Goal: Task Accomplishment & Management: Complete application form

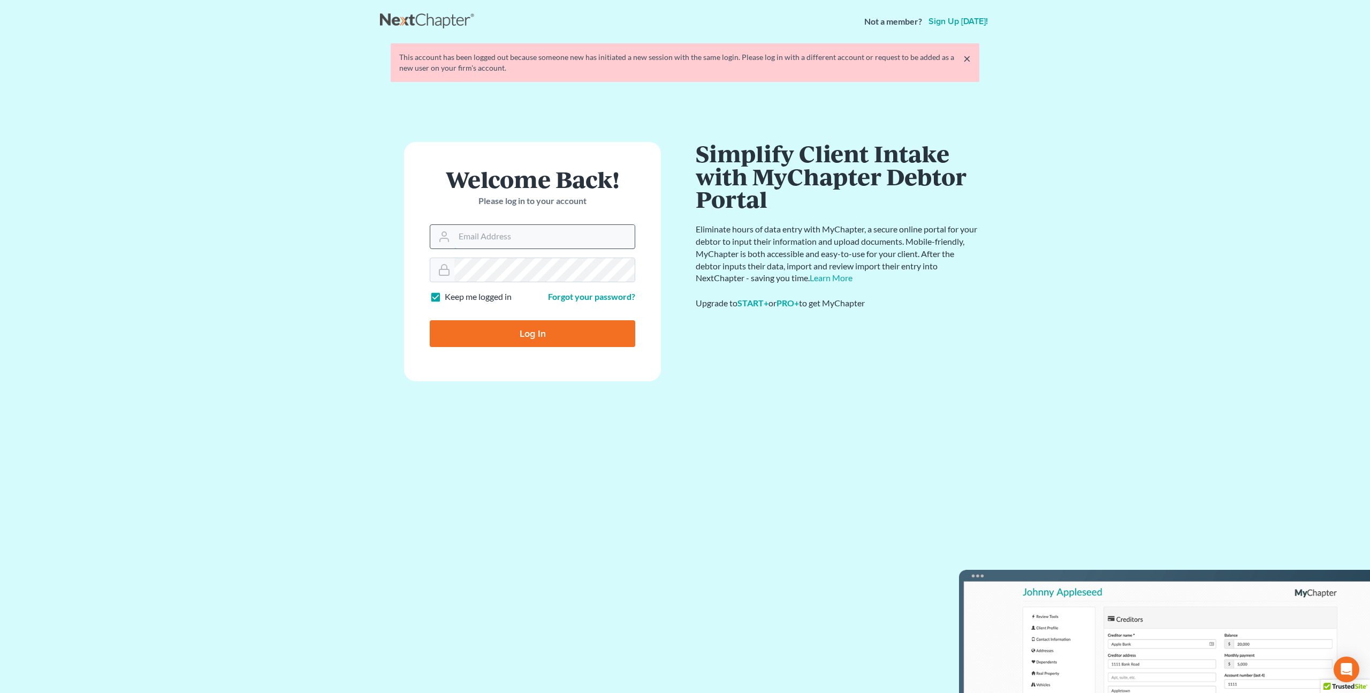
click at [474, 241] on input "Email Address" at bounding box center [544, 237] width 180 height 24
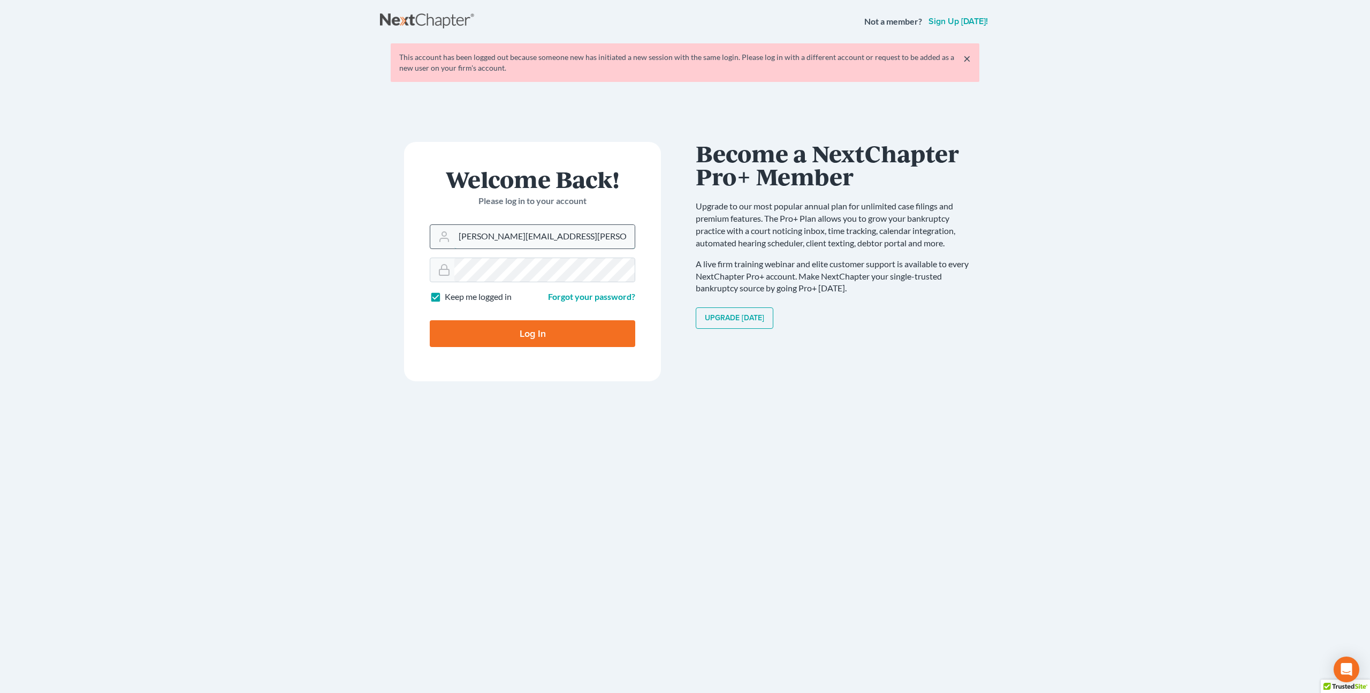
type input "[PERSON_NAME][EMAIL_ADDRESS][PERSON_NAME][DOMAIN_NAME]"
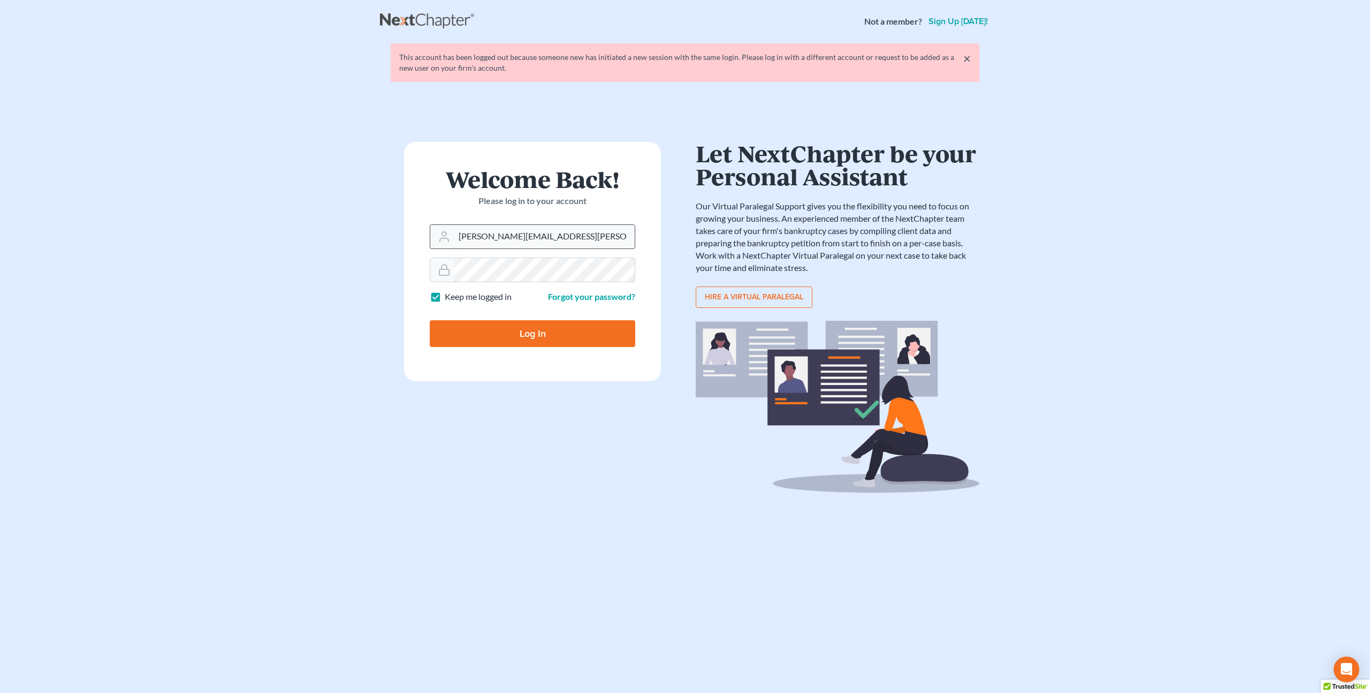
click at [430, 320] on input "Log In" at bounding box center [533, 333] width 206 height 27
type input "Thinking..."
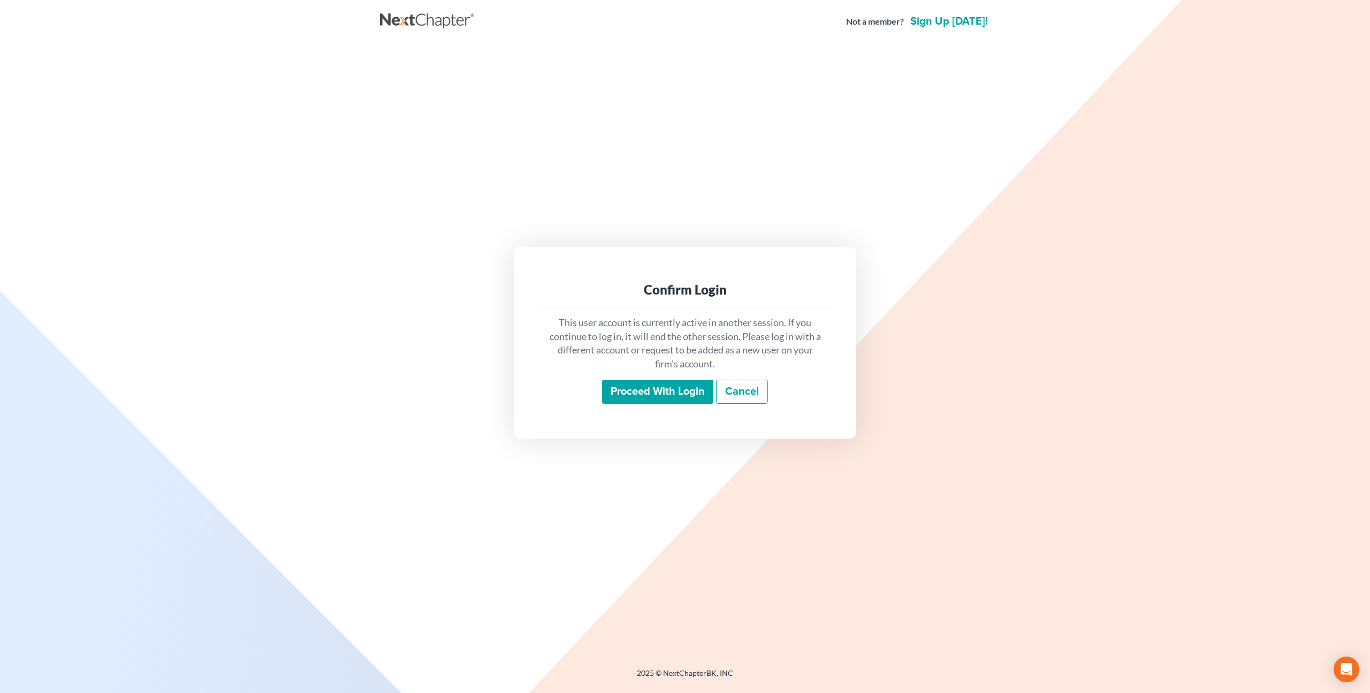
click at [630, 390] on input "Proceed with login" at bounding box center [657, 392] width 111 height 25
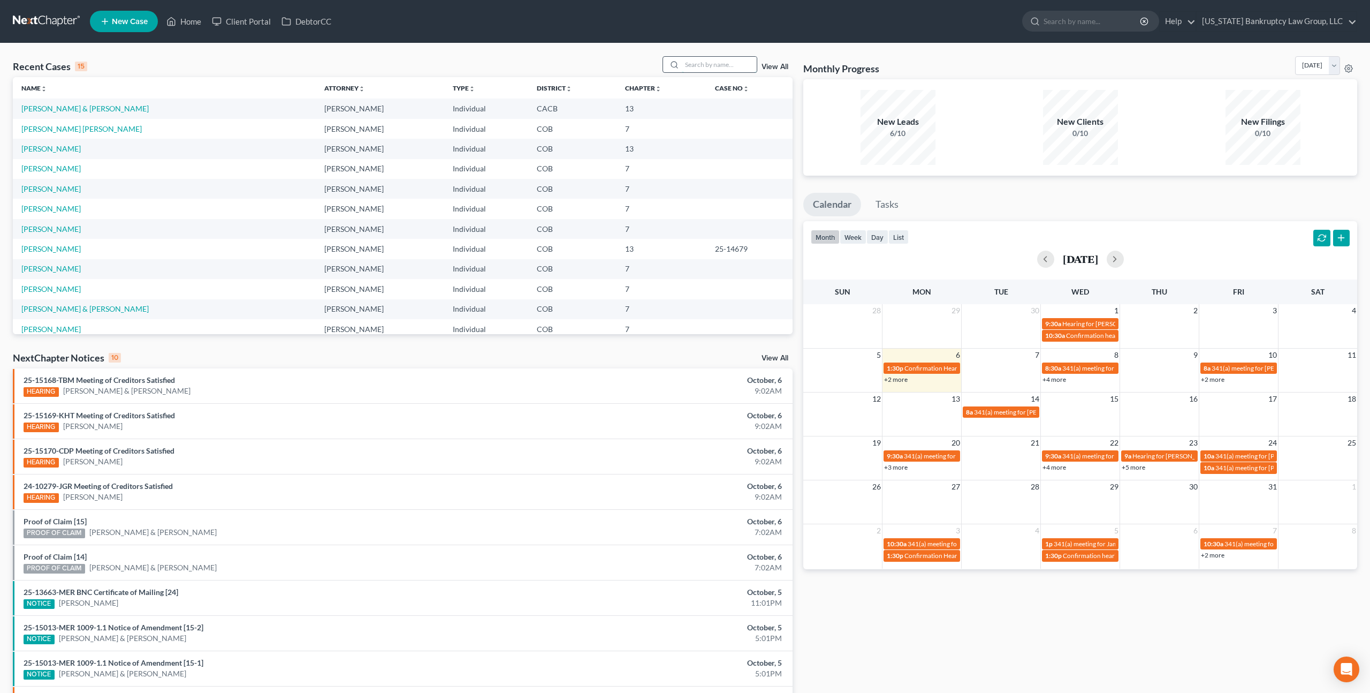
click at [708, 67] on input "search" at bounding box center [719, 65] width 75 height 16
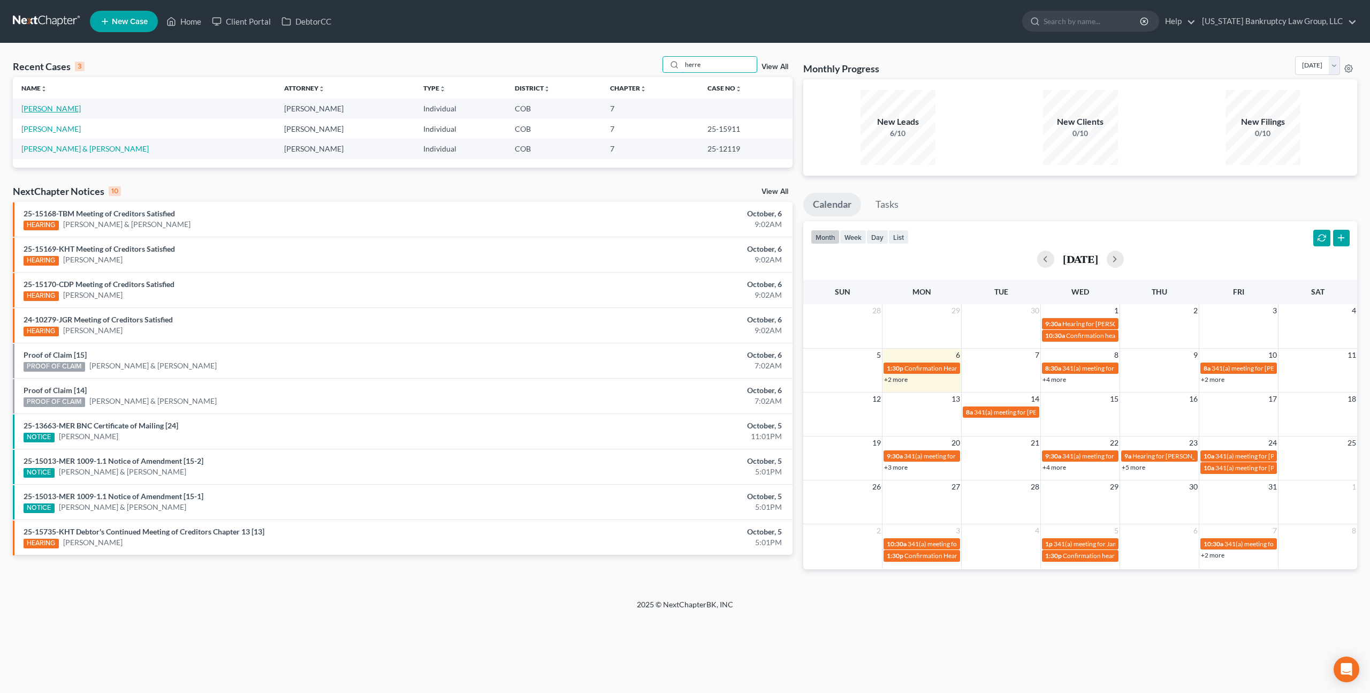
type input "herre"
click at [49, 109] on link "Herrera, Juan" at bounding box center [50, 108] width 59 height 9
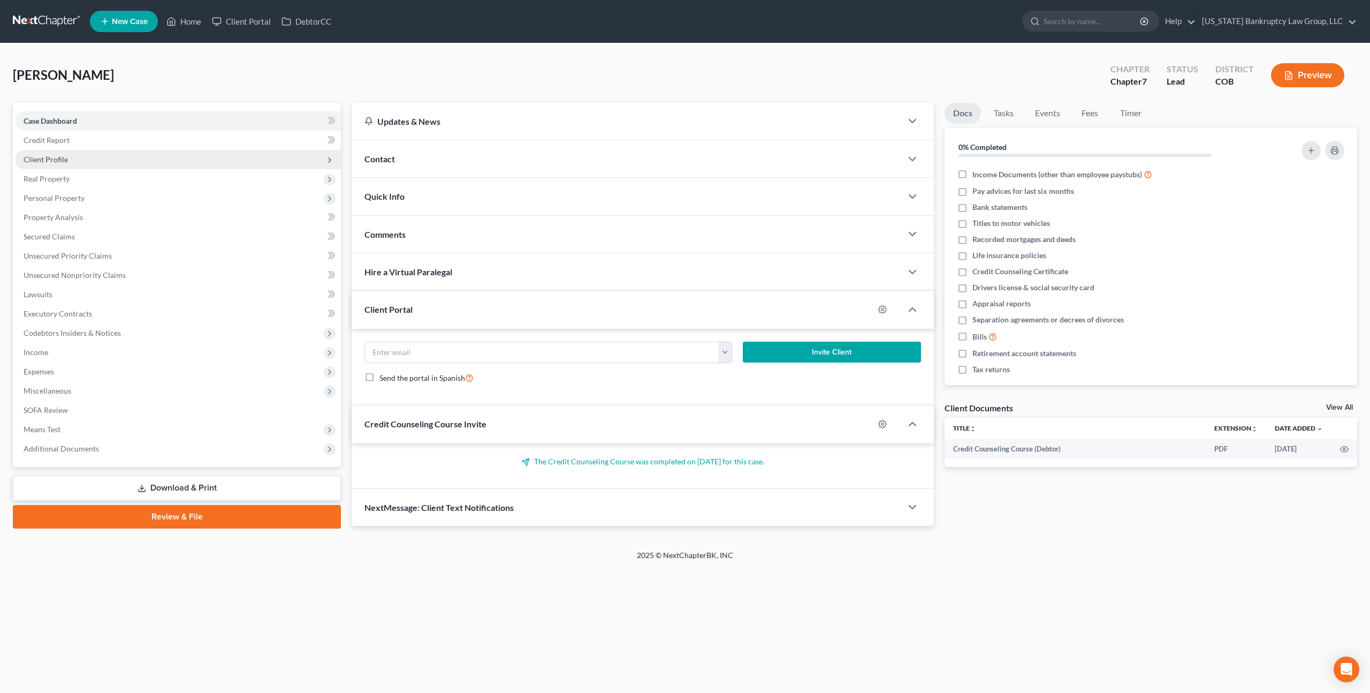
click at [66, 161] on span "Client Profile" at bounding box center [46, 159] width 44 height 9
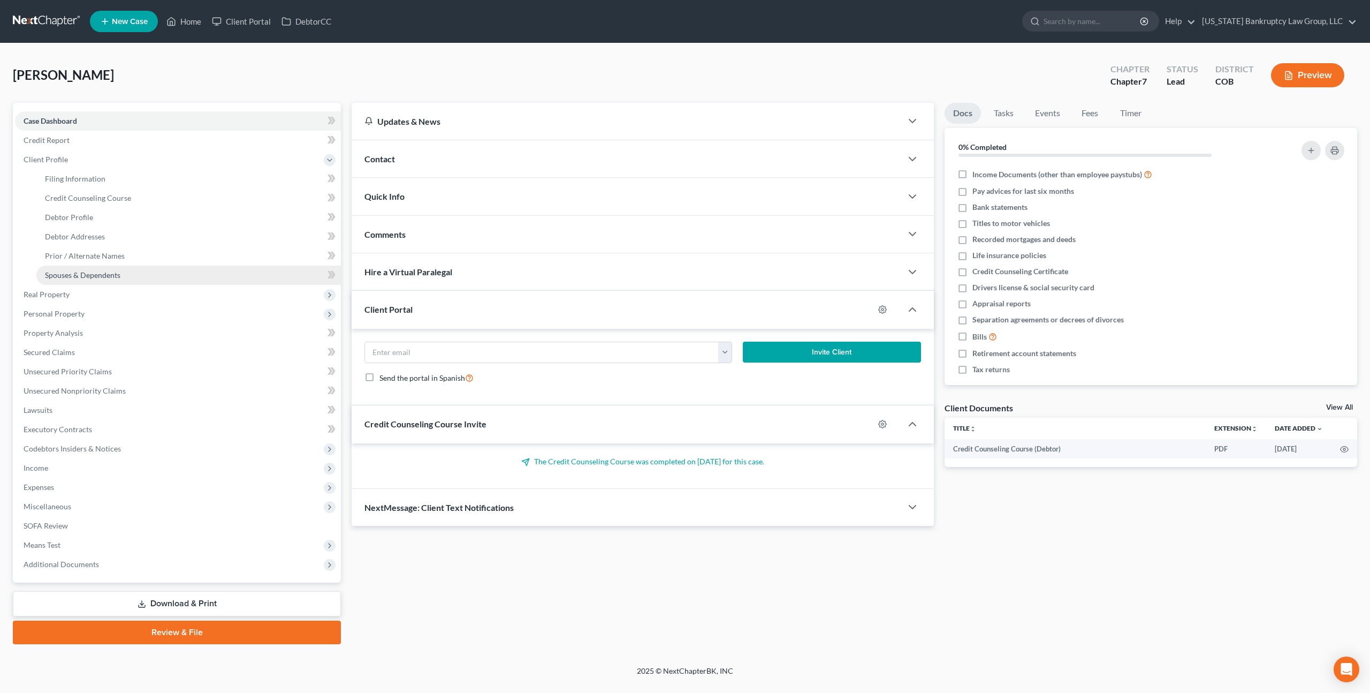
click at [100, 270] on span "Spouses & Dependents" at bounding box center [82, 274] width 75 height 9
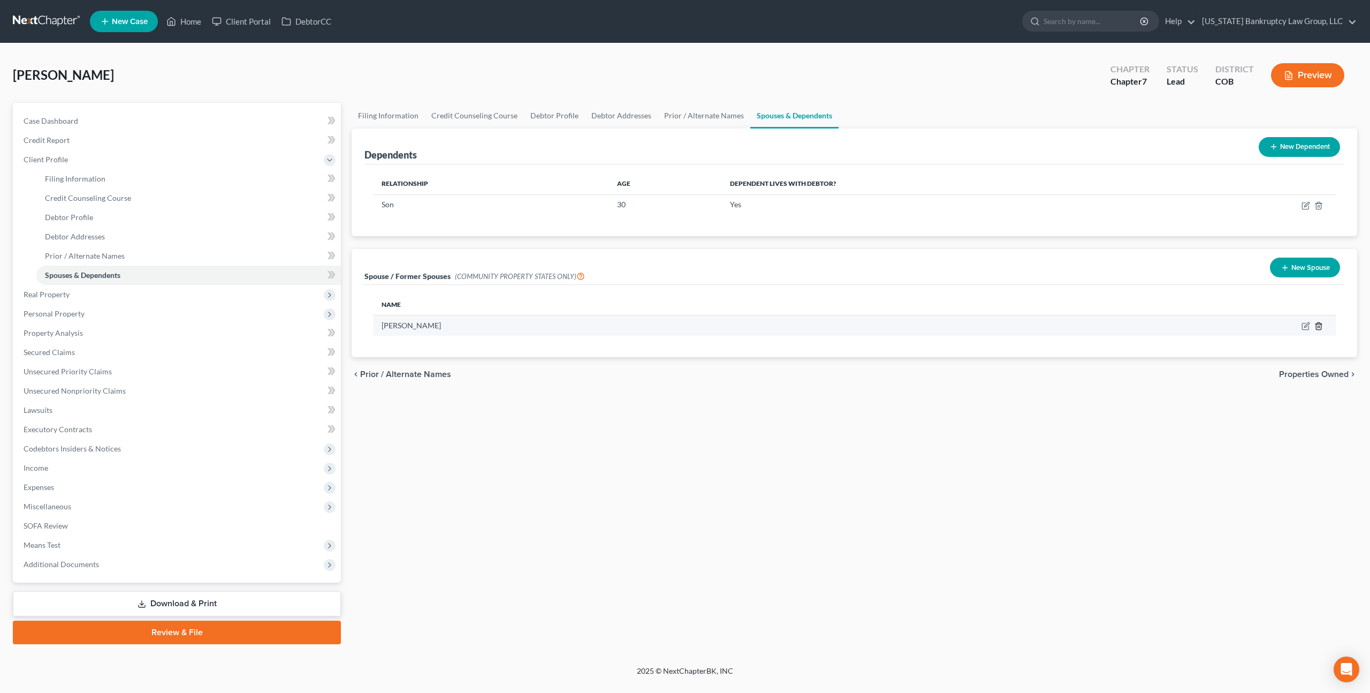
click at [1318, 327] on line "button" at bounding box center [1318, 327] width 0 height 2
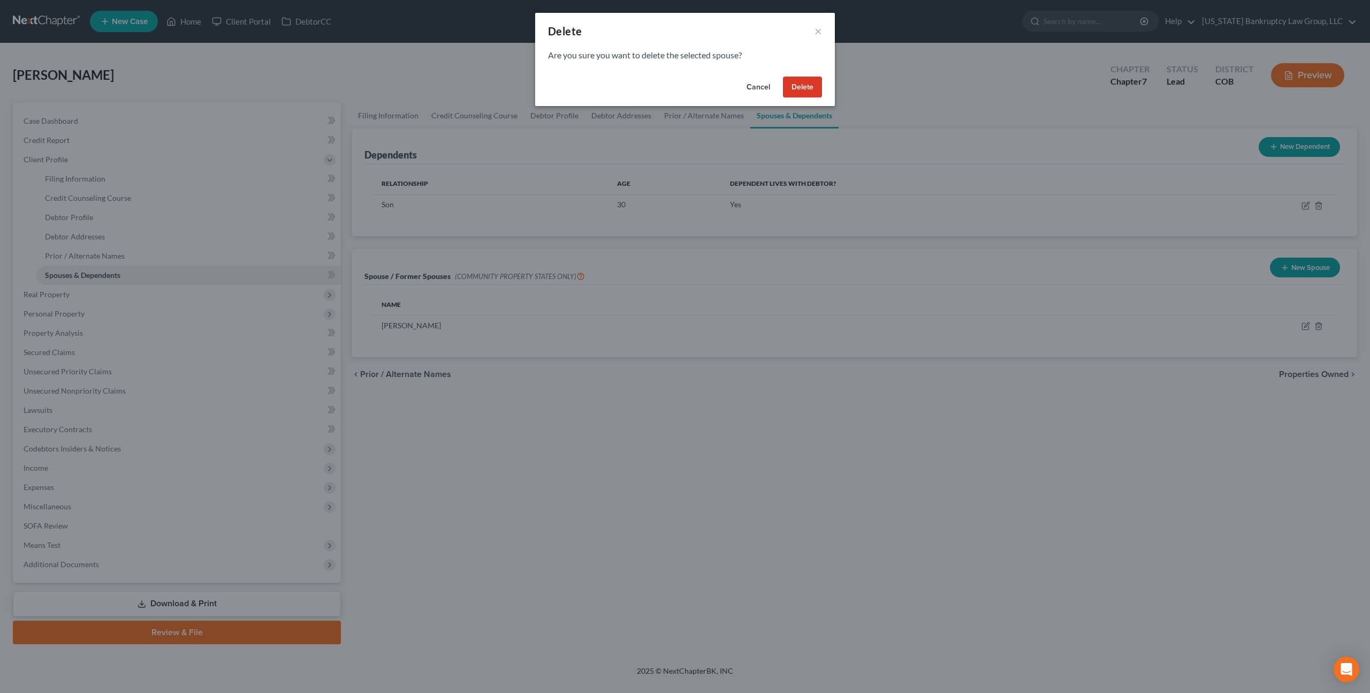
click at [797, 89] on button "Delete" at bounding box center [802, 87] width 39 height 21
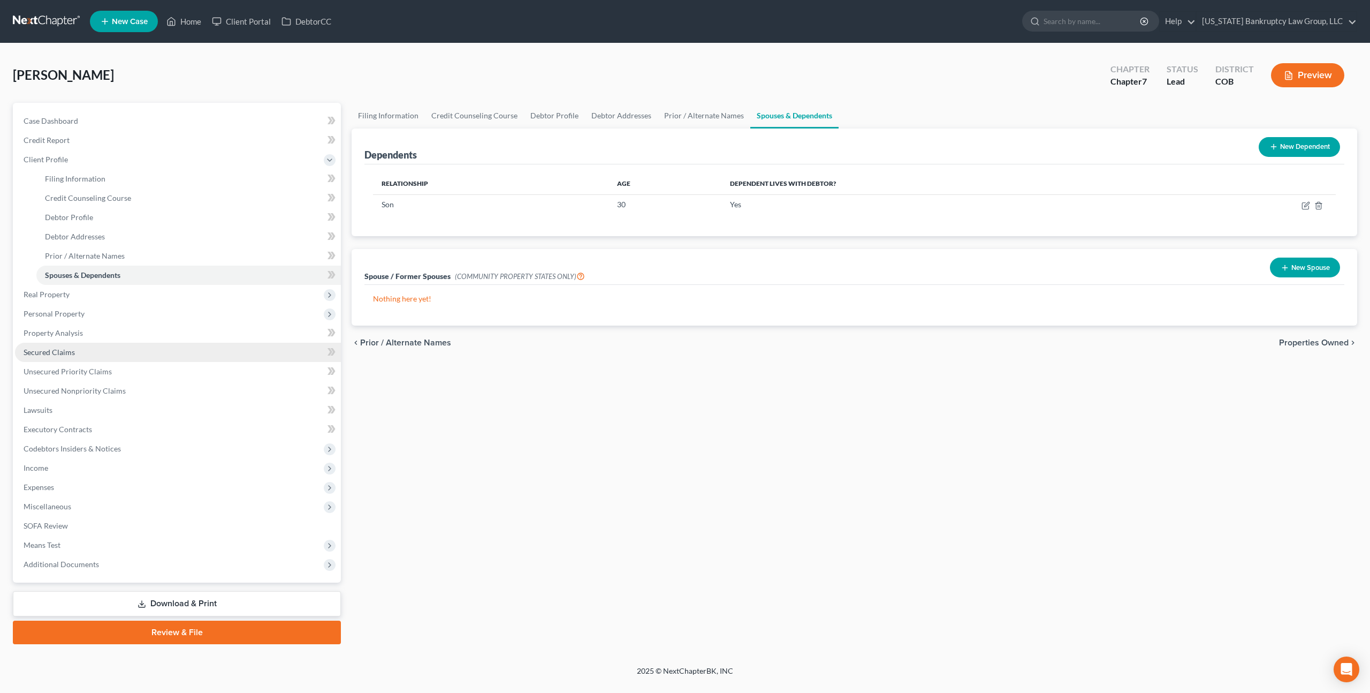
click at [70, 353] on span "Secured Claims" at bounding box center [49, 351] width 51 height 9
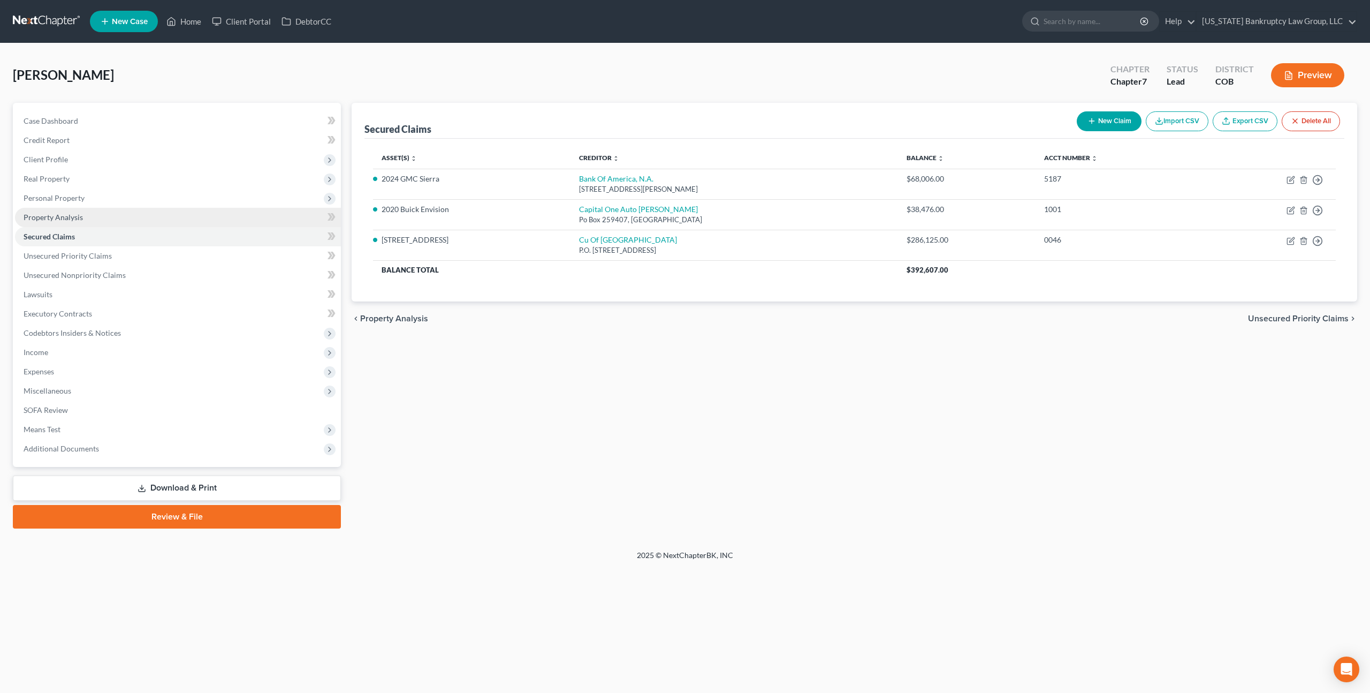
click at [75, 213] on span "Property Analysis" at bounding box center [53, 217] width 59 height 9
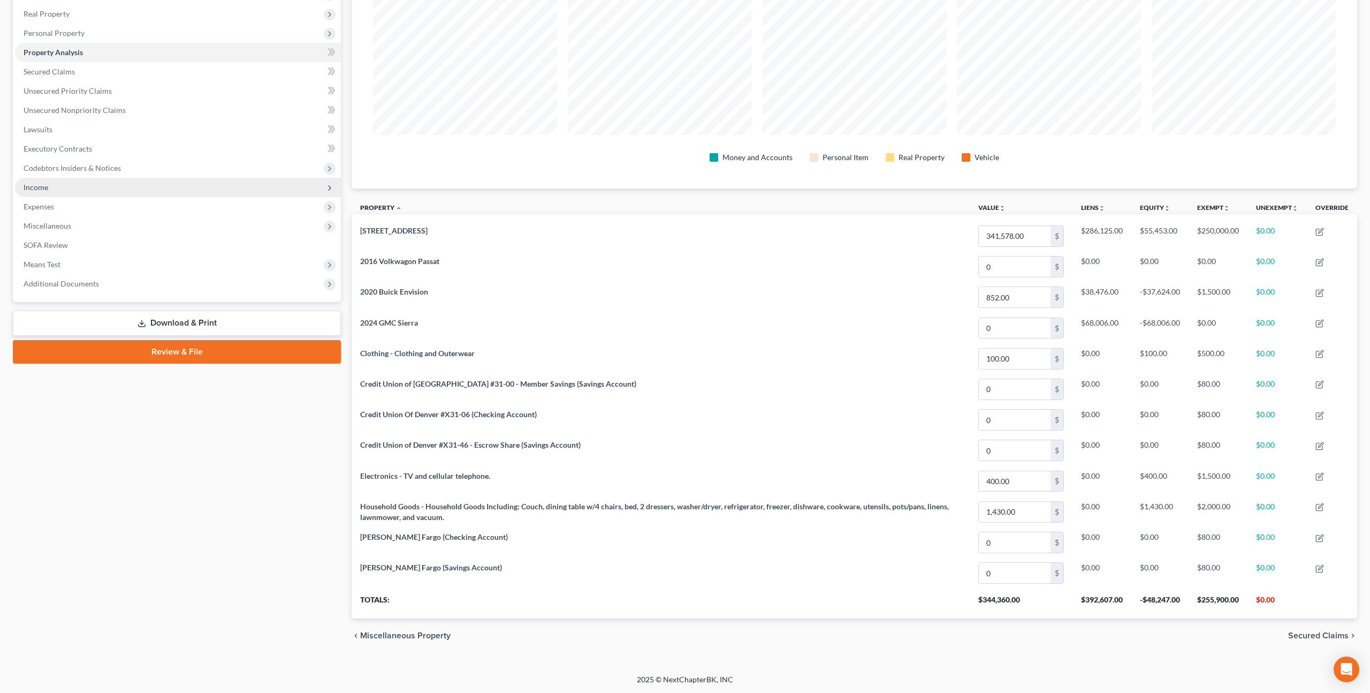
click at [41, 190] on span "Income" at bounding box center [36, 187] width 25 height 9
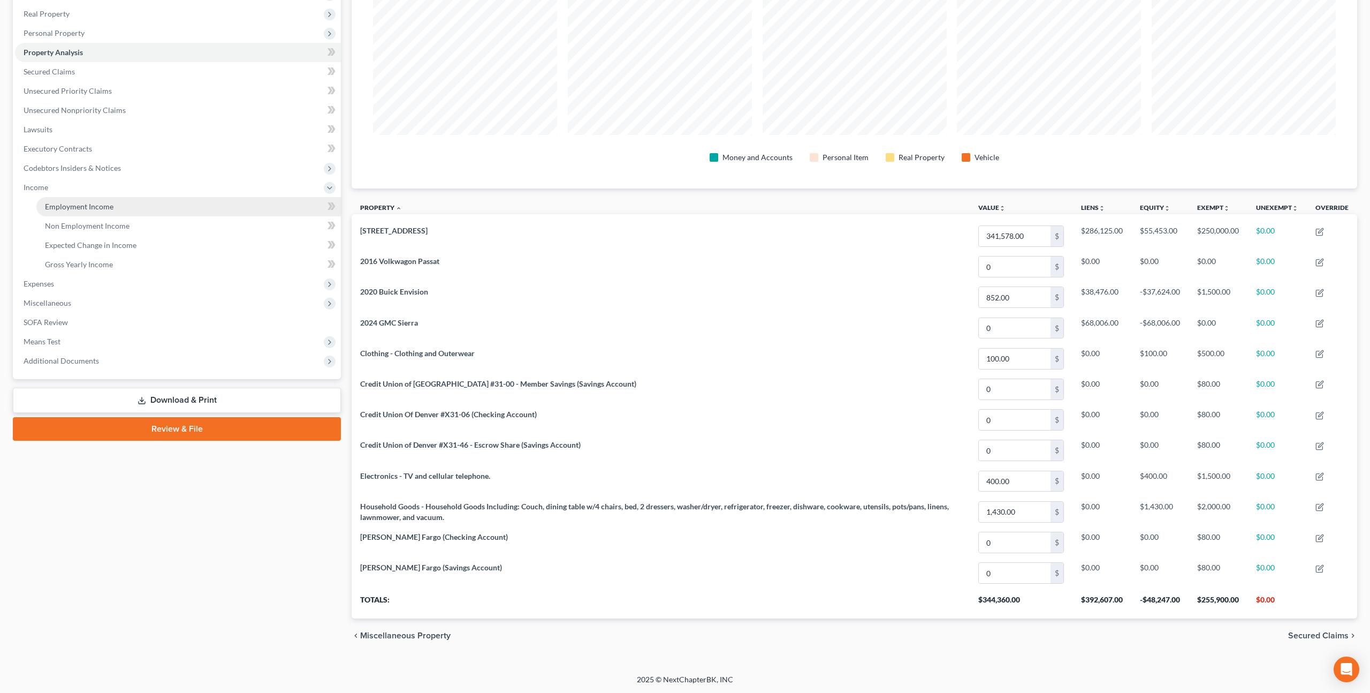
click at [63, 205] on span "Employment Income" at bounding box center [79, 206] width 69 height 9
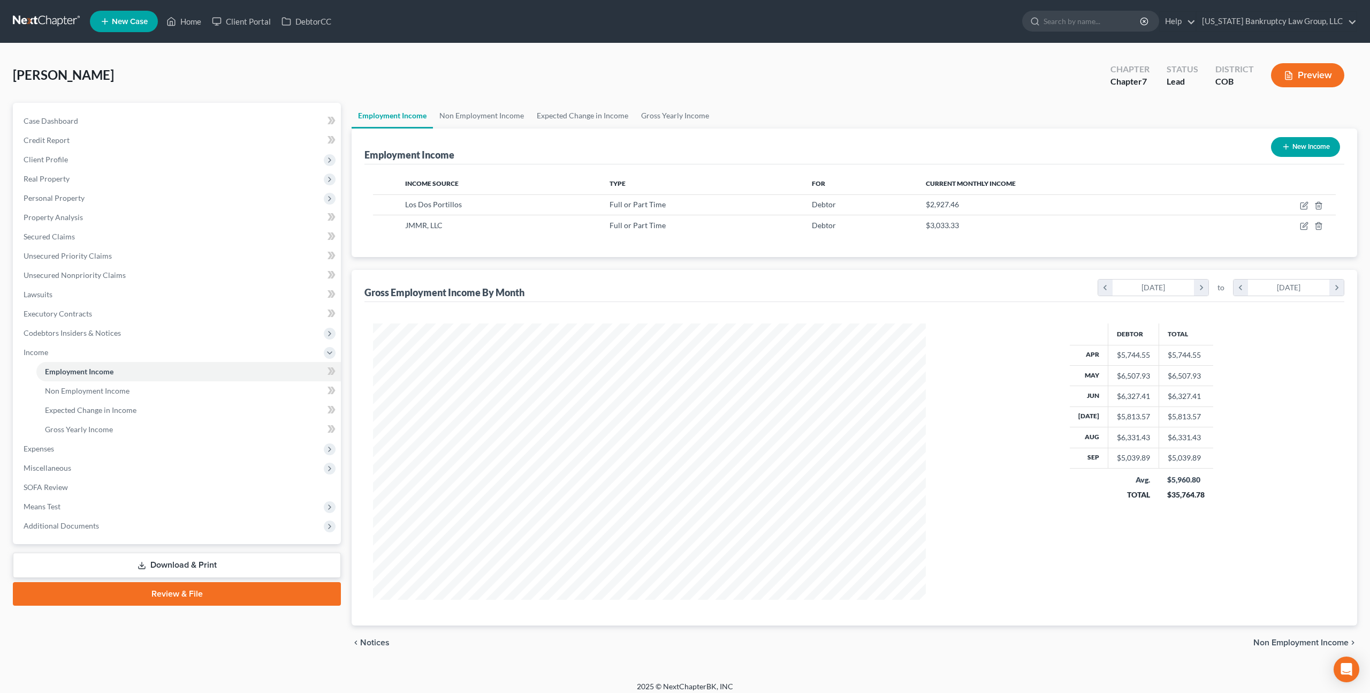
scroll to position [276, 574]
click at [93, 257] on span "Unsecured Priority Claims" at bounding box center [68, 255] width 88 height 9
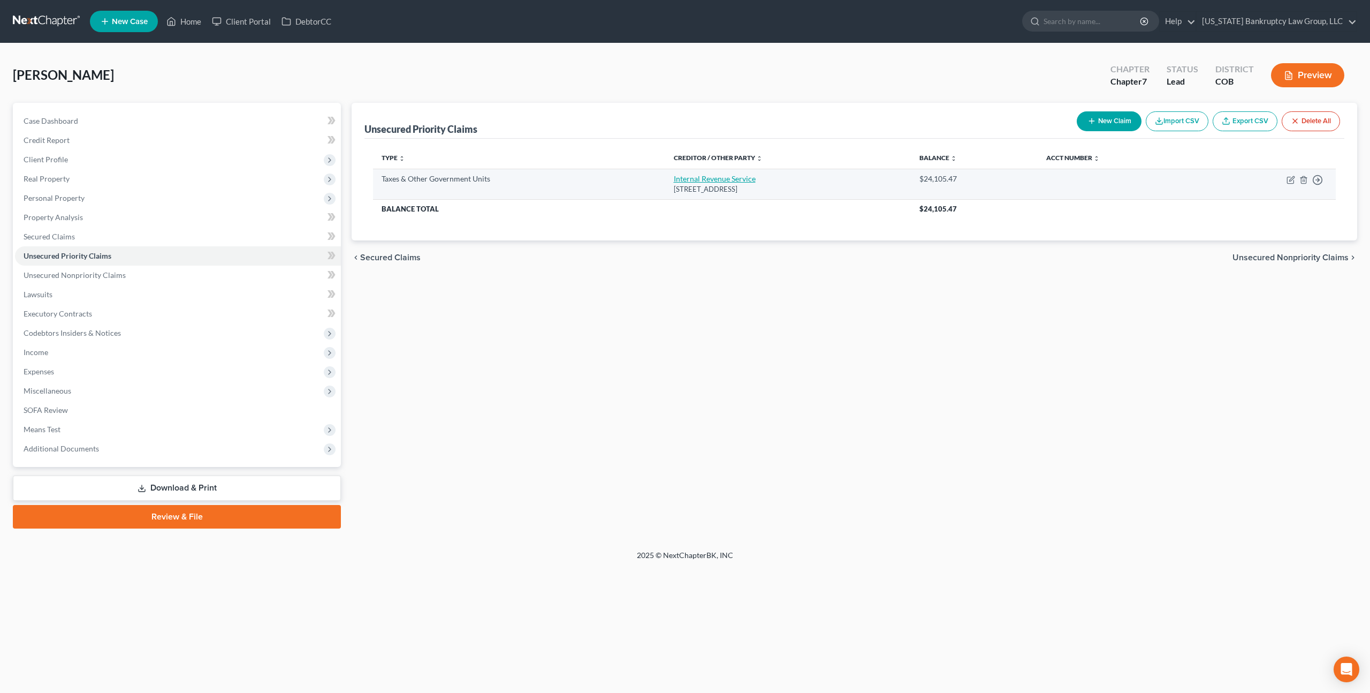
click at [686, 180] on link "Internal Revenue Service" at bounding box center [715, 178] width 82 height 9
select select "0"
select select "39"
select select "0"
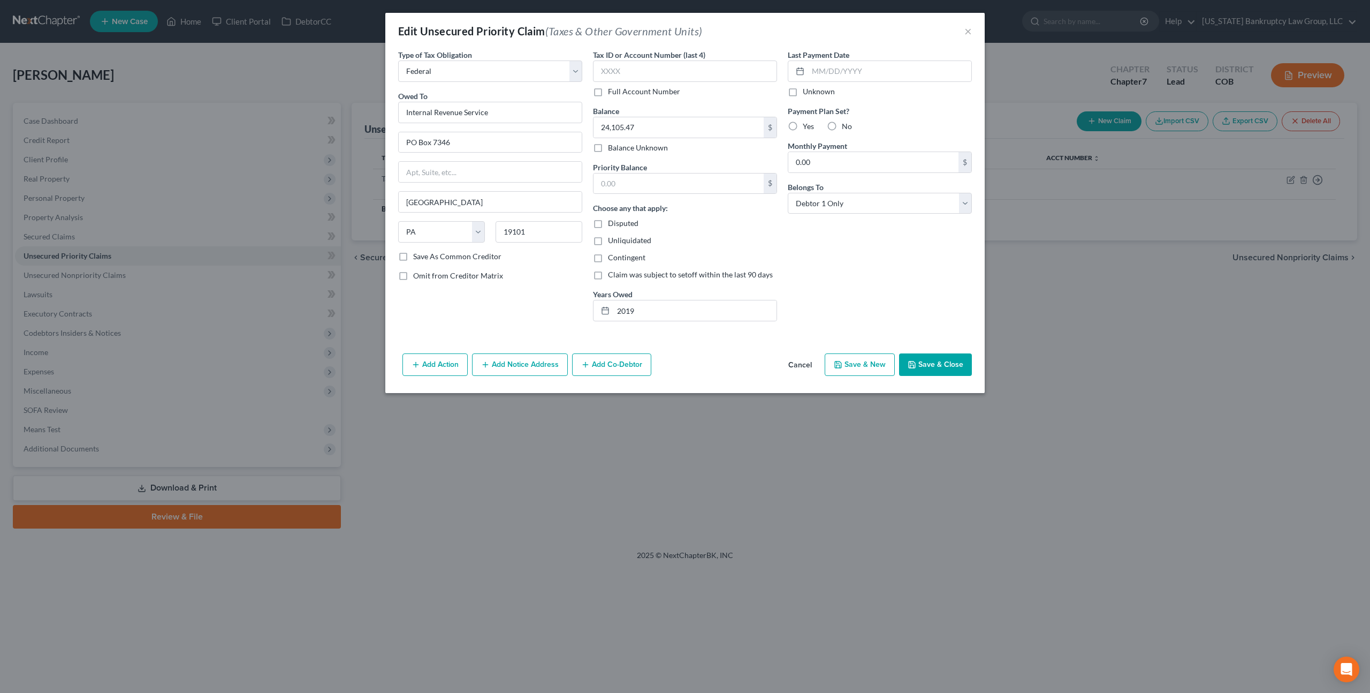
click at [800, 364] on button "Cancel" at bounding box center [800, 364] width 41 height 21
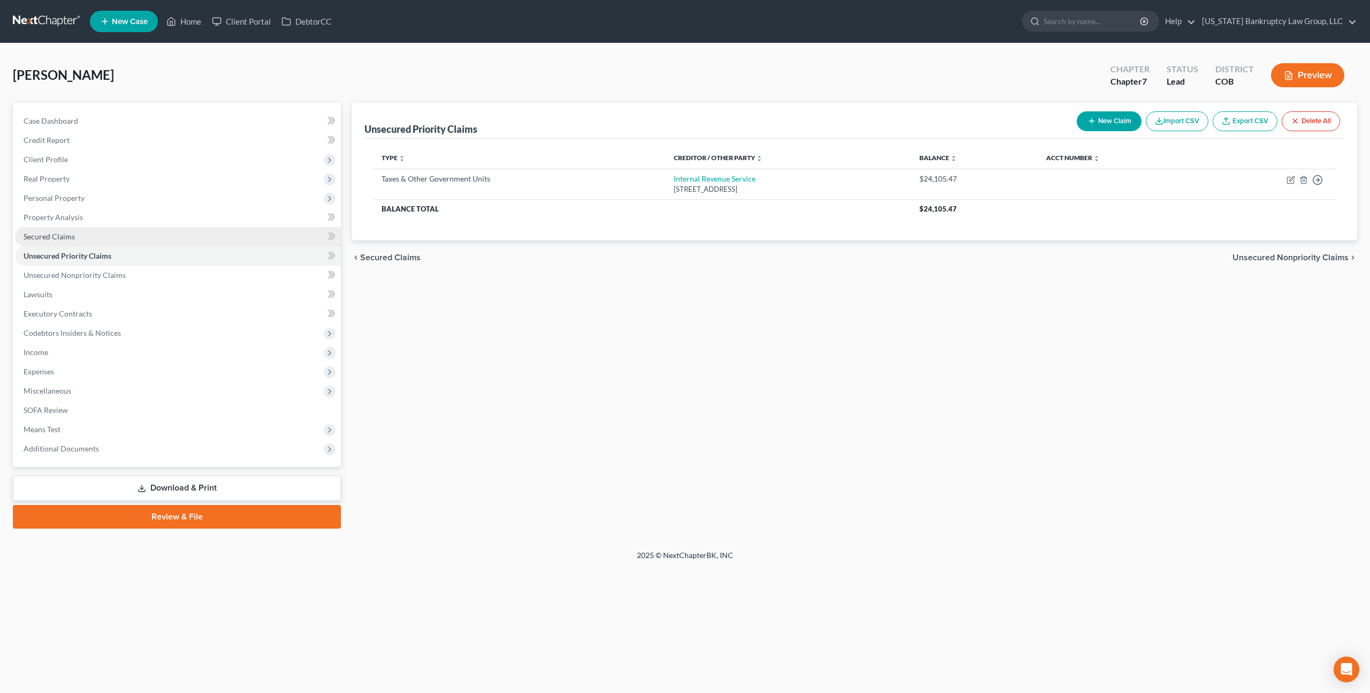
click at [71, 236] on span "Secured Claims" at bounding box center [49, 236] width 51 height 9
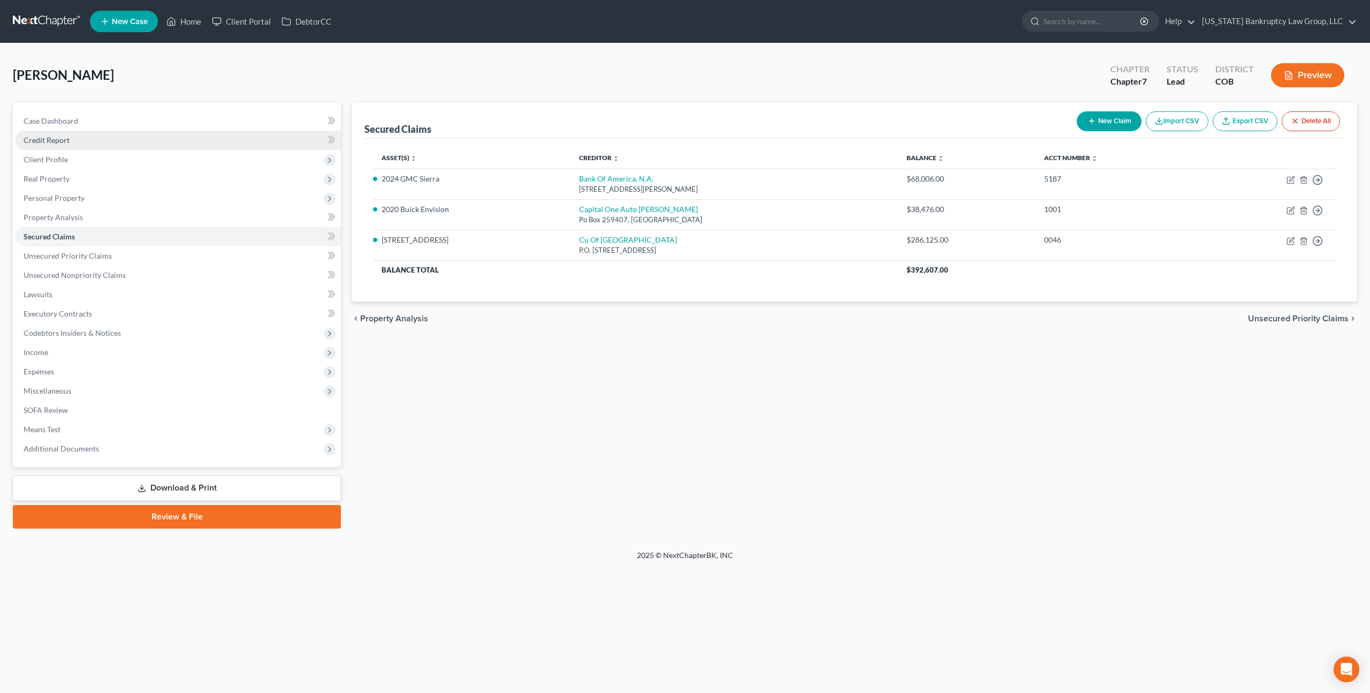
click at [69, 142] on span "Credit Report" at bounding box center [47, 139] width 46 height 9
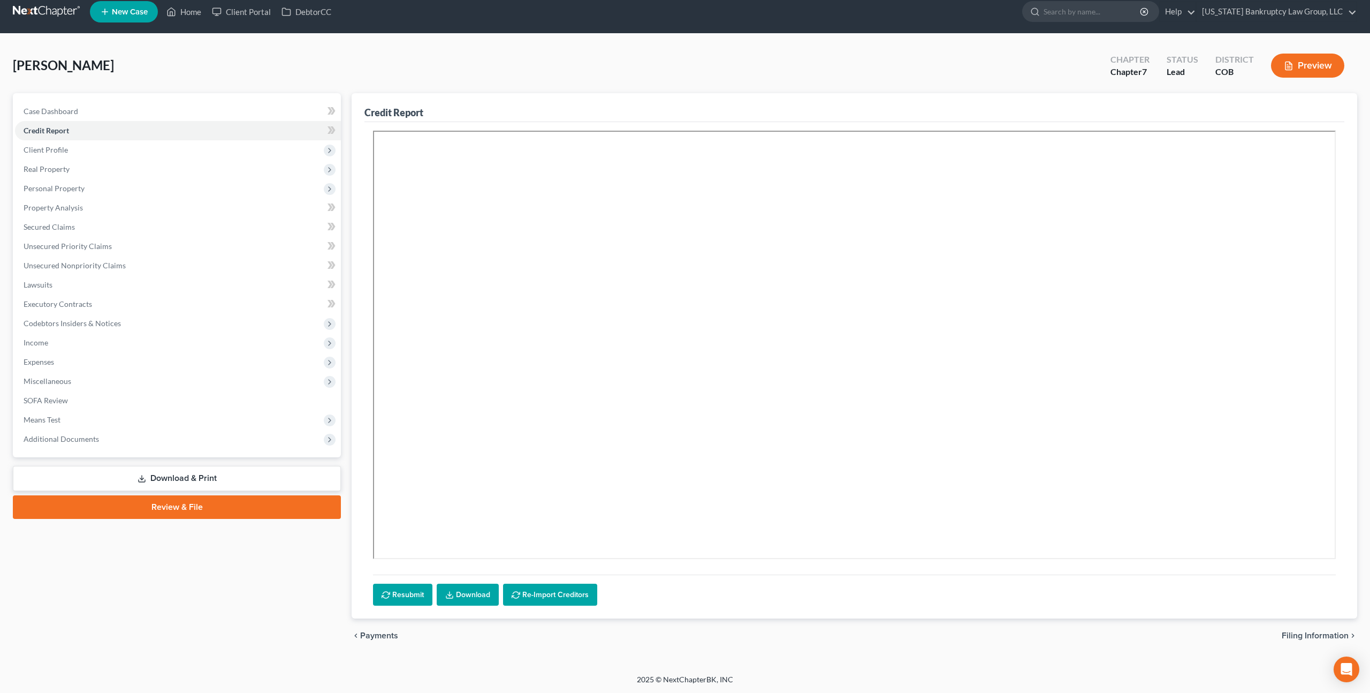
scroll to position [7, 0]
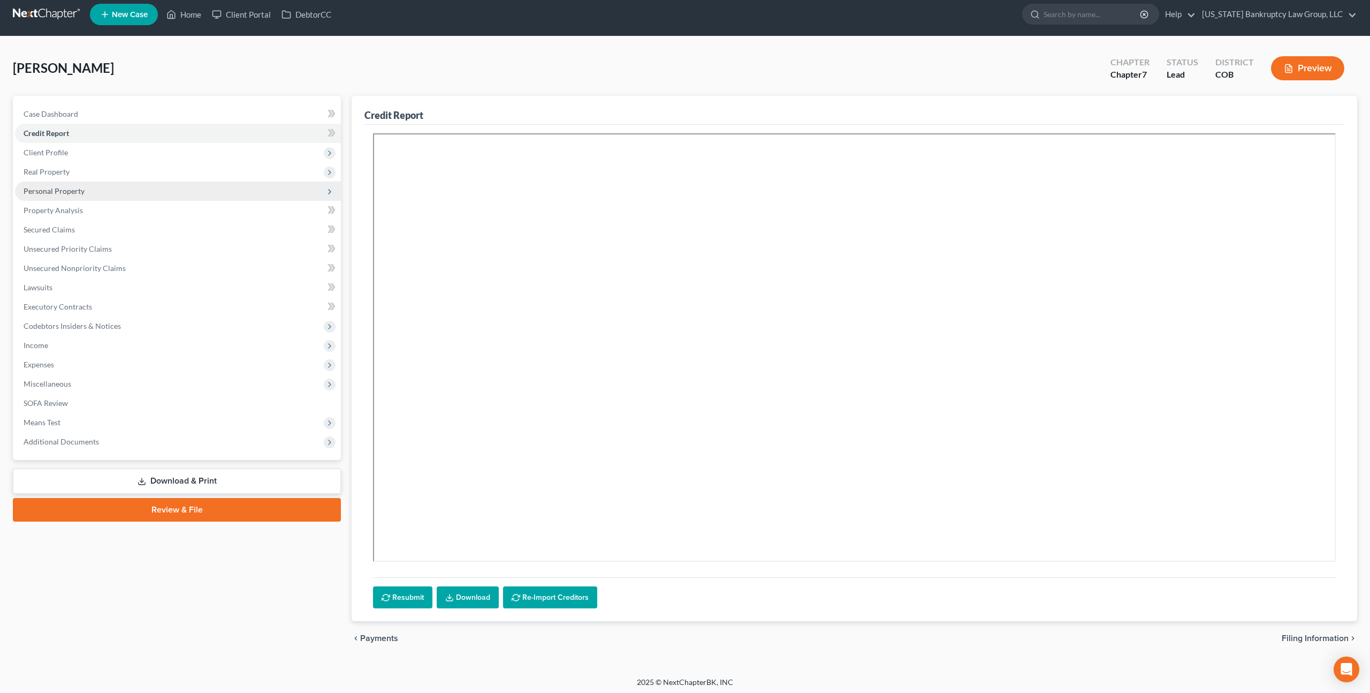
click at [48, 184] on span "Personal Property" at bounding box center [178, 190] width 326 height 19
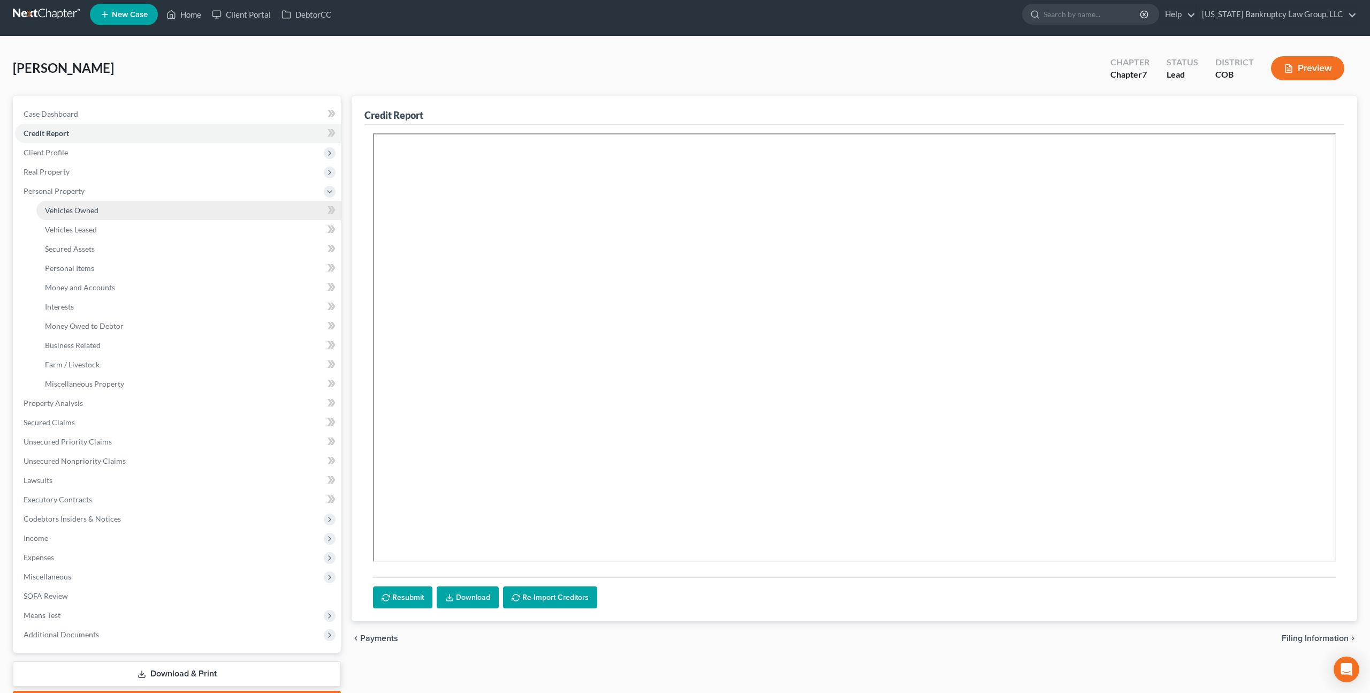
click at [74, 206] on span "Vehicles Owned" at bounding box center [72, 210] width 54 height 9
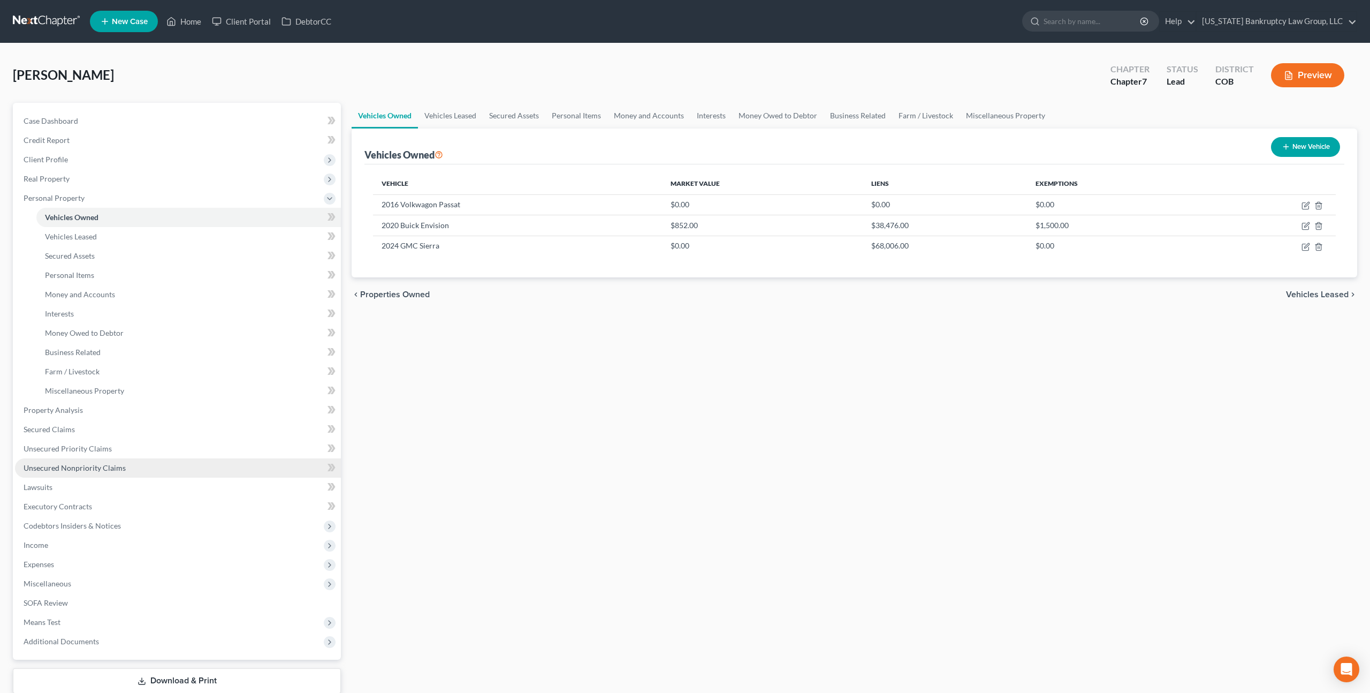
click at [87, 465] on span "Unsecured Nonpriority Claims" at bounding box center [75, 467] width 102 height 9
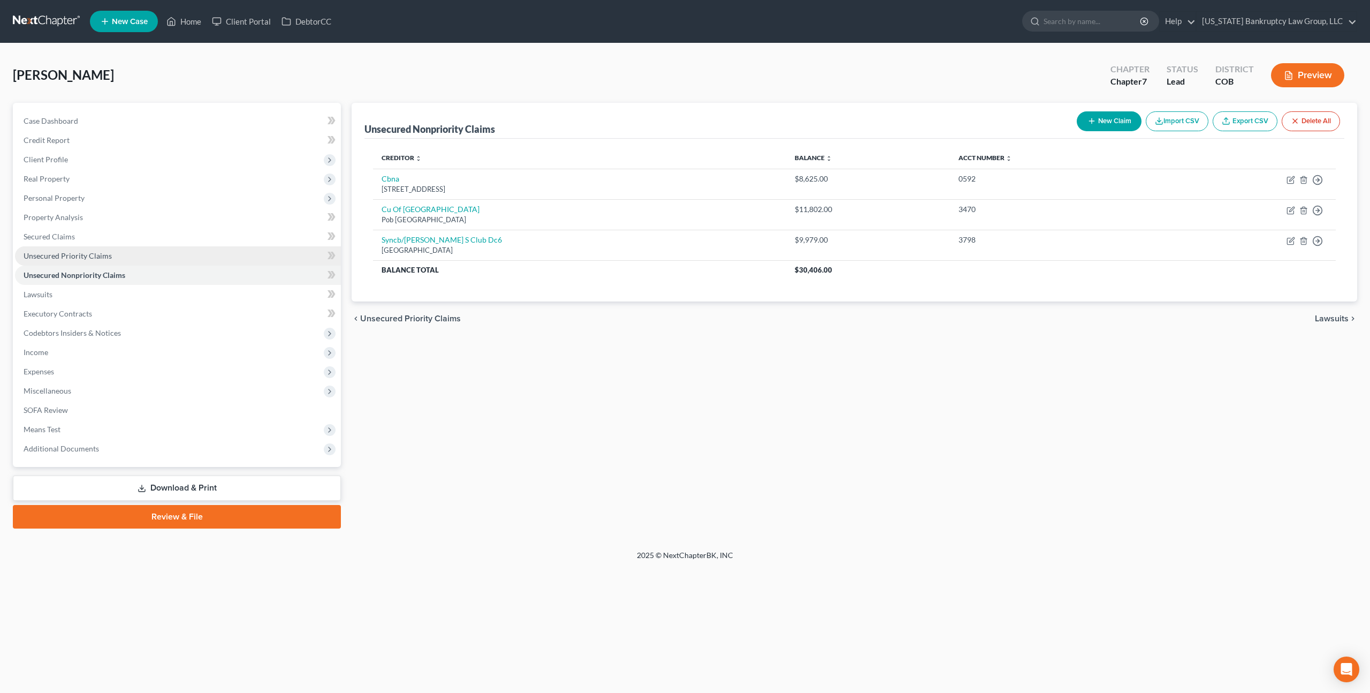
click at [77, 255] on span "Unsecured Priority Claims" at bounding box center [68, 255] width 88 height 9
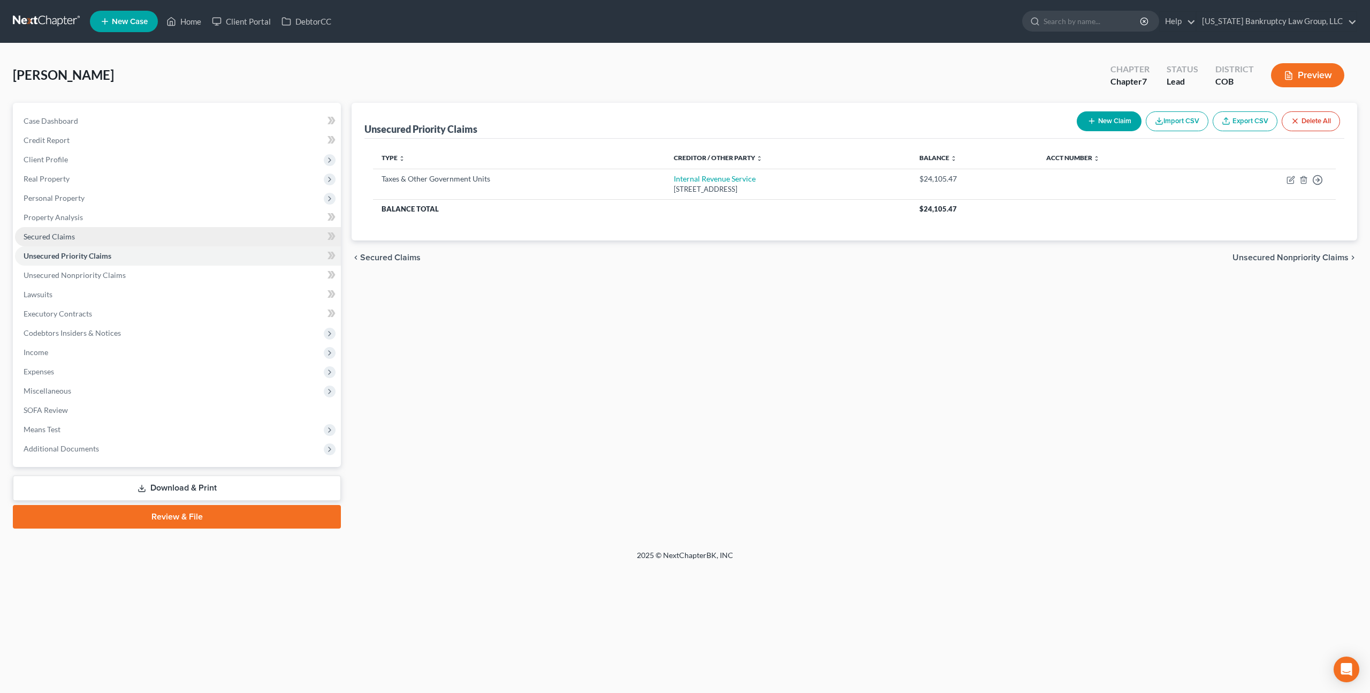
click at [72, 237] on span "Secured Claims" at bounding box center [49, 236] width 51 height 9
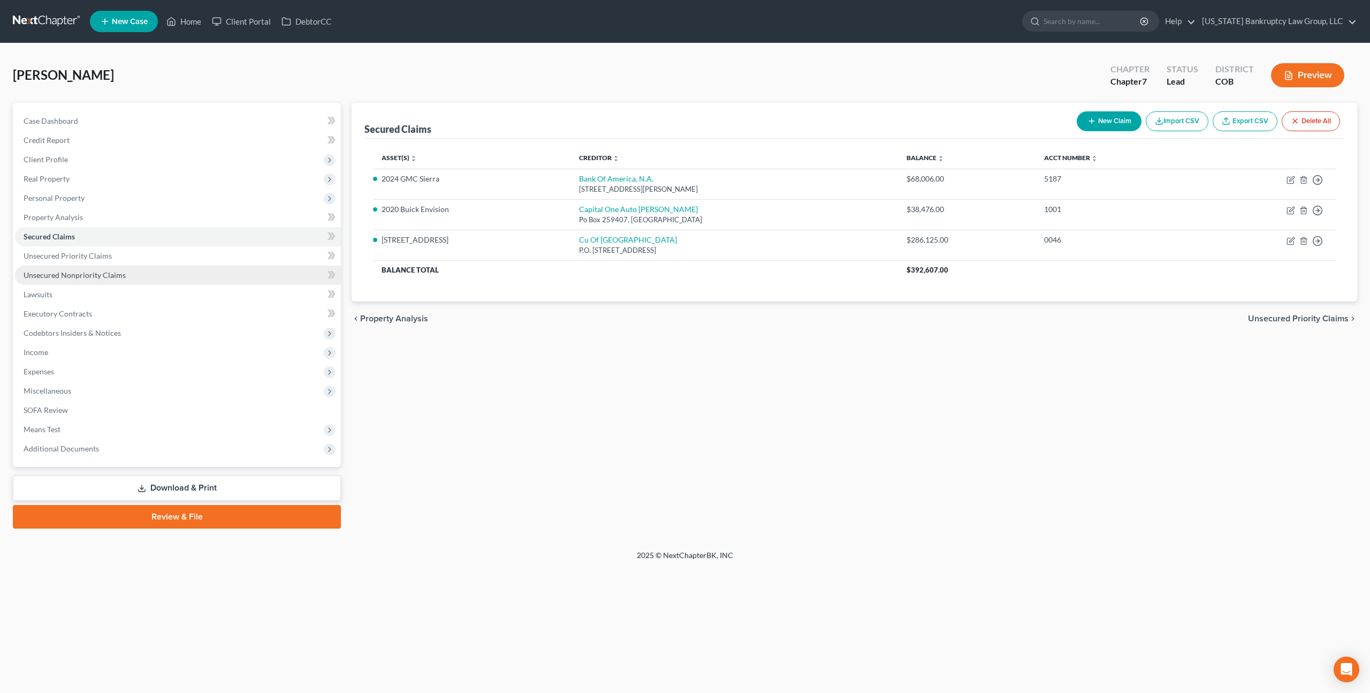
click at [87, 270] on span "Unsecured Nonpriority Claims" at bounding box center [75, 274] width 102 height 9
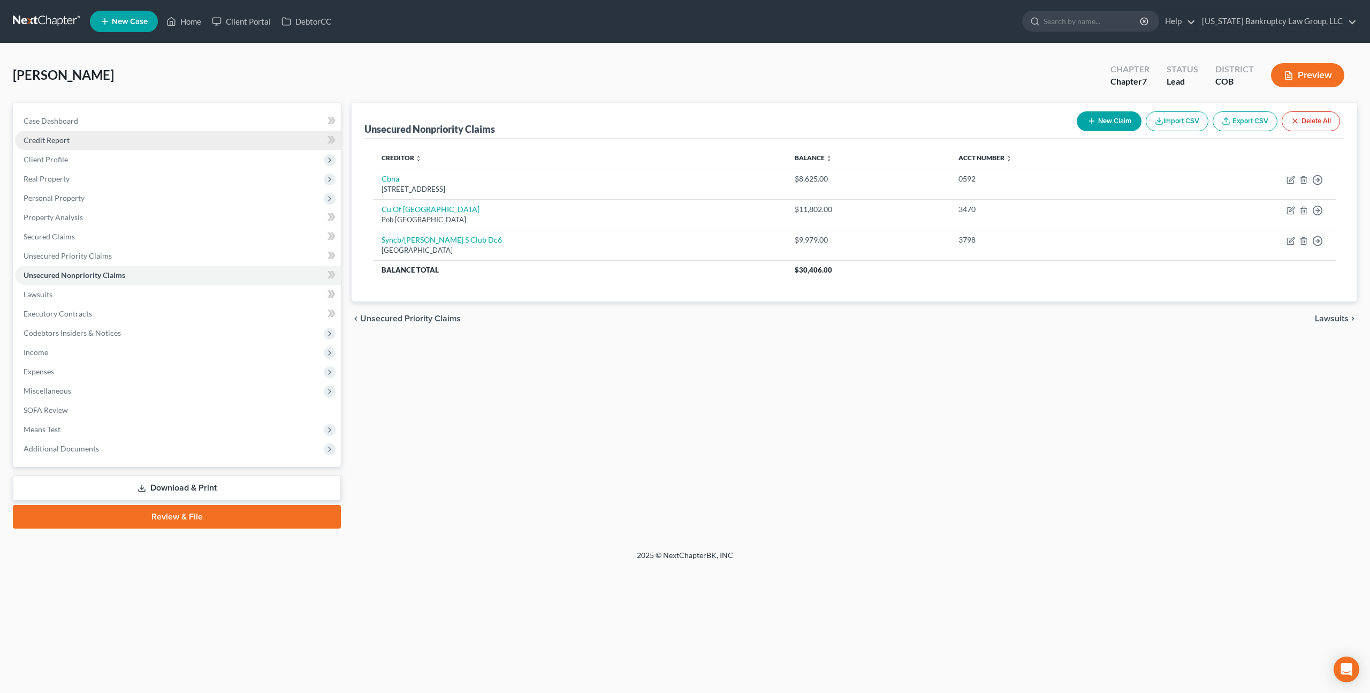
click at [53, 138] on span "Credit Report" at bounding box center [47, 139] width 46 height 9
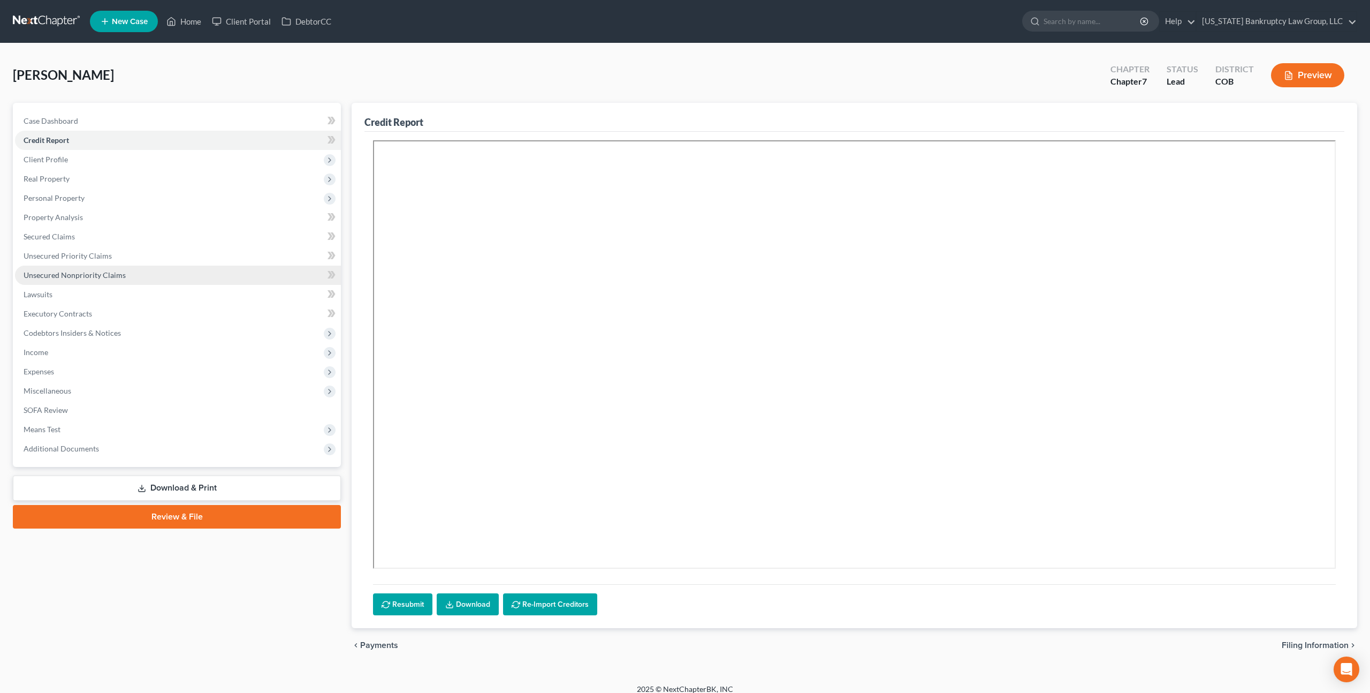
click at [84, 276] on span "Unsecured Nonpriority Claims" at bounding box center [75, 274] width 102 height 9
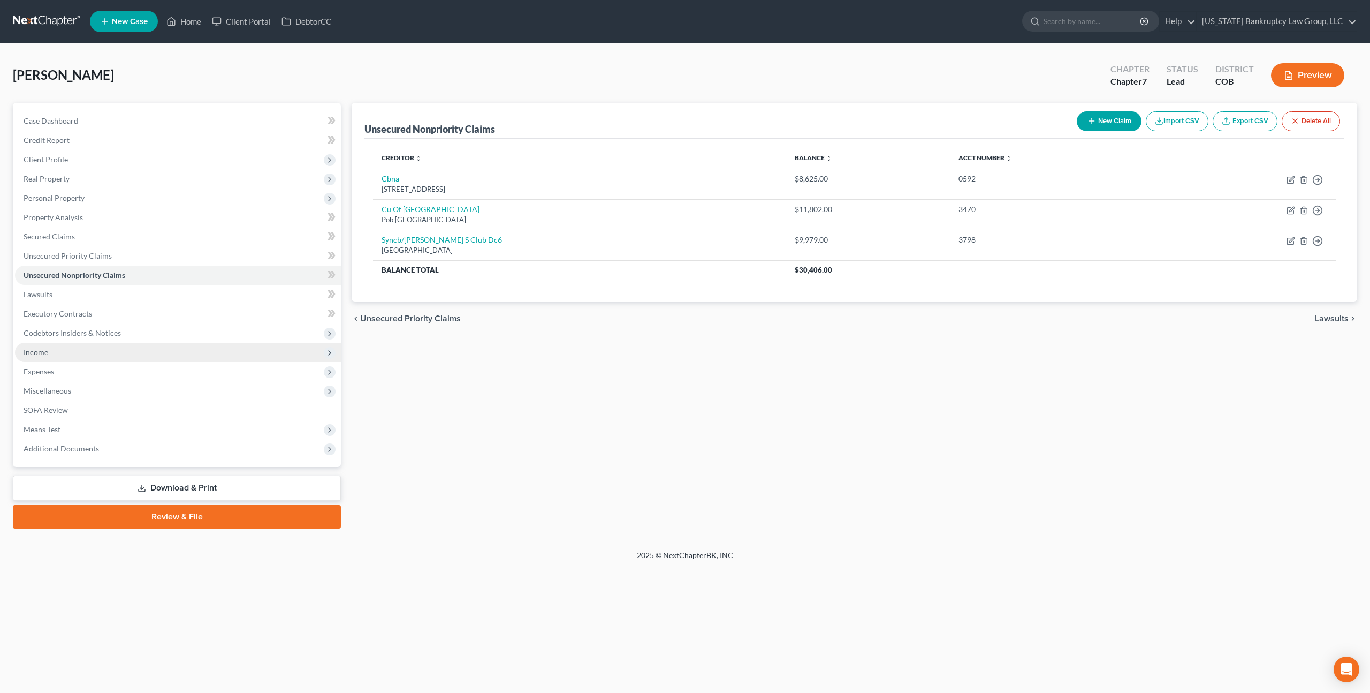
click at [63, 351] on span "Income" at bounding box center [178, 352] width 326 height 19
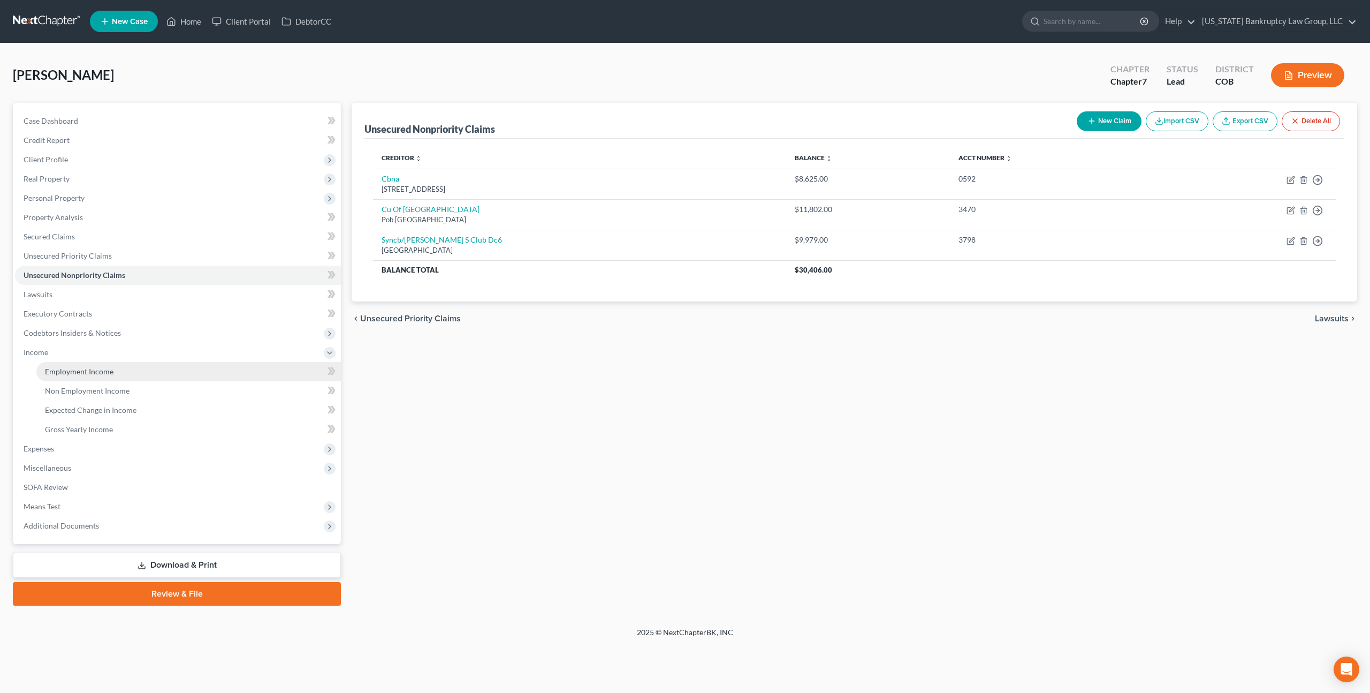
click at [77, 368] on span "Employment Income" at bounding box center [79, 371] width 69 height 9
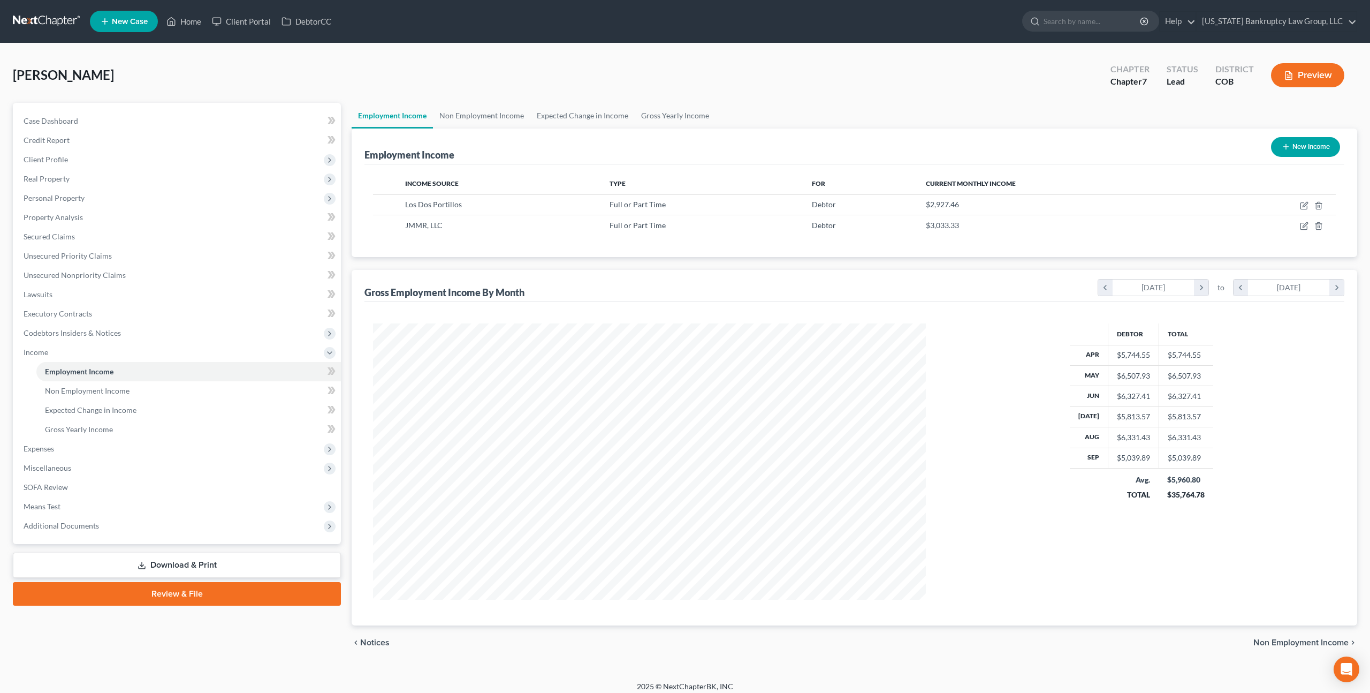
scroll to position [276, 574]
click at [1305, 204] on icon "button" at bounding box center [1305, 204] width 5 height 5
select select "0"
select select "5"
select select "3"
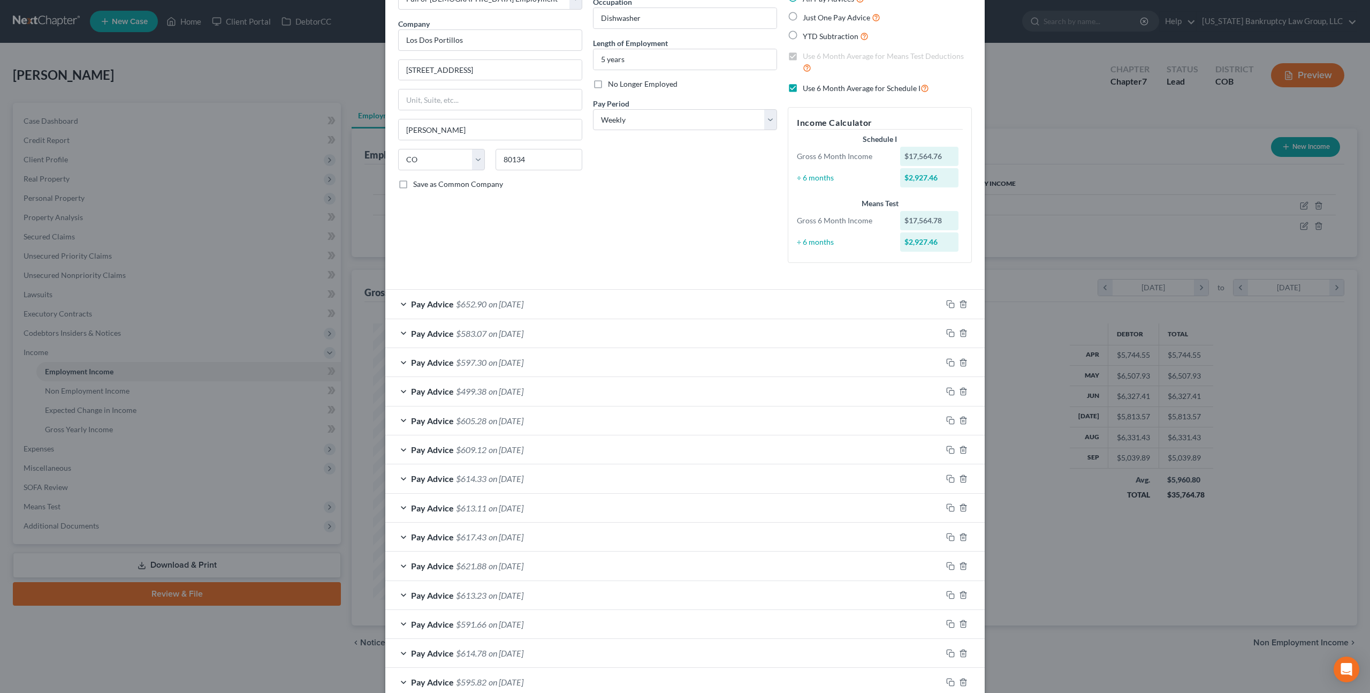
scroll to position [0, 0]
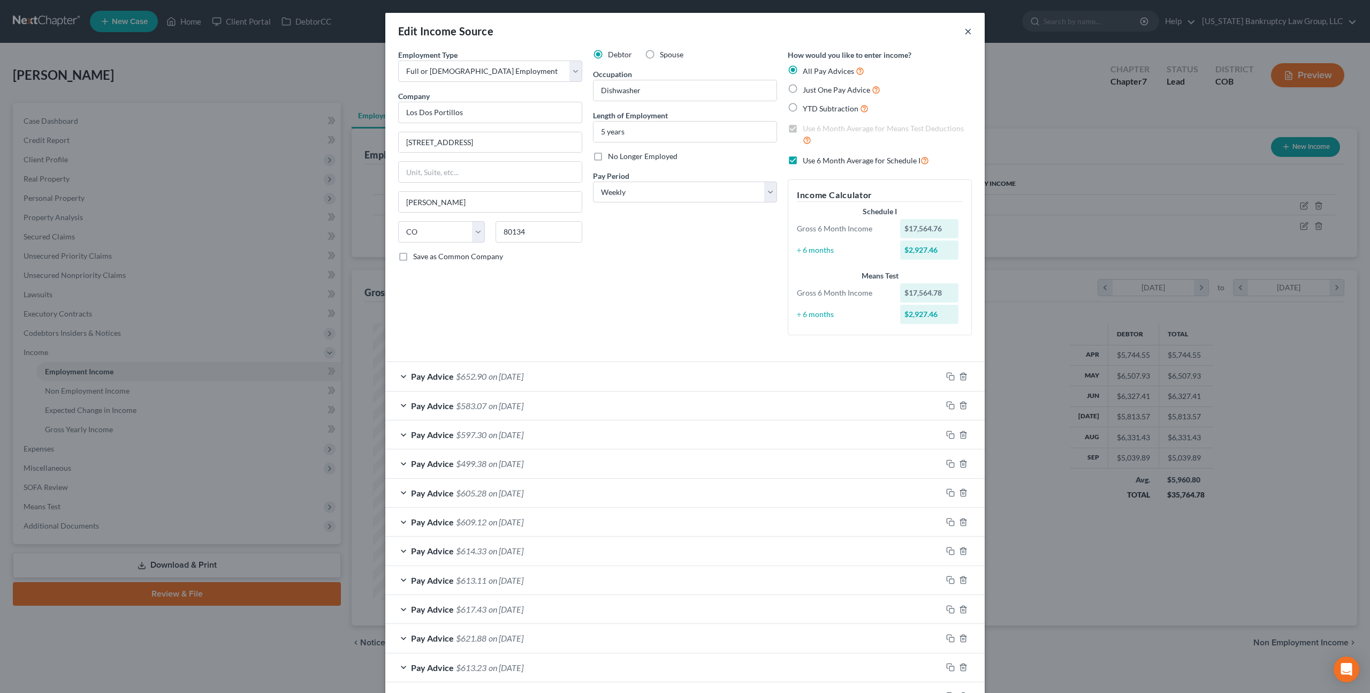
click at [967, 29] on button "×" at bounding box center [968, 31] width 7 height 13
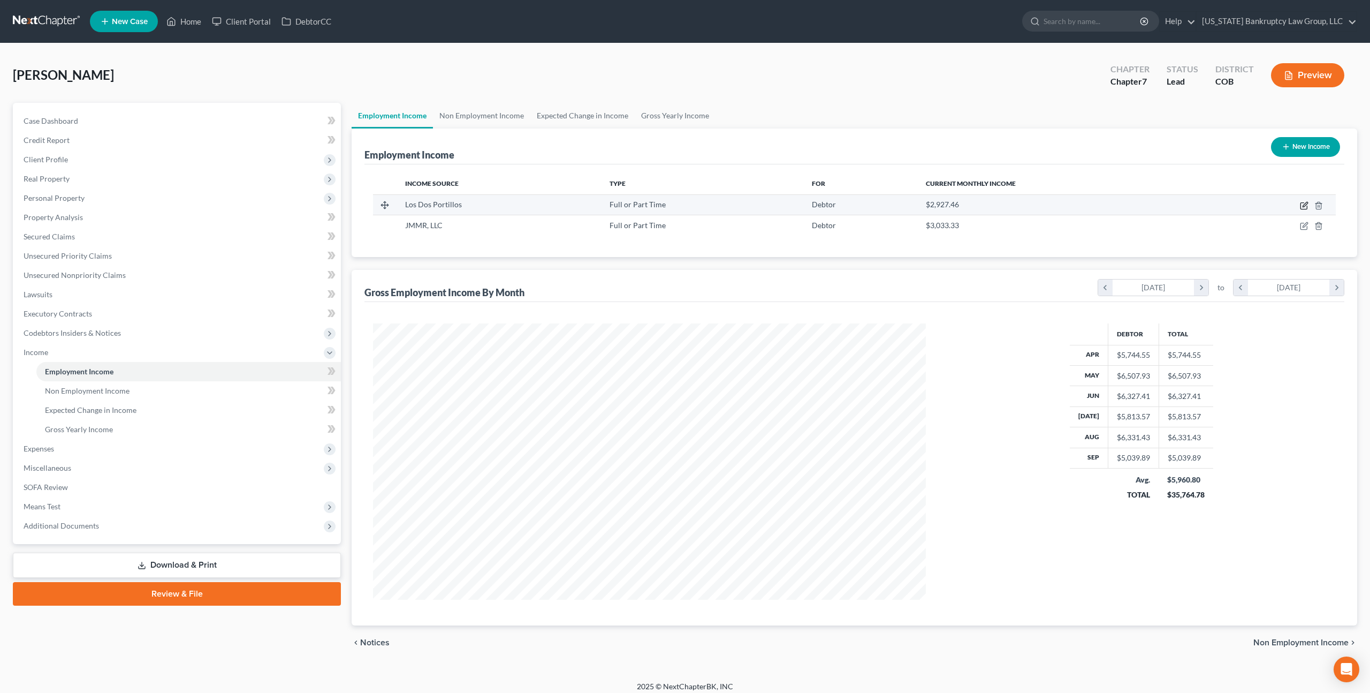
click at [1306, 207] on icon "button" at bounding box center [1304, 205] width 9 height 9
select select "0"
select select "5"
select select "3"
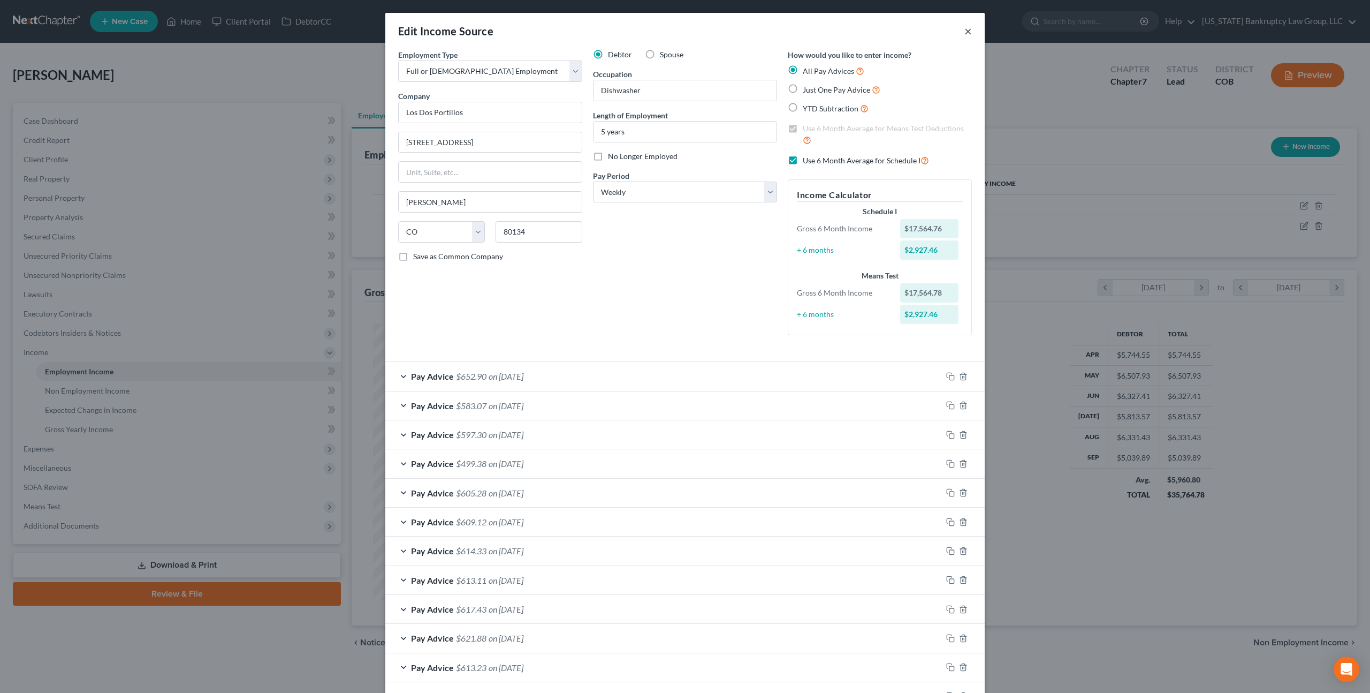
click at [969, 31] on button "×" at bounding box center [968, 31] width 7 height 13
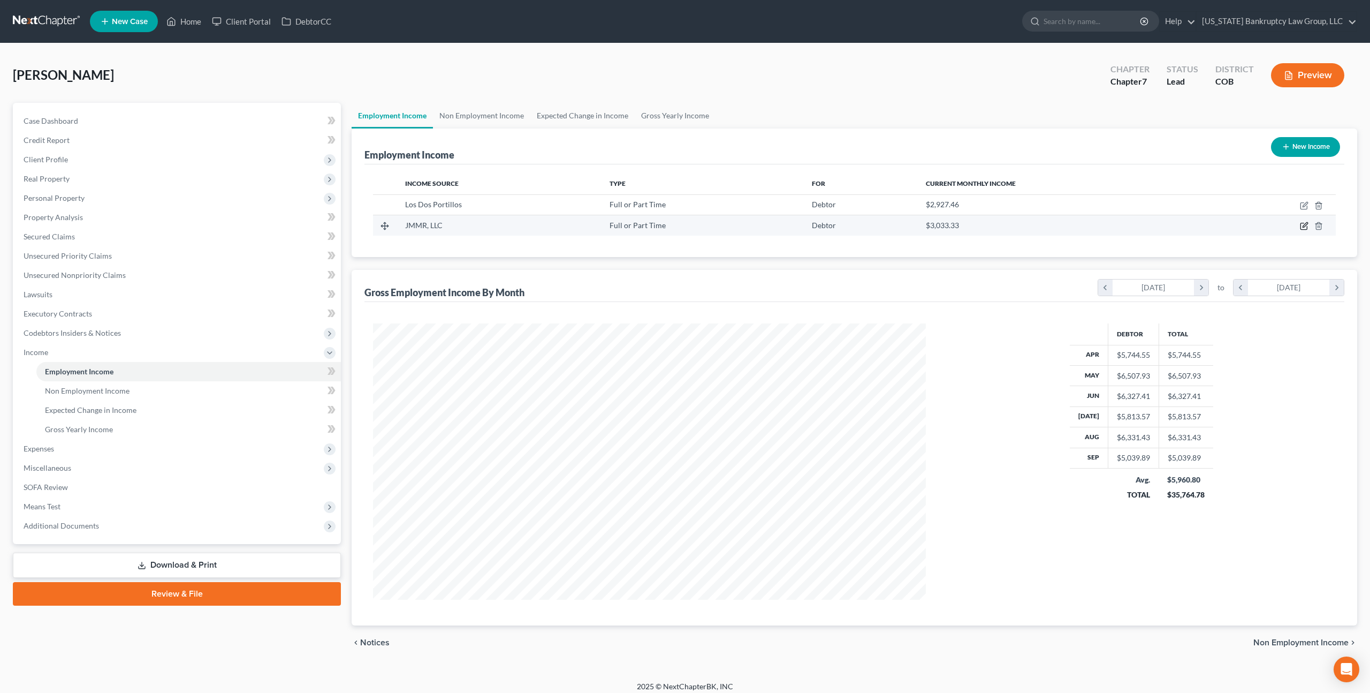
click at [1306, 225] on icon "button" at bounding box center [1304, 226] width 9 height 9
select select "0"
select select "5"
select select "3"
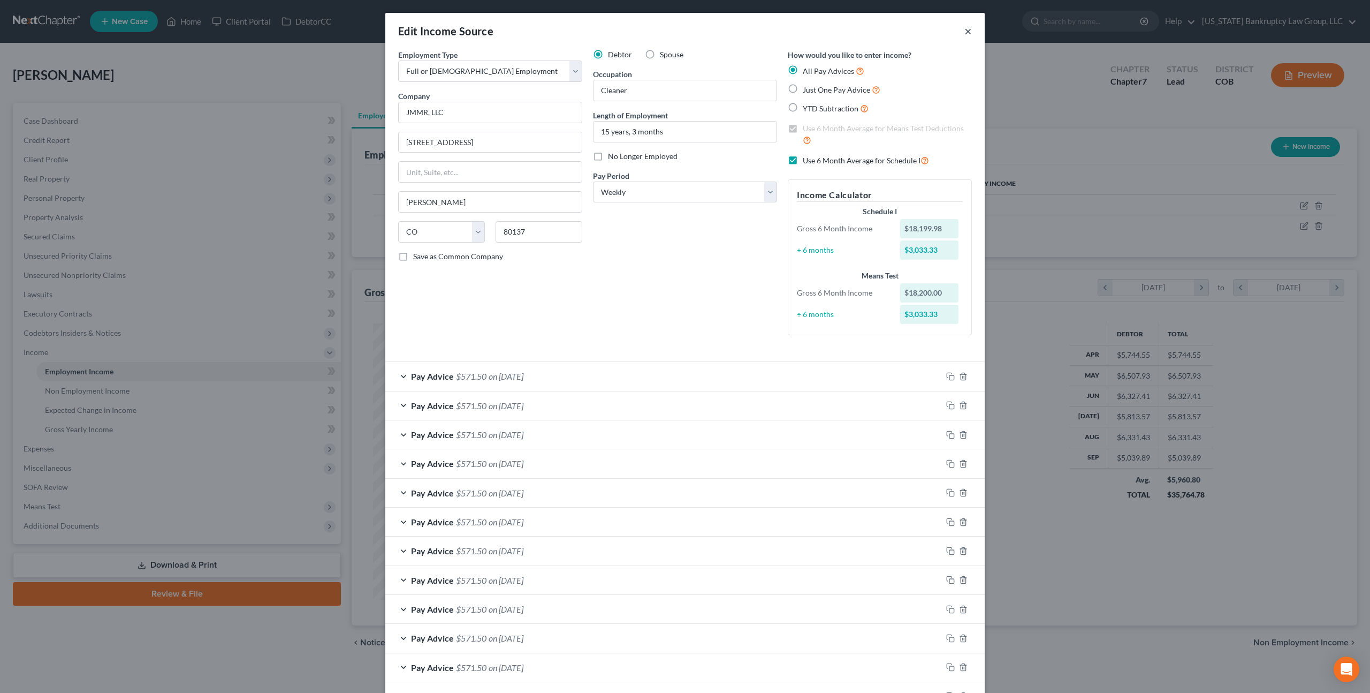
click at [967, 31] on button "×" at bounding box center [968, 31] width 7 height 13
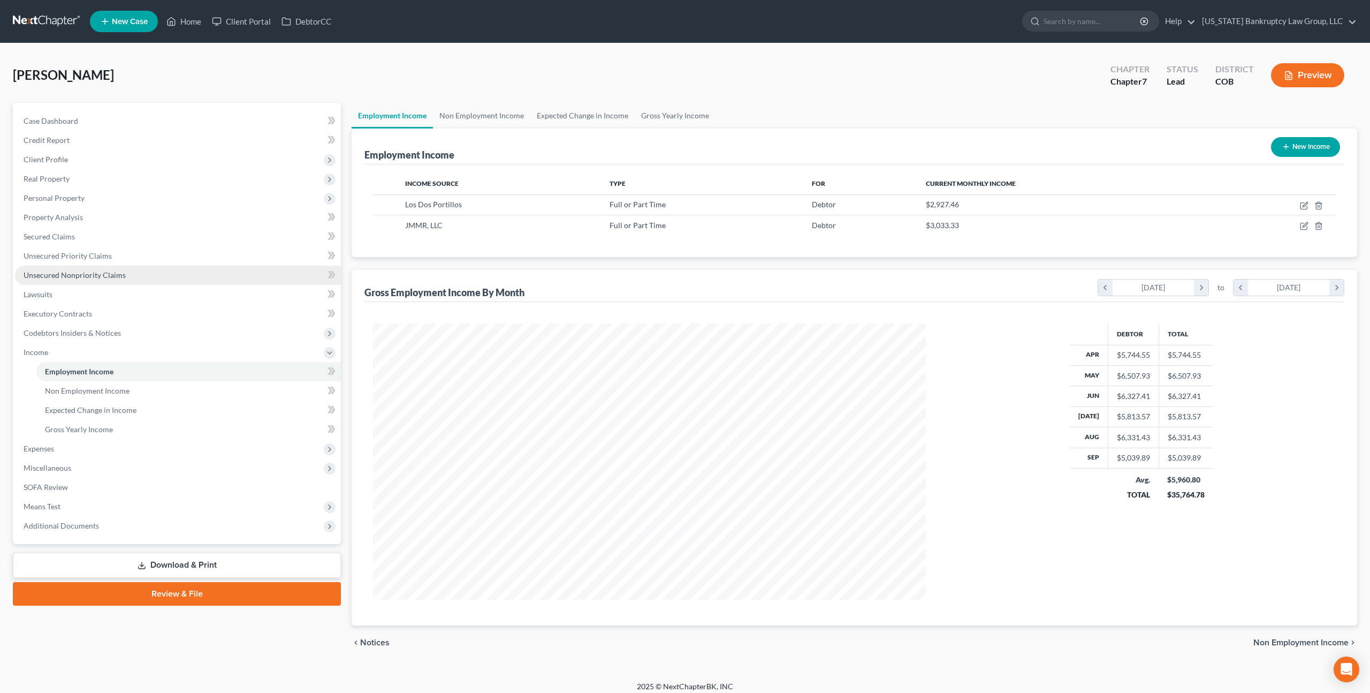
click at [97, 273] on span "Unsecured Nonpriority Claims" at bounding box center [75, 274] width 102 height 9
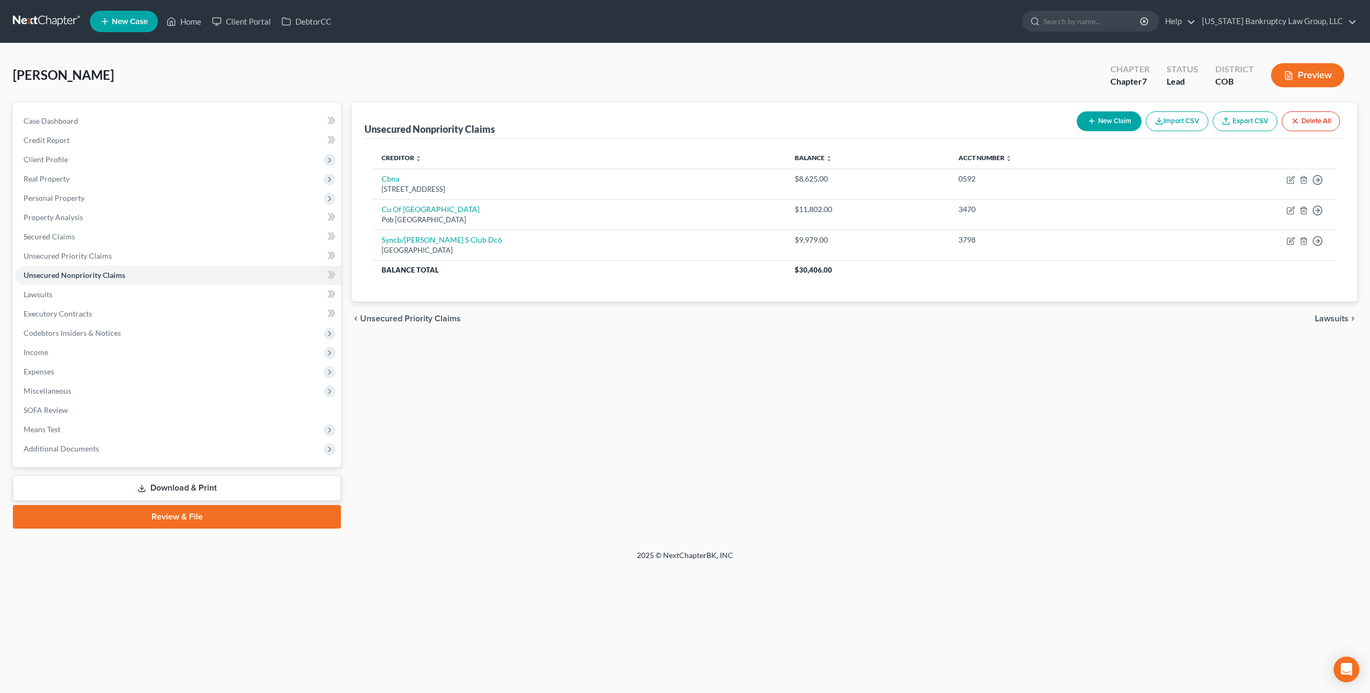
click at [60, 21] on link at bounding box center [47, 21] width 69 height 19
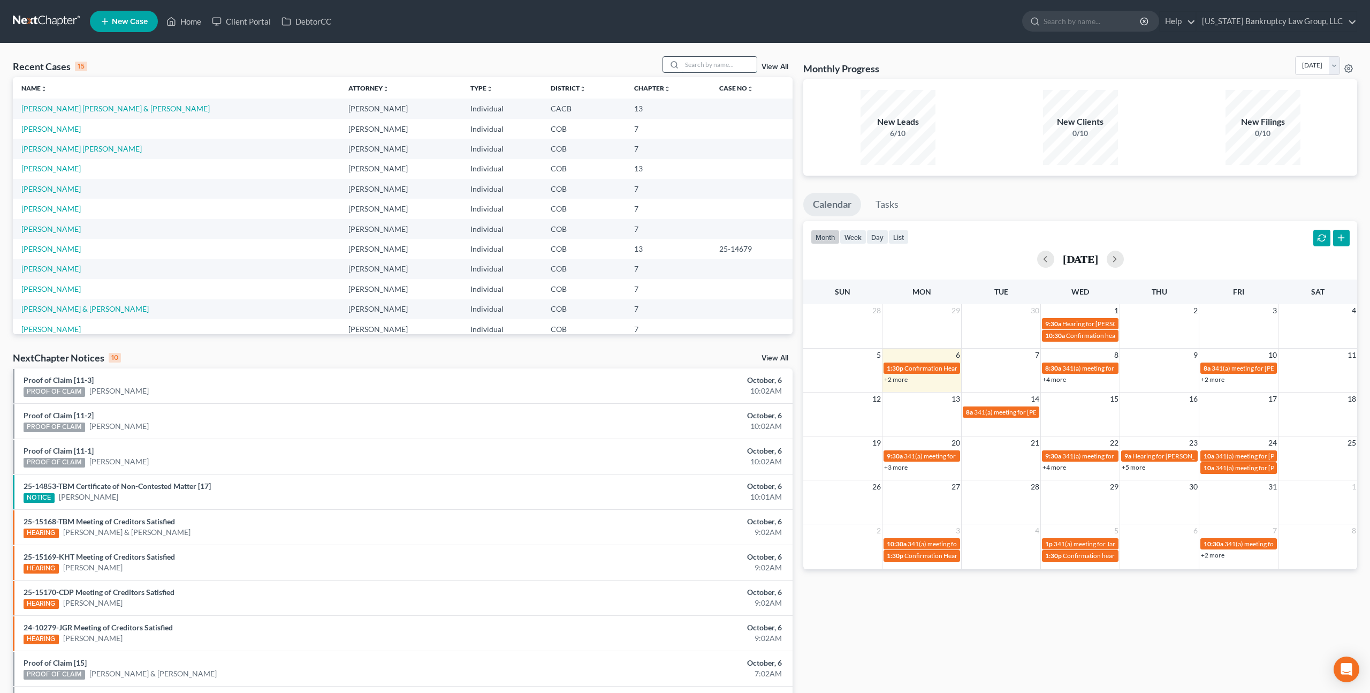
click at [687, 65] on input "search" at bounding box center [719, 65] width 75 height 16
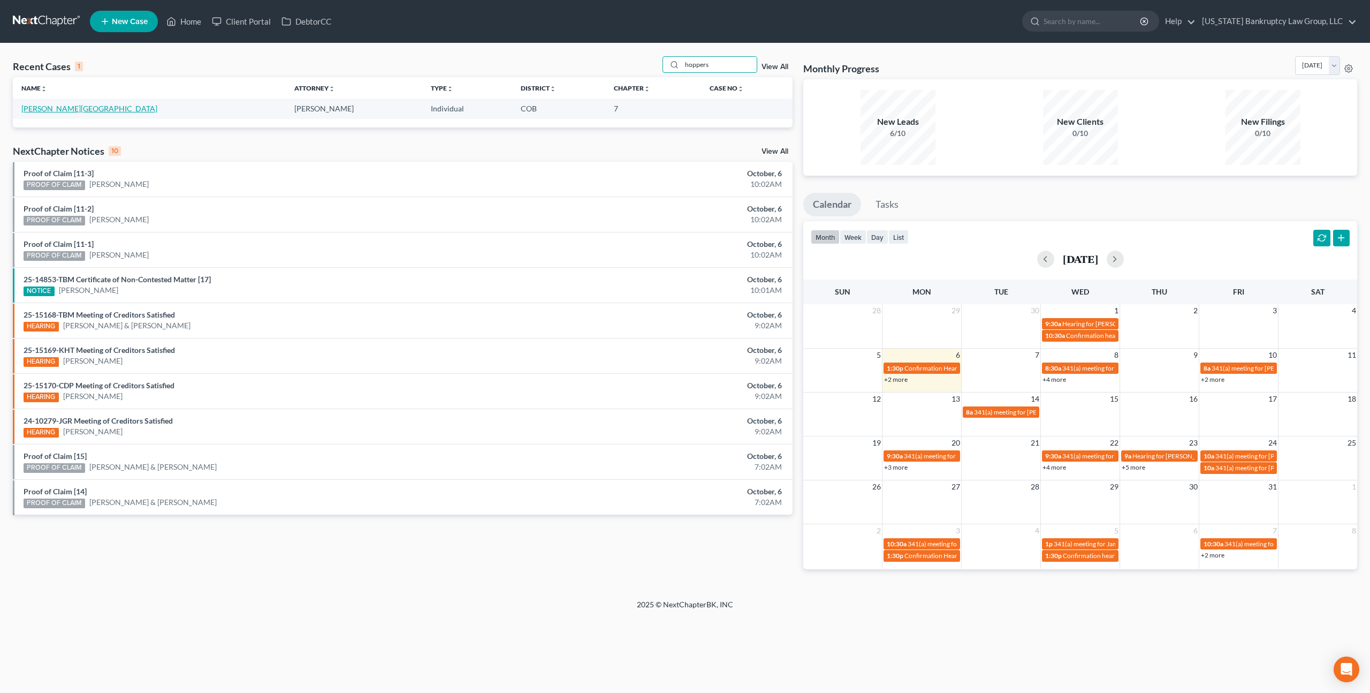
type input "hoppers"
click at [81, 105] on link "[PERSON_NAME][GEOGRAPHIC_DATA]" at bounding box center [89, 108] width 136 height 9
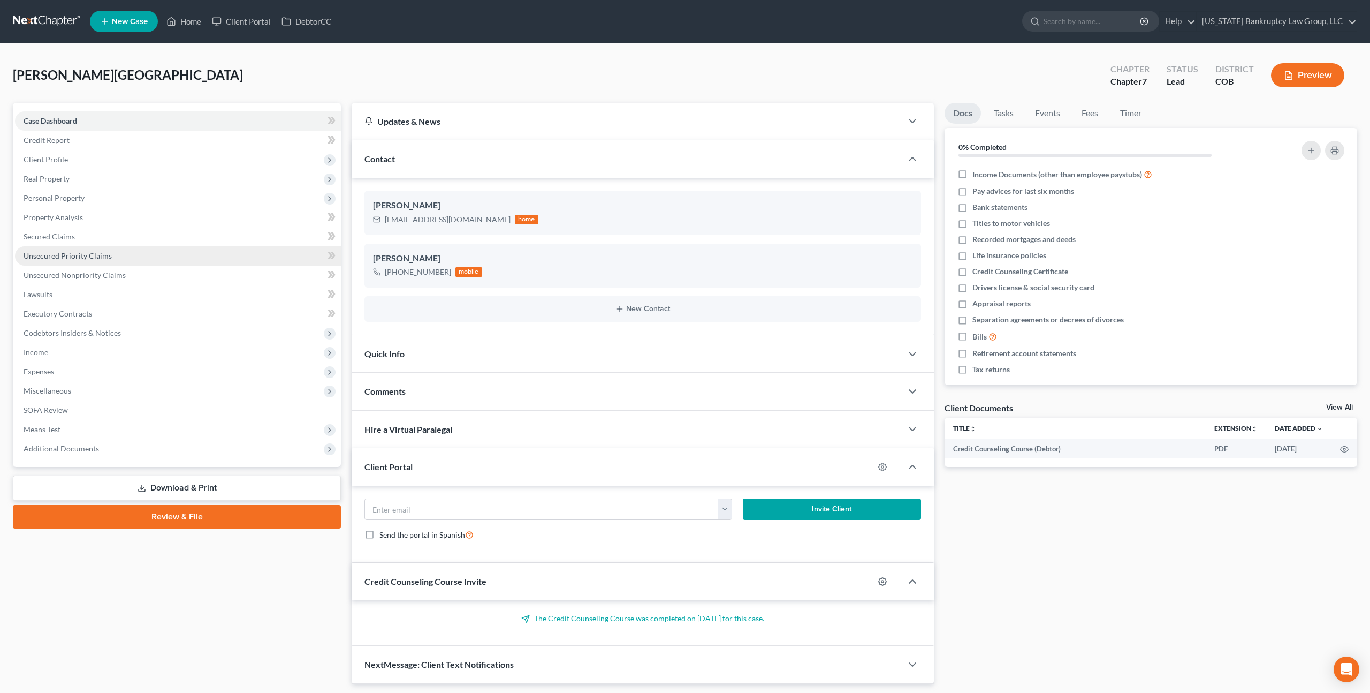
click at [63, 252] on span "Unsecured Priority Claims" at bounding box center [68, 255] width 88 height 9
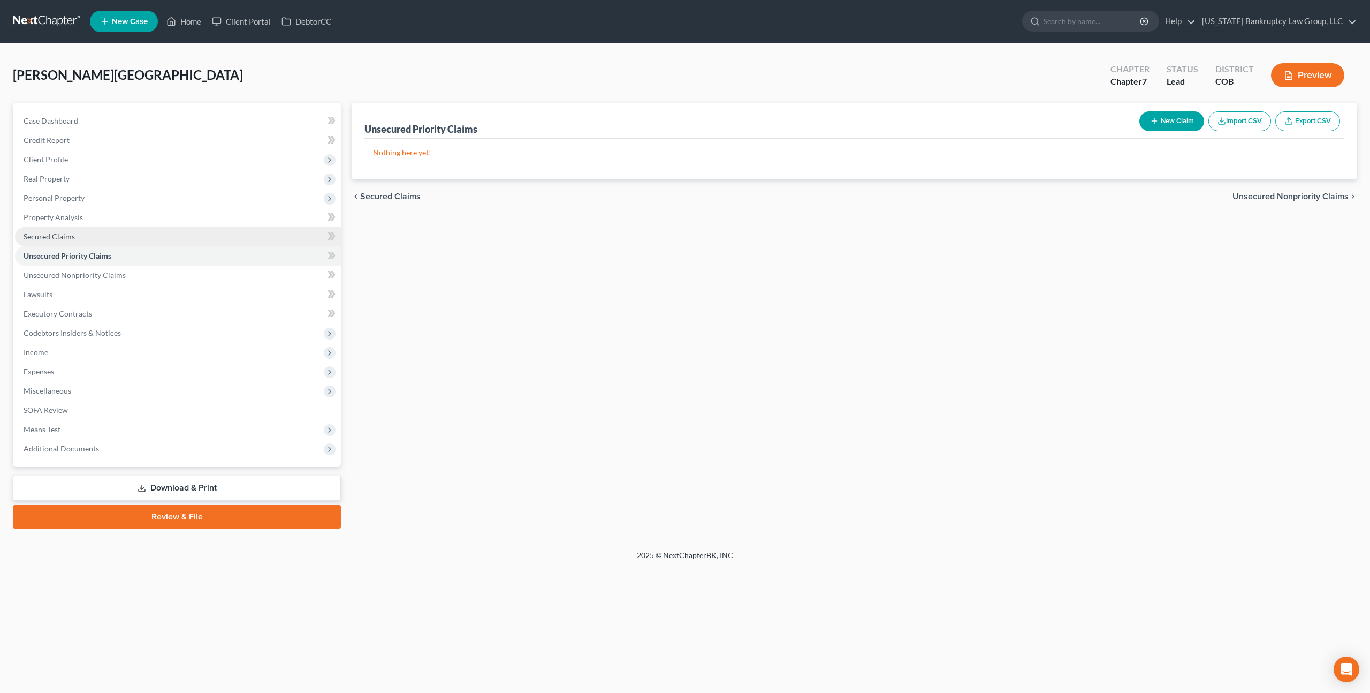
click at [61, 234] on span "Secured Claims" at bounding box center [49, 236] width 51 height 9
click at [72, 272] on span "Unsecured Nonpriority Claims" at bounding box center [75, 274] width 102 height 9
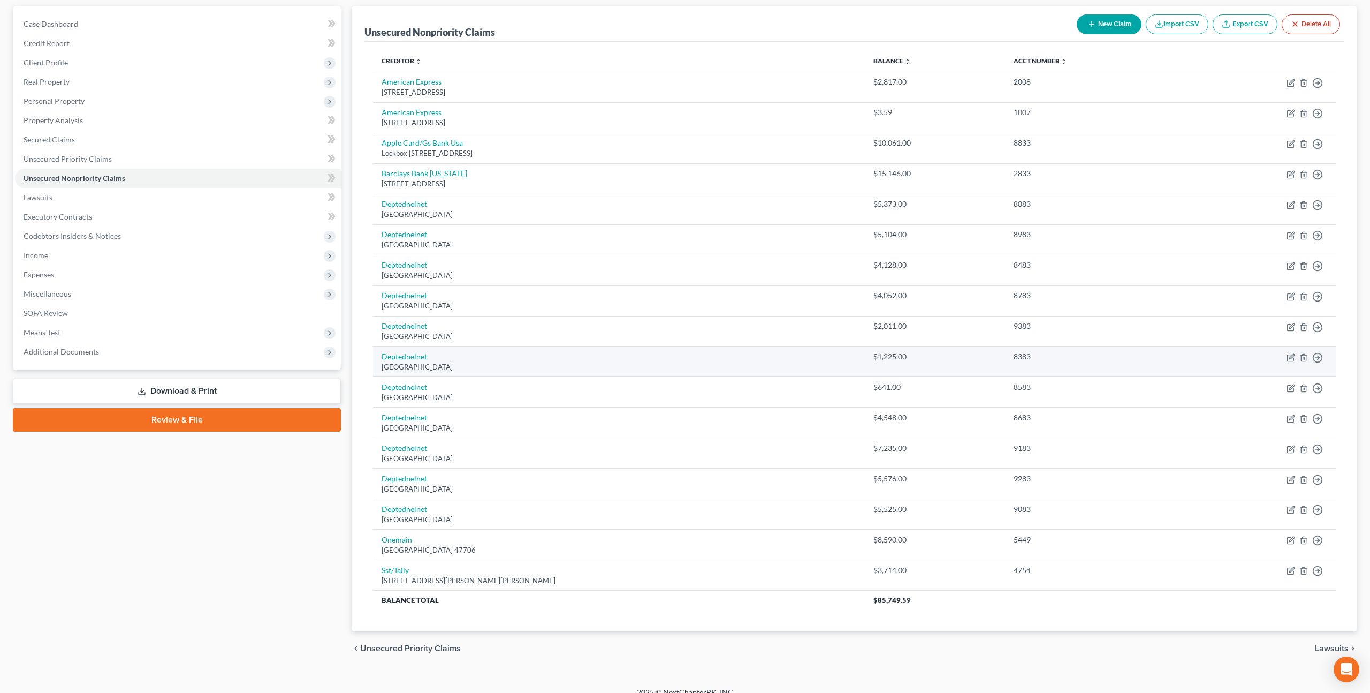
scroll to position [96, 0]
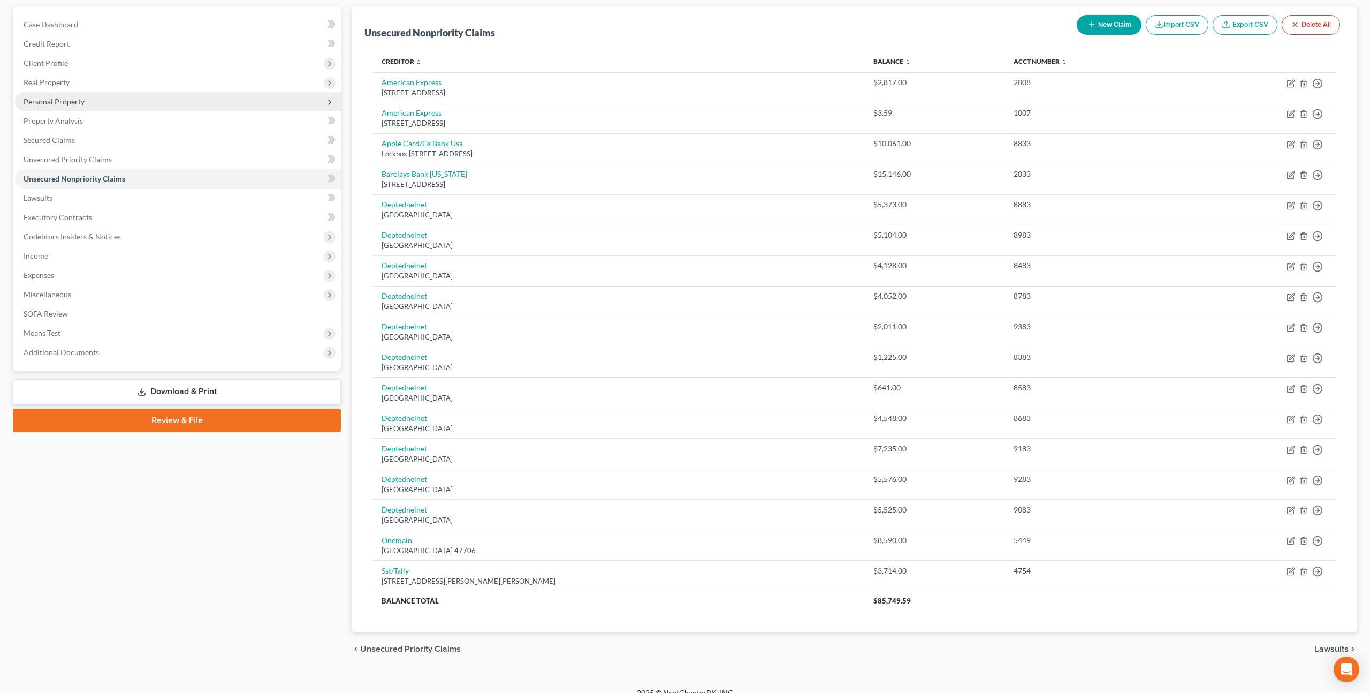
click at [65, 97] on span "Personal Property" at bounding box center [54, 101] width 61 height 9
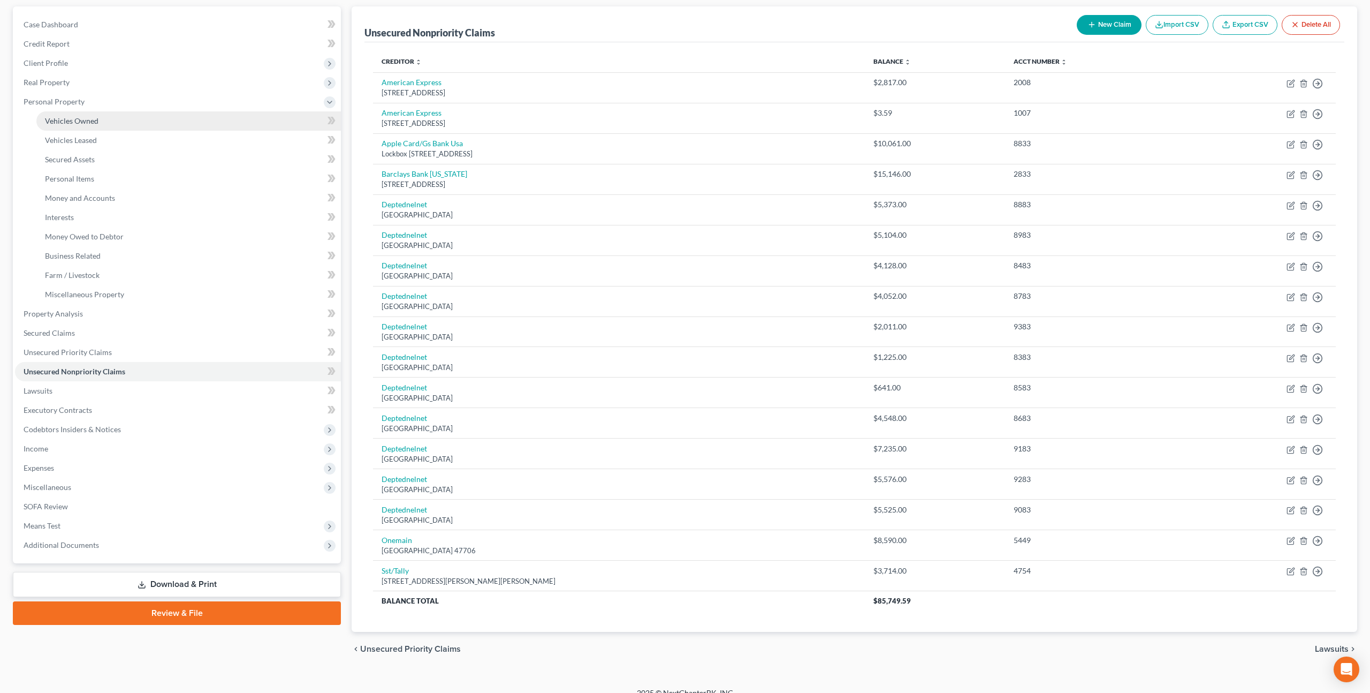
click at [75, 119] on span "Vehicles Owned" at bounding box center [72, 120] width 54 height 9
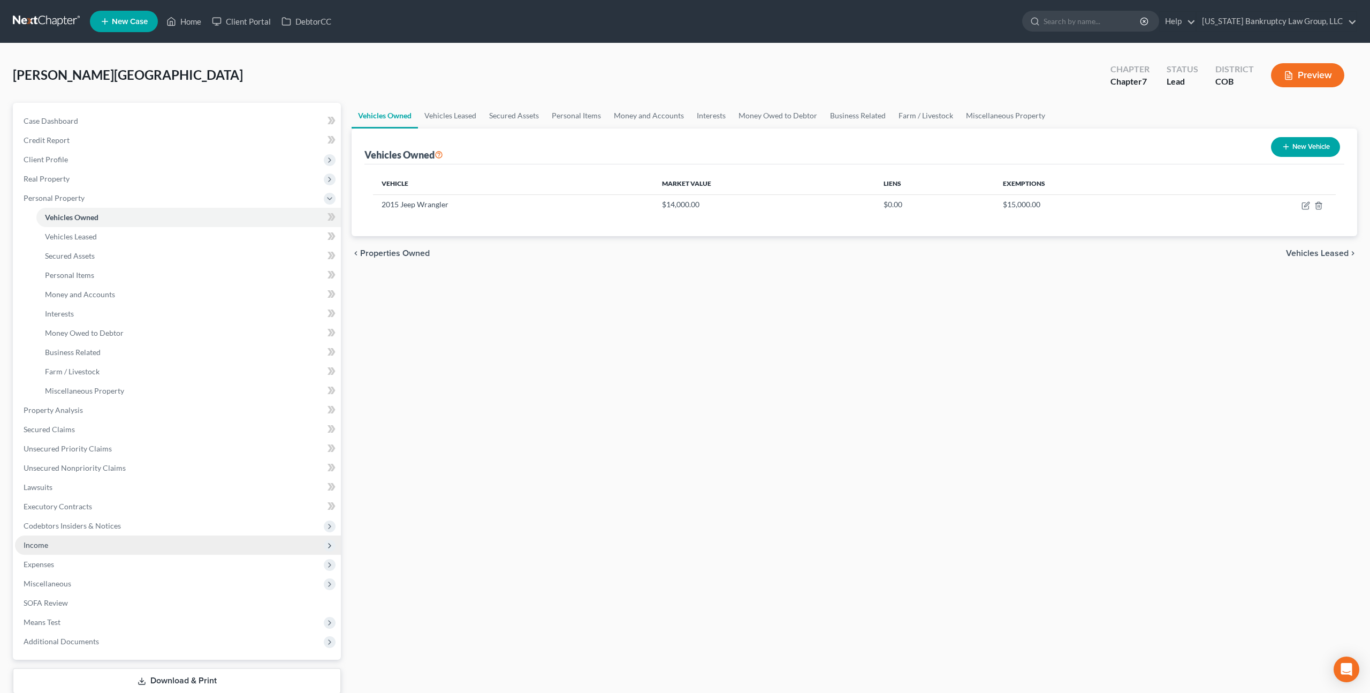
click at [58, 548] on span "Income" at bounding box center [178, 544] width 326 height 19
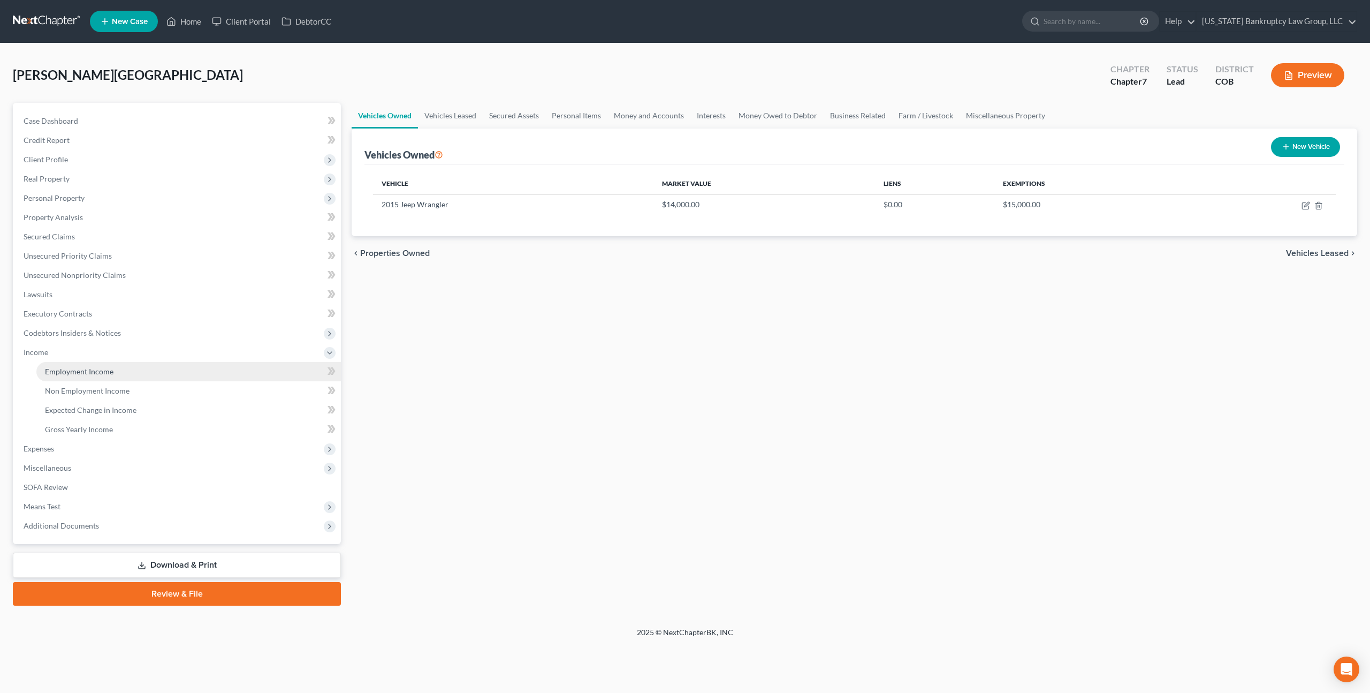
click at [95, 375] on span "Employment Income" at bounding box center [79, 371] width 69 height 9
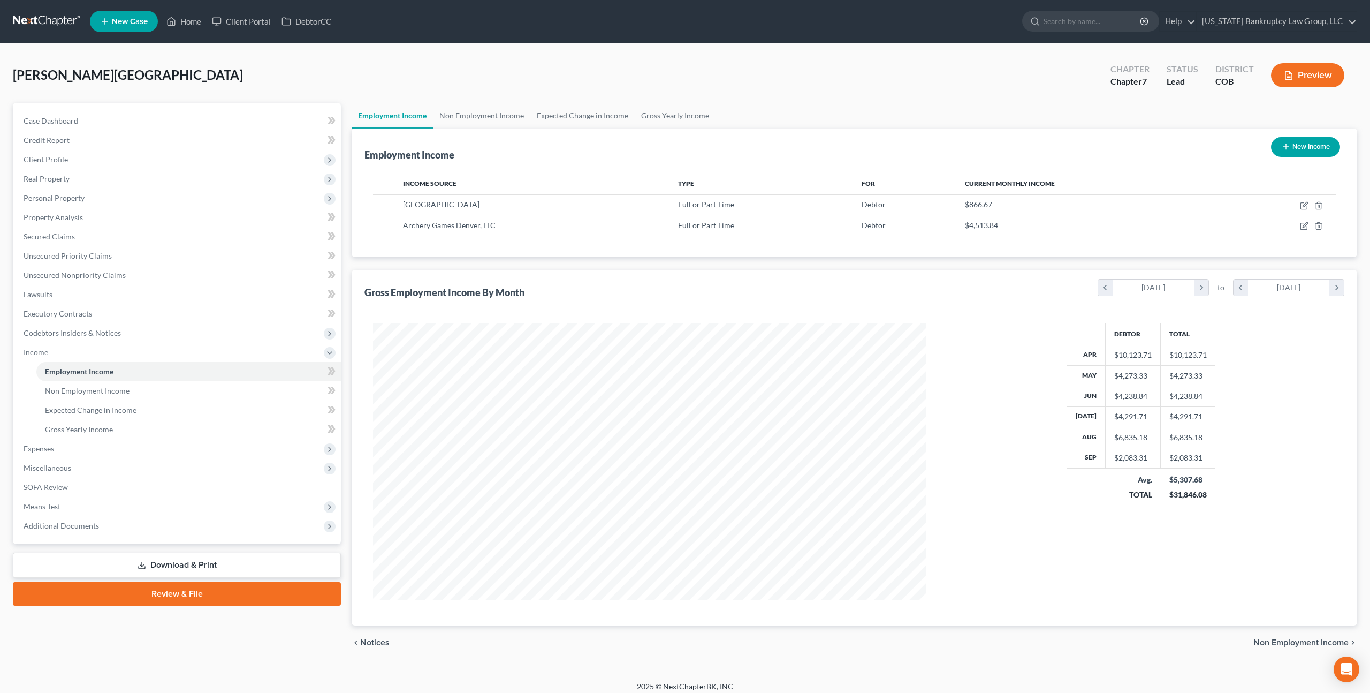
scroll to position [276, 574]
click at [513, 115] on link "Non Employment Income" at bounding box center [481, 116] width 97 height 26
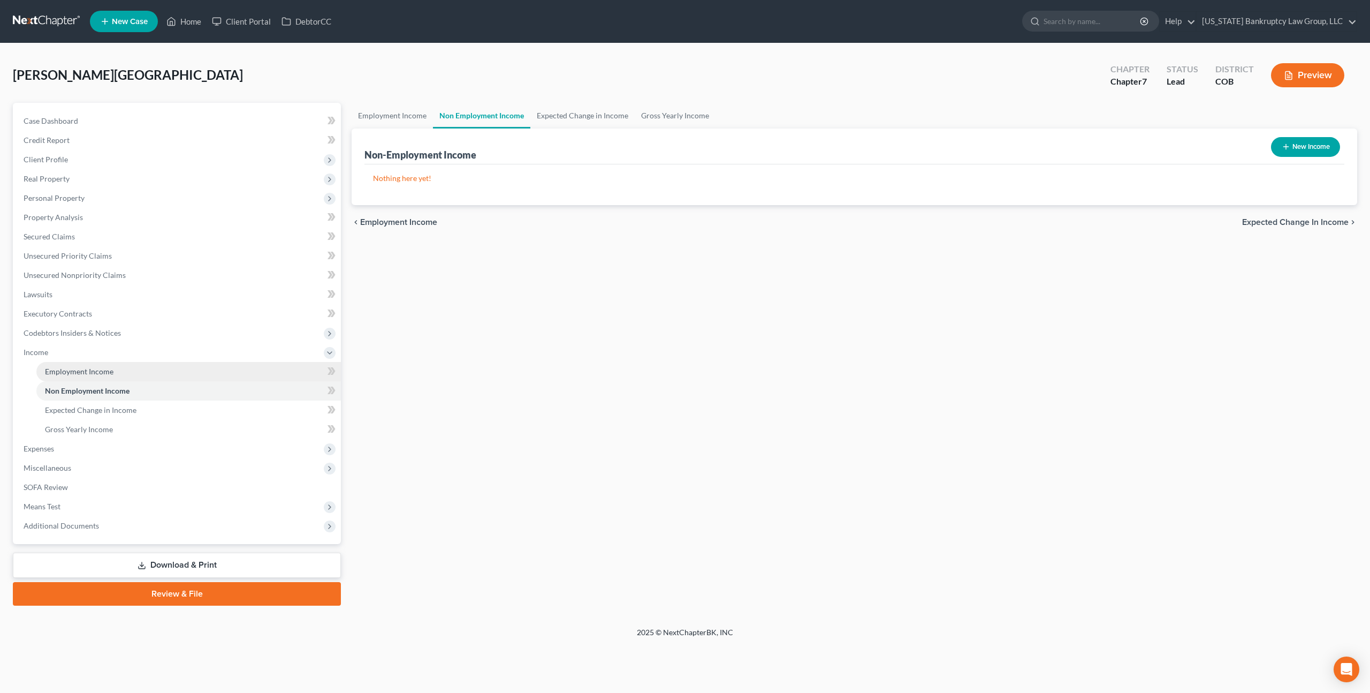
click at [100, 372] on span "Employment Income" at bounding box center [79, 371] width 69 height 9
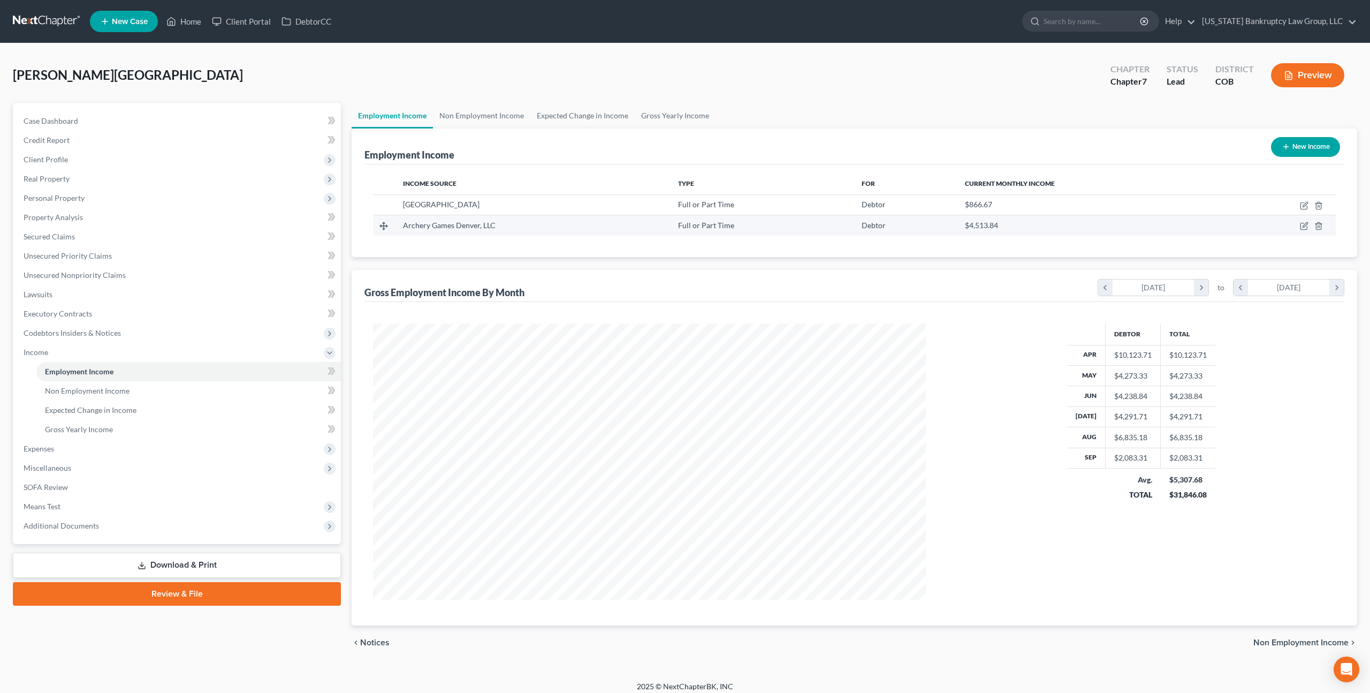
scroll to position [276, 574]
click at [1303, 204] on icon "button" at bounding box center [1304, 205] width 9 height 9
select select "0"
select select "5"
select select "2"
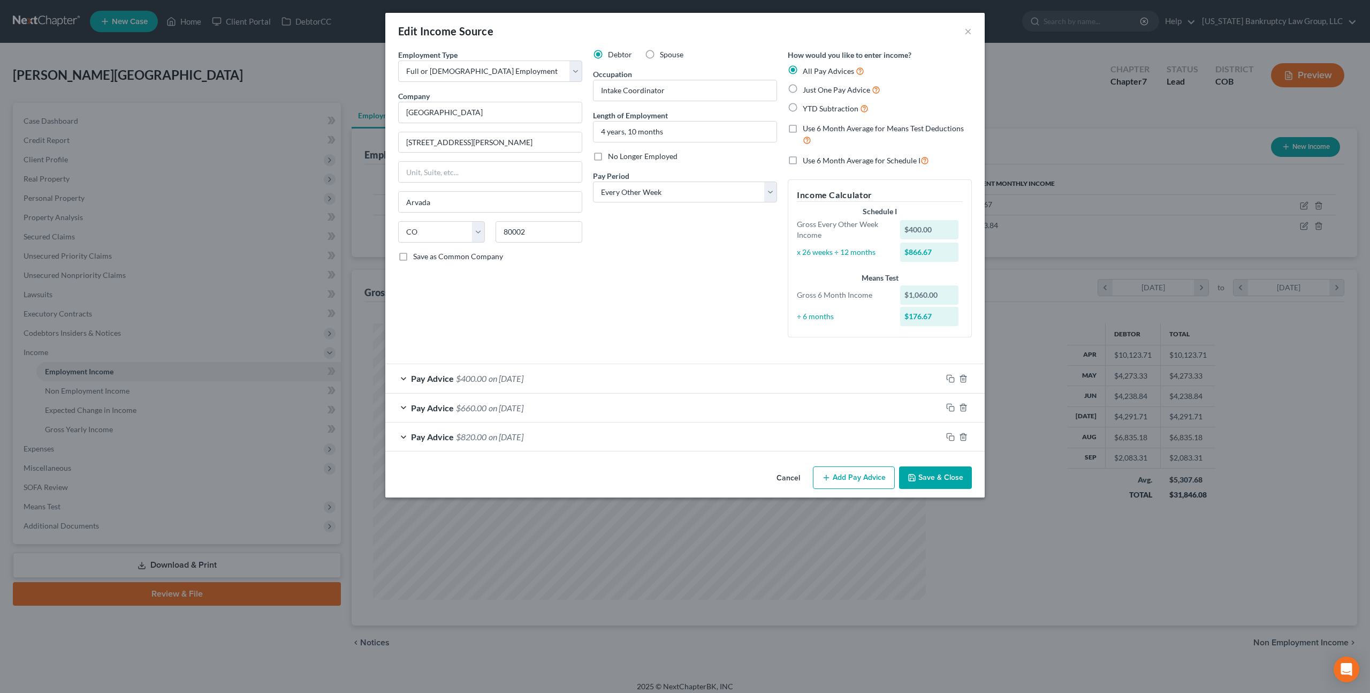
click at [625, 377] on div "Pay Advice $400.00 on 08/20/2025" at bounding box center [663, 378] width 557 height 28
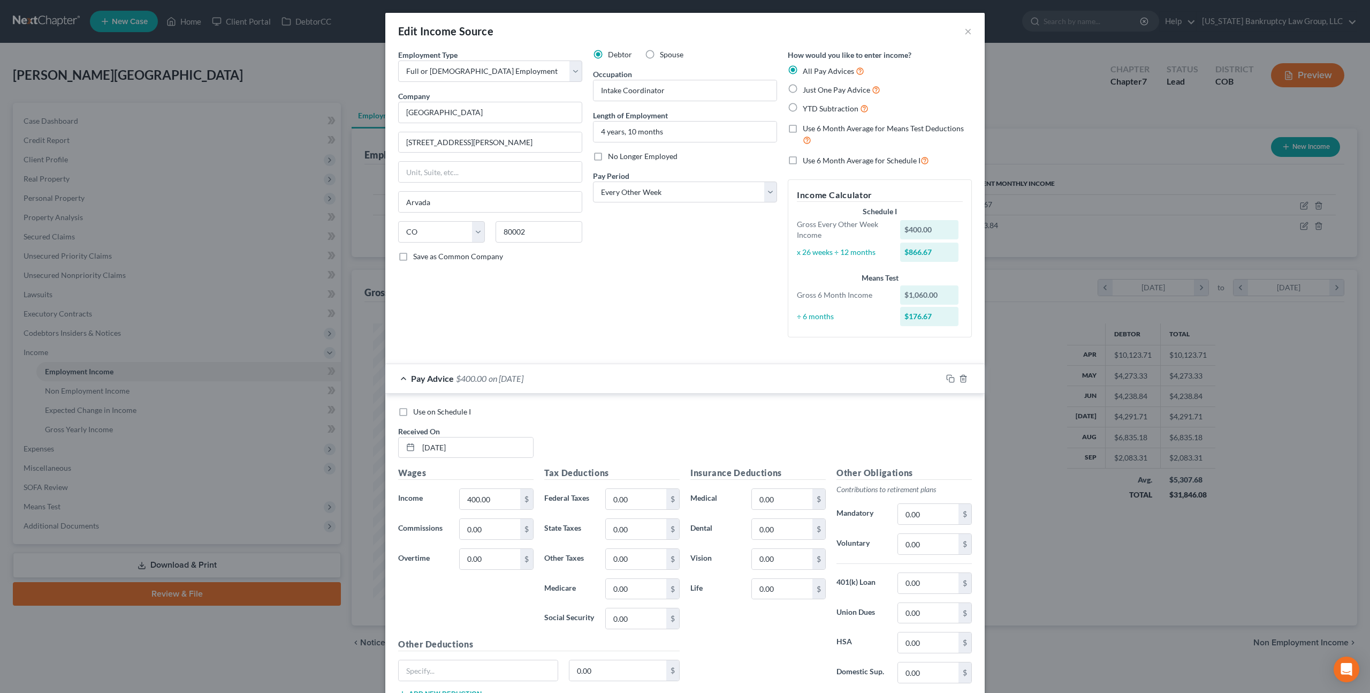
click at [413, 416] on label "Use on Schedule I" at bounding box center [442, 411] width 58 height 11
click at [418, 413] on input "Use on Schedule I" at bounding box center [421, 409] width 7 height 7
checkbox input "true"
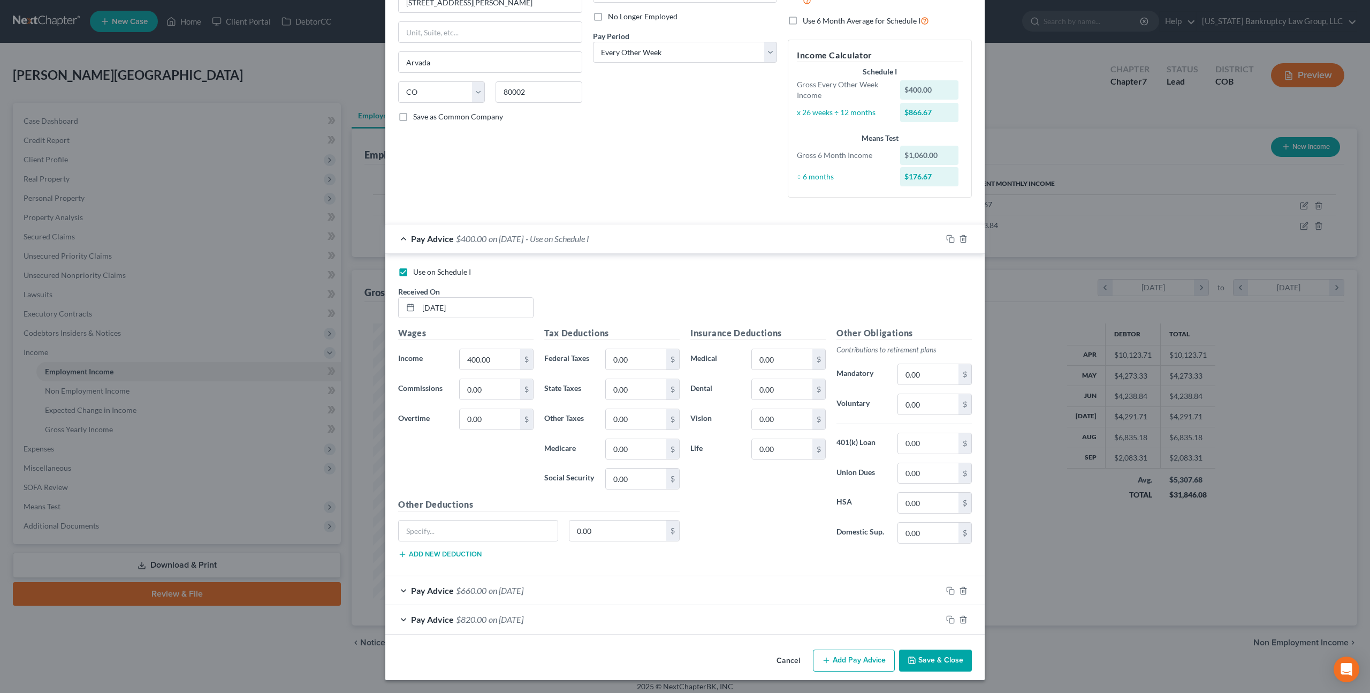
click at [927, 663] on button "Save & Close" at bounding box center [935, 660] width 73 height 22
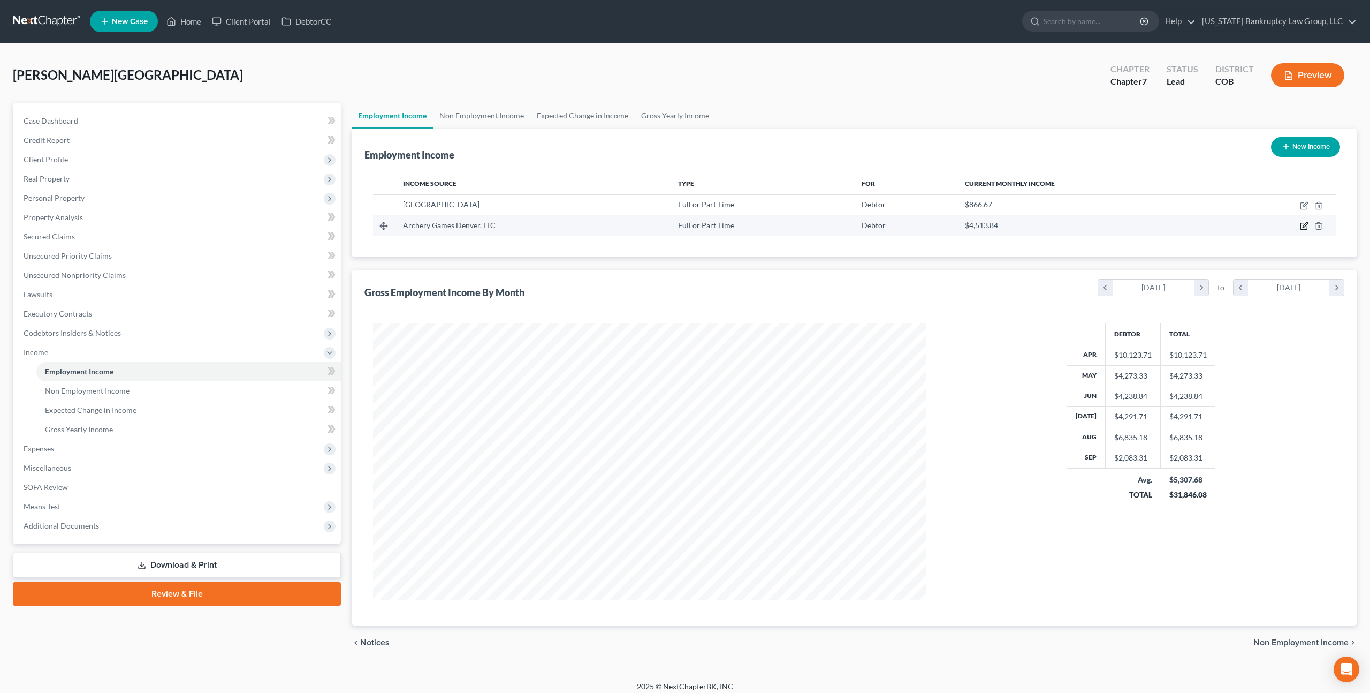
click at [1305, 228] on icon "button" at bounding box center [1304, 226] width 9 height 9
select select "0"
select select "5"
select select "2"
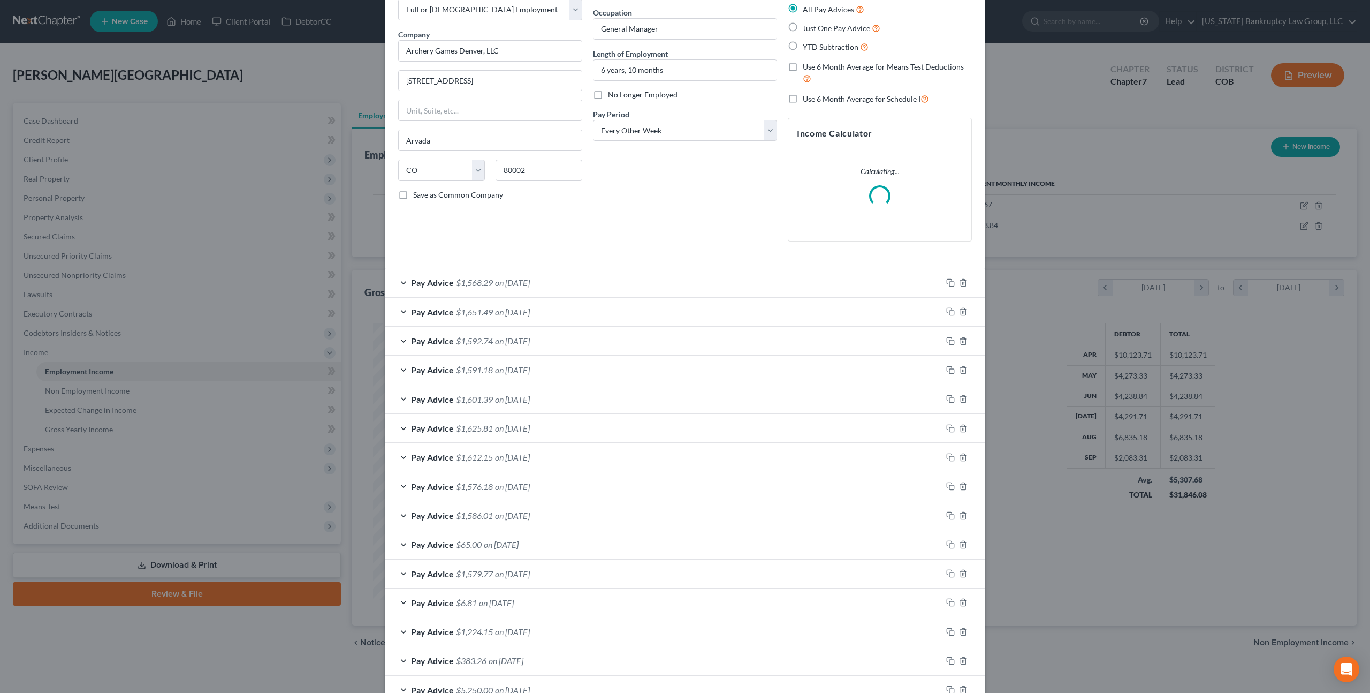
scroll to position [0, 0]
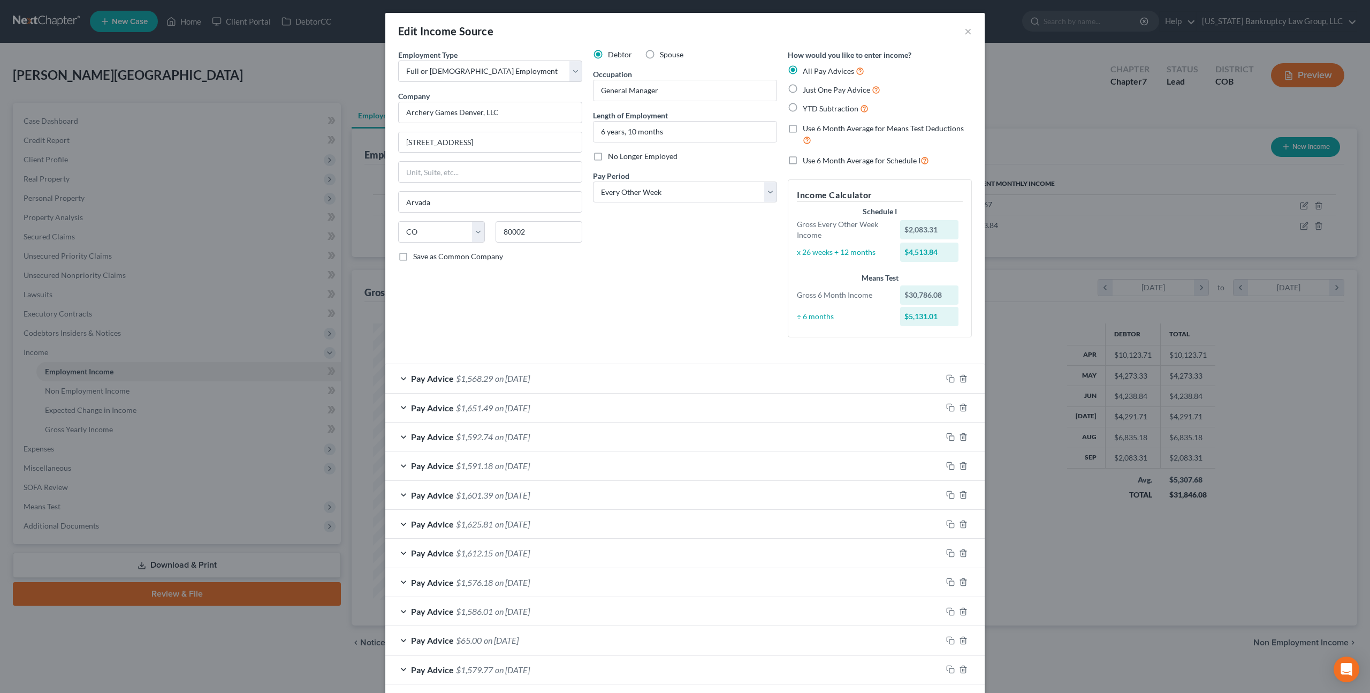
click at [803, 160] on label "Use 6 Month Average for Schedule I" at bounding box center [866, 160] width 126 height 12
click at [807, 160] on input "Use 6 Month Average for Schedule I" at bounding box center [810, 157] width 7 height 7
checkbox input "true"
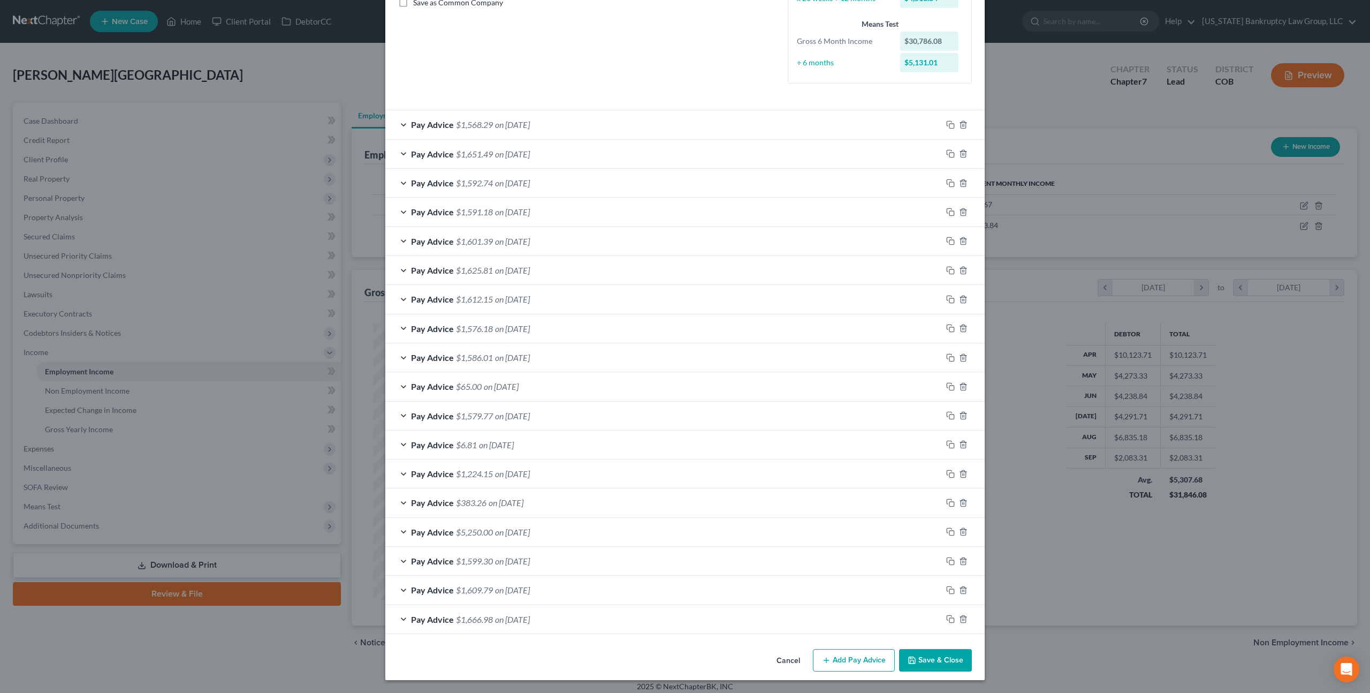
click at [922, 657] on button "Save & Close" at bounding box center [935, 660] width 73 height 22
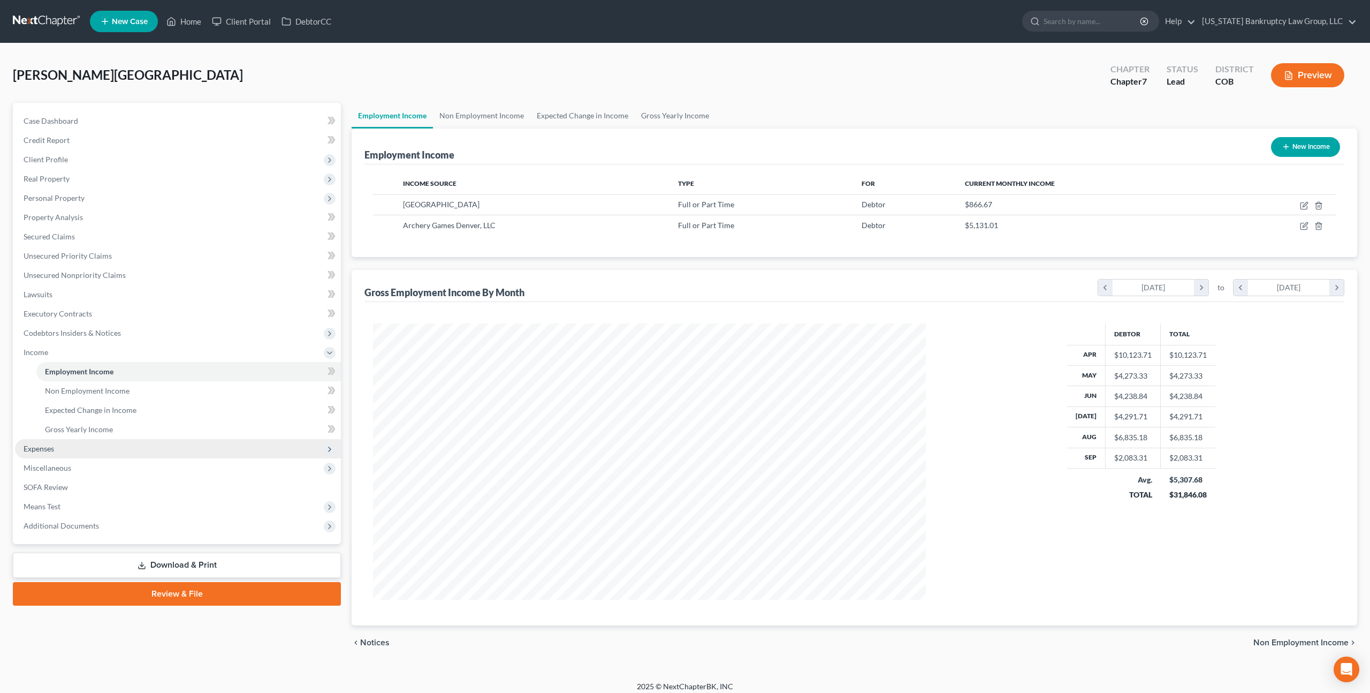
click at [55, 448] on span "Expenses" at bounding box center [178, 448] width 326 height 19
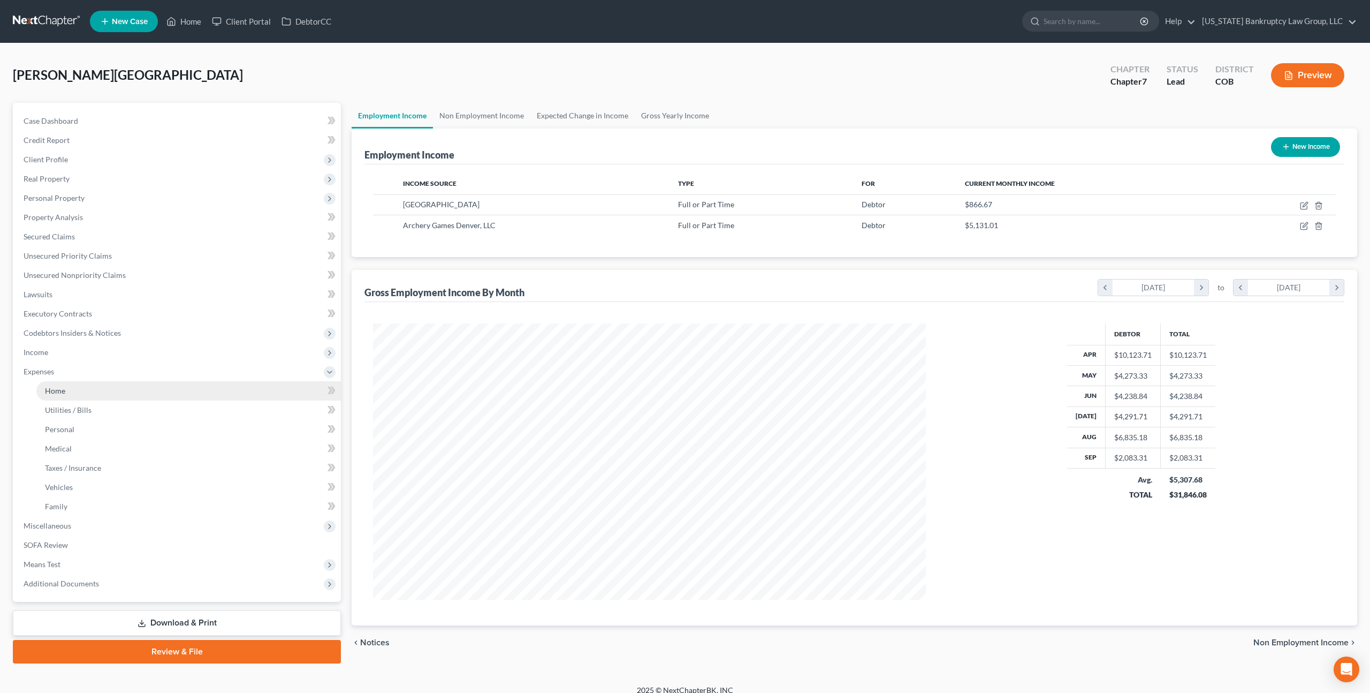
click at [60, 387] on span "Home" at bounding box center [55, 390] width 20 height 9
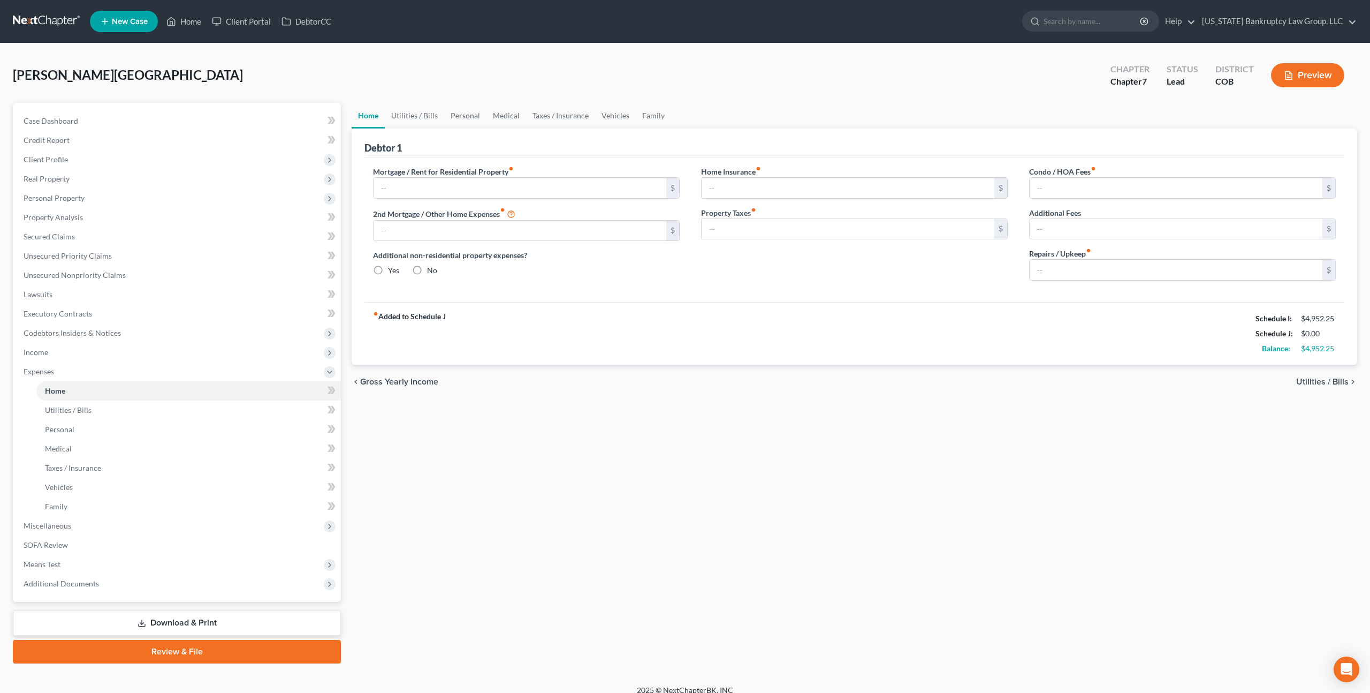
type input "800.00"
type input "0.00"
radio input "true"
type input "0.00"
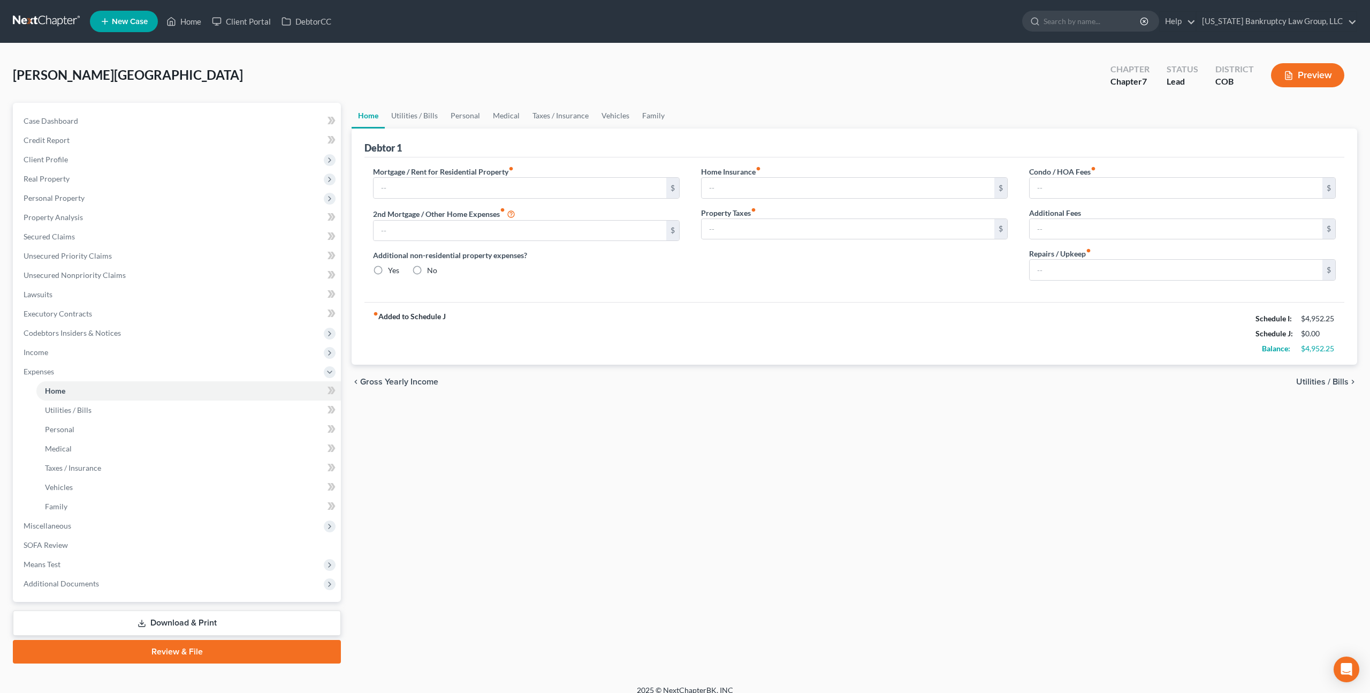
type input "0.00"
click at [425, 114] on link "Utilities / Bills" at bounding box center [414, 116] width 59 height 26
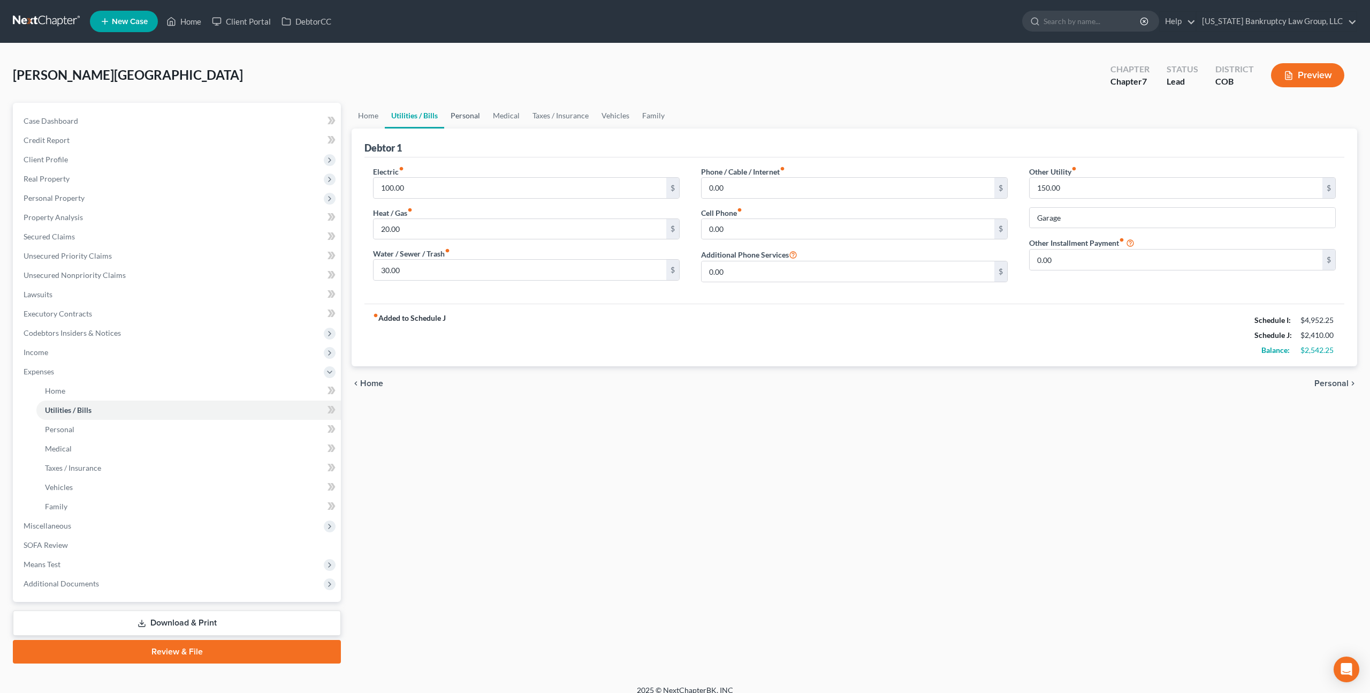
click at [457, 116] on link "Personal" at bounding box center [465, 116] width 42 height 26
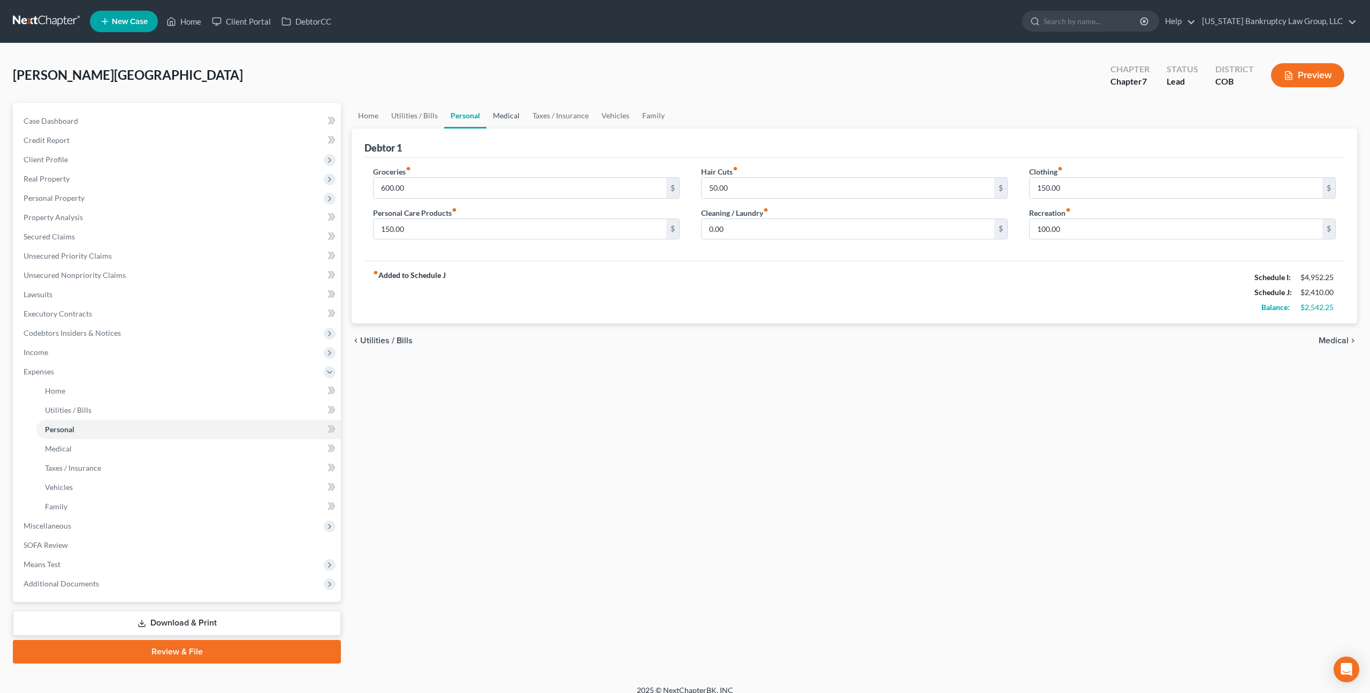
click at [499, 118] on link "Medical" at bounding box center [507, 116] width 40 height 26
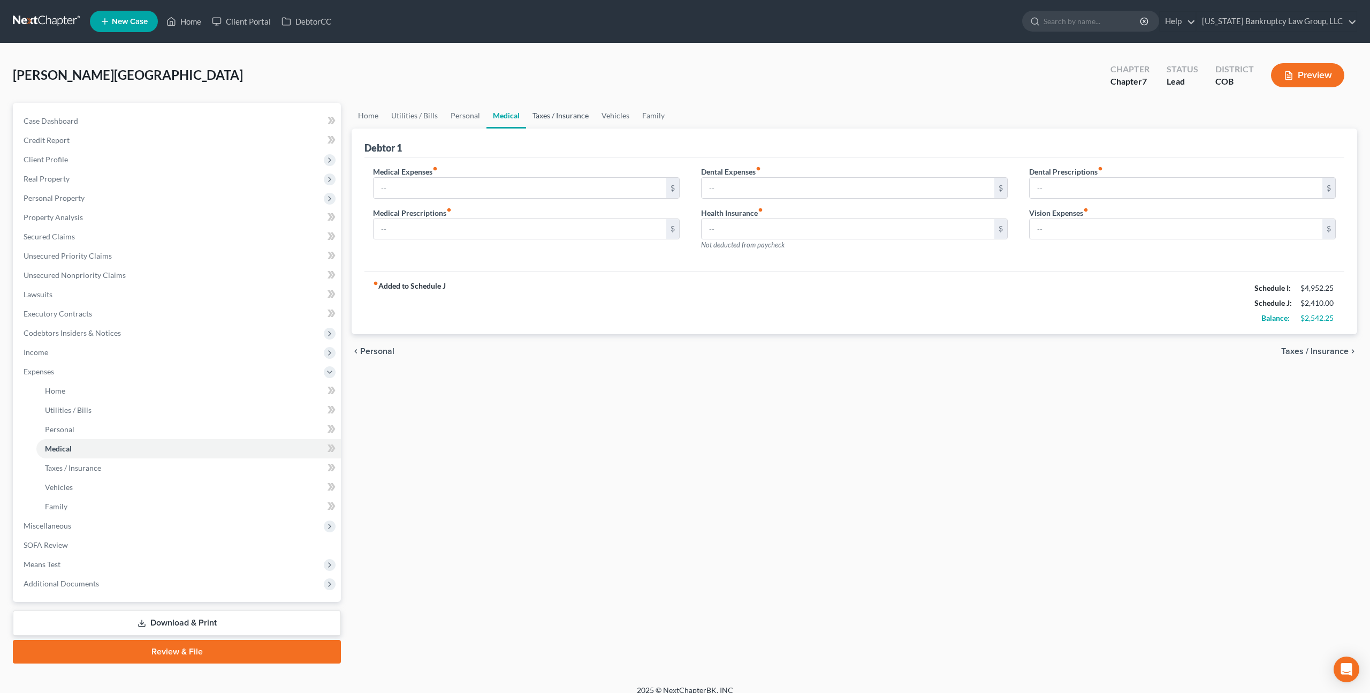
click at [545, 117] on link "Taxes / Insurance" at bounding box center [560, 116] width 69 height 26
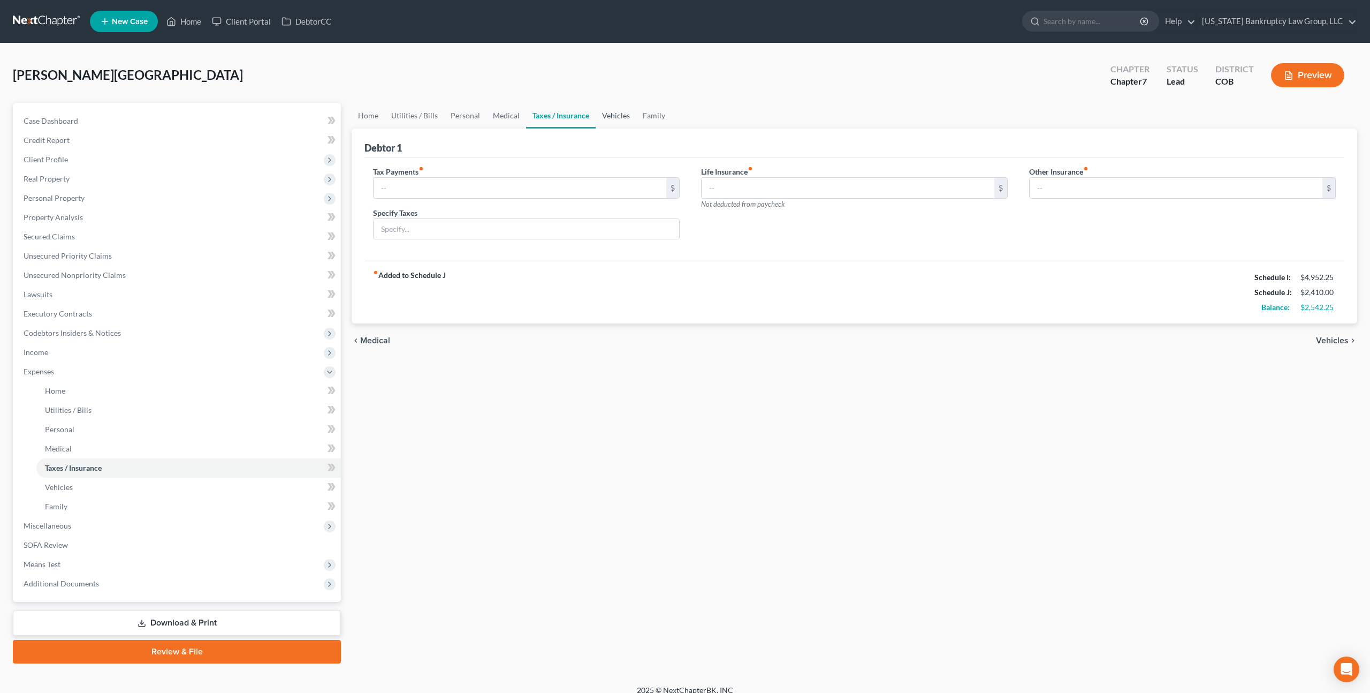
click at [609, 114] on link "Vehicles" at bounding box center [616, 116] width 41 height 26
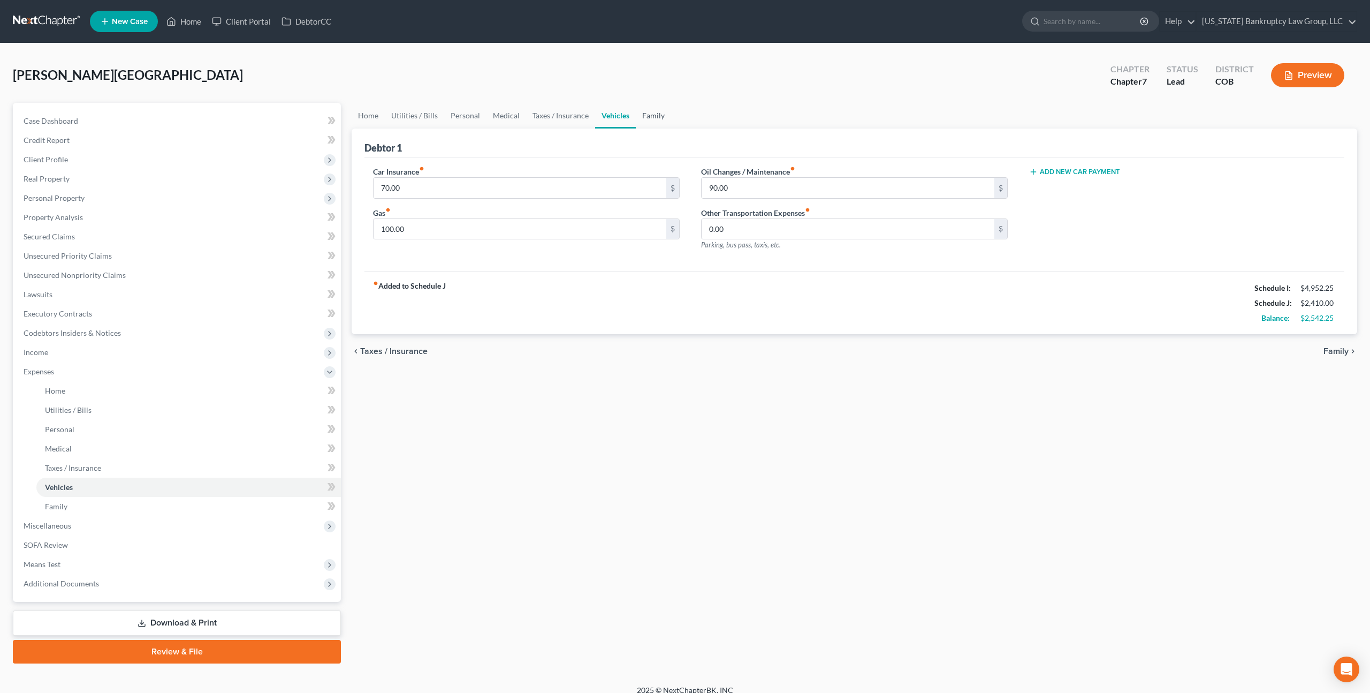
click at [650, 113] on link "Family" at bounding box center [653, 116] width 35 height 26
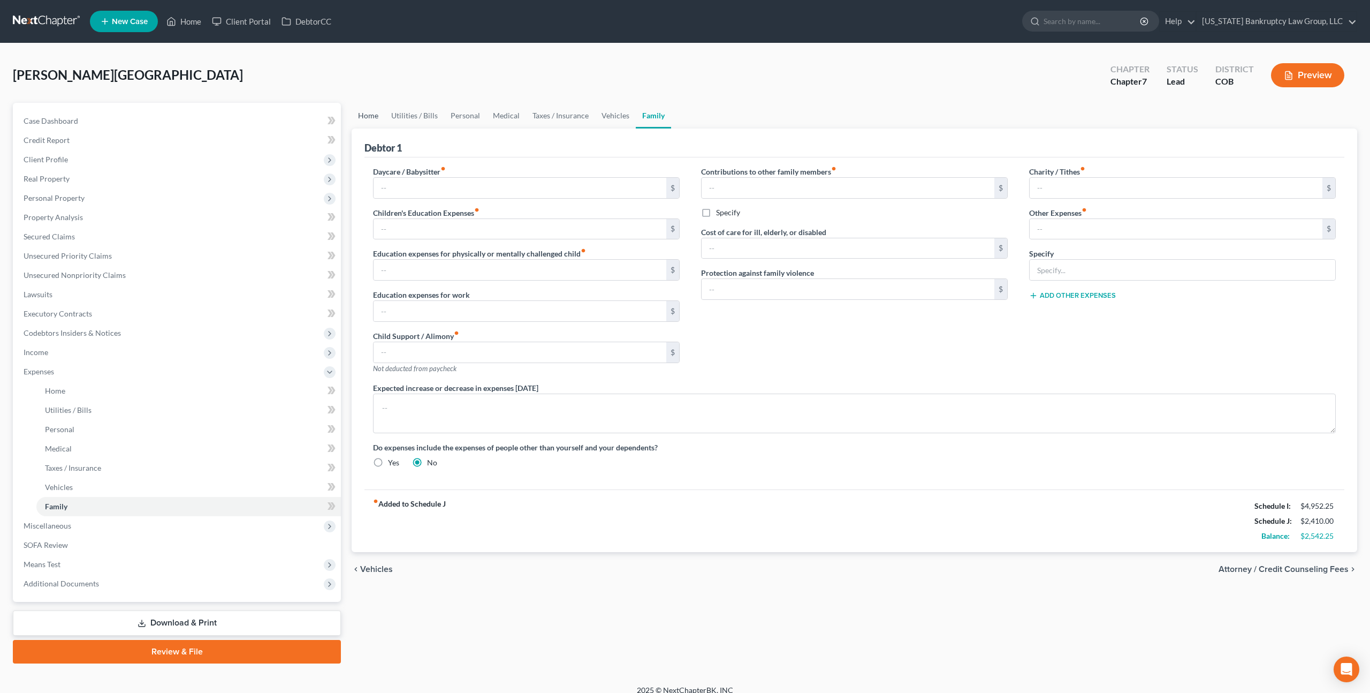
click at [371, 118] on link "Home" at bounding box center [368, 116] width 33 height 26
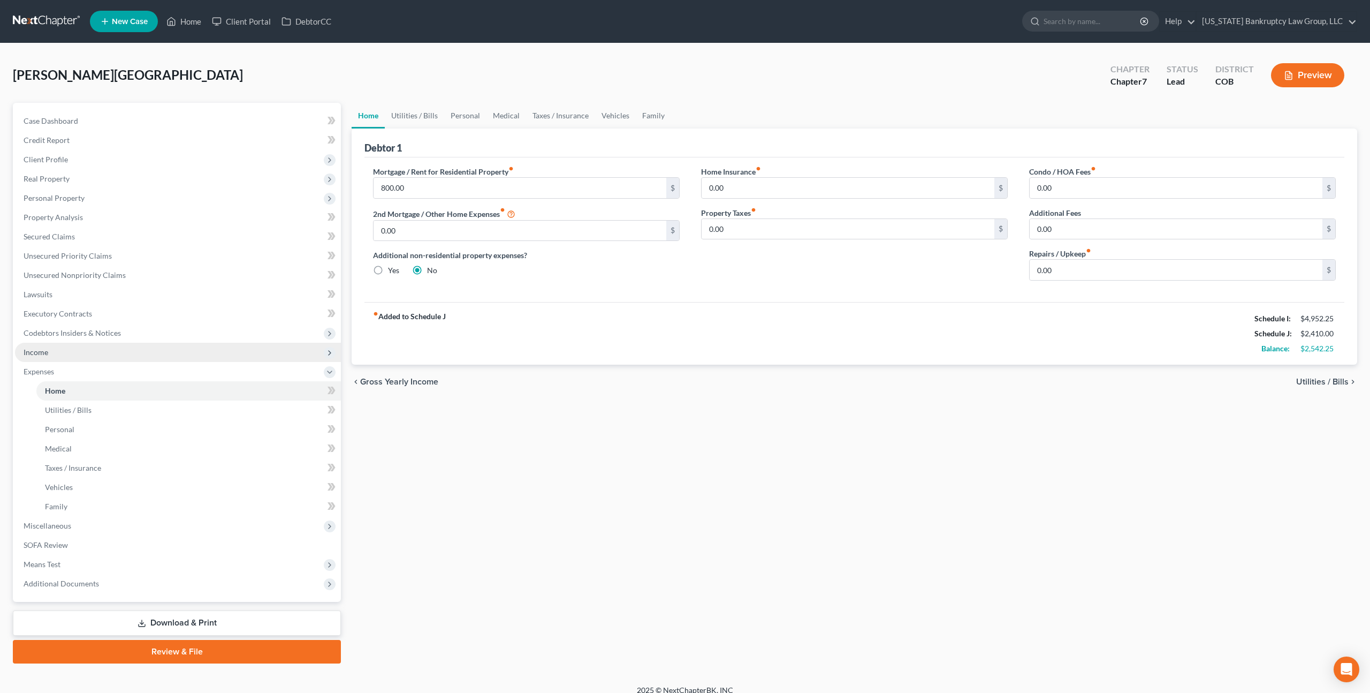
click at [44, 351] on span "Income" at bounding box center [36, 351] width 25 height 9
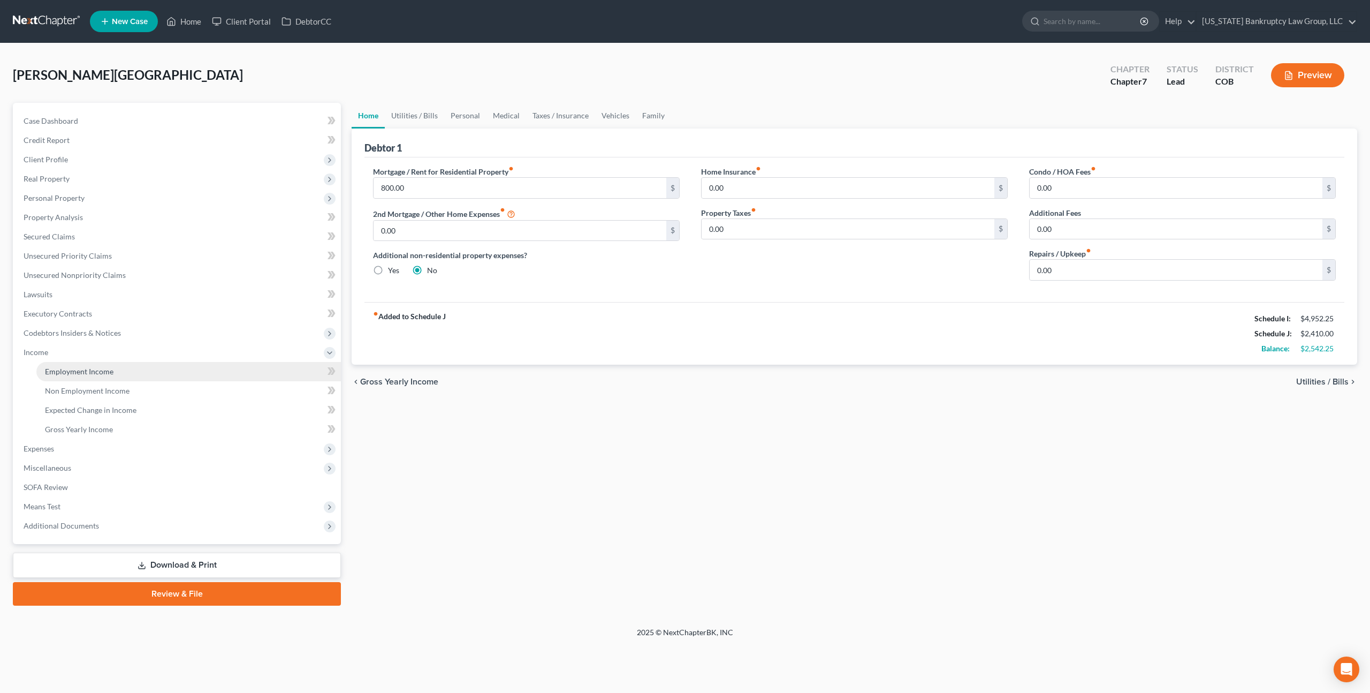
click at [79, 374] on span "Employment Income" at bounding box center [79, 371] width 69 height 9
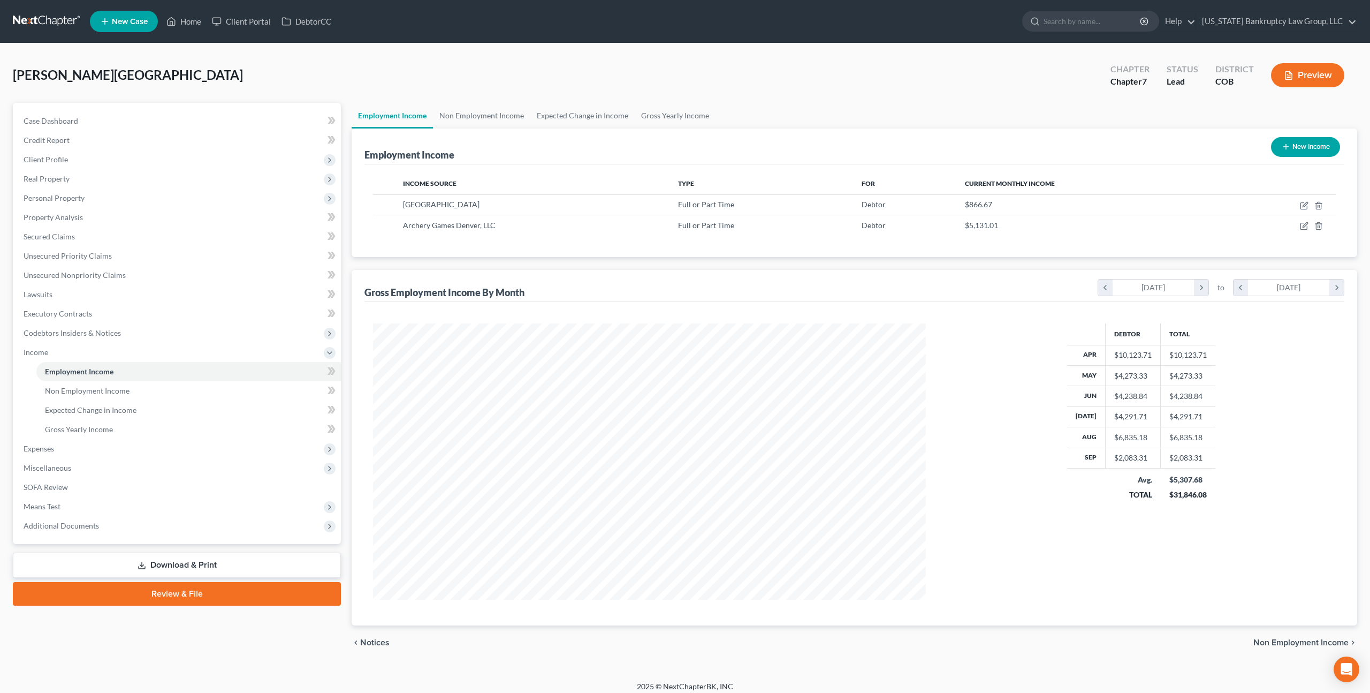
scroll to position [276, 574]
click at [1305, 225] on icon "button" at bounding box center [1304, 226] width 9 height 9
select select "0"
select select "5"
select select "2"
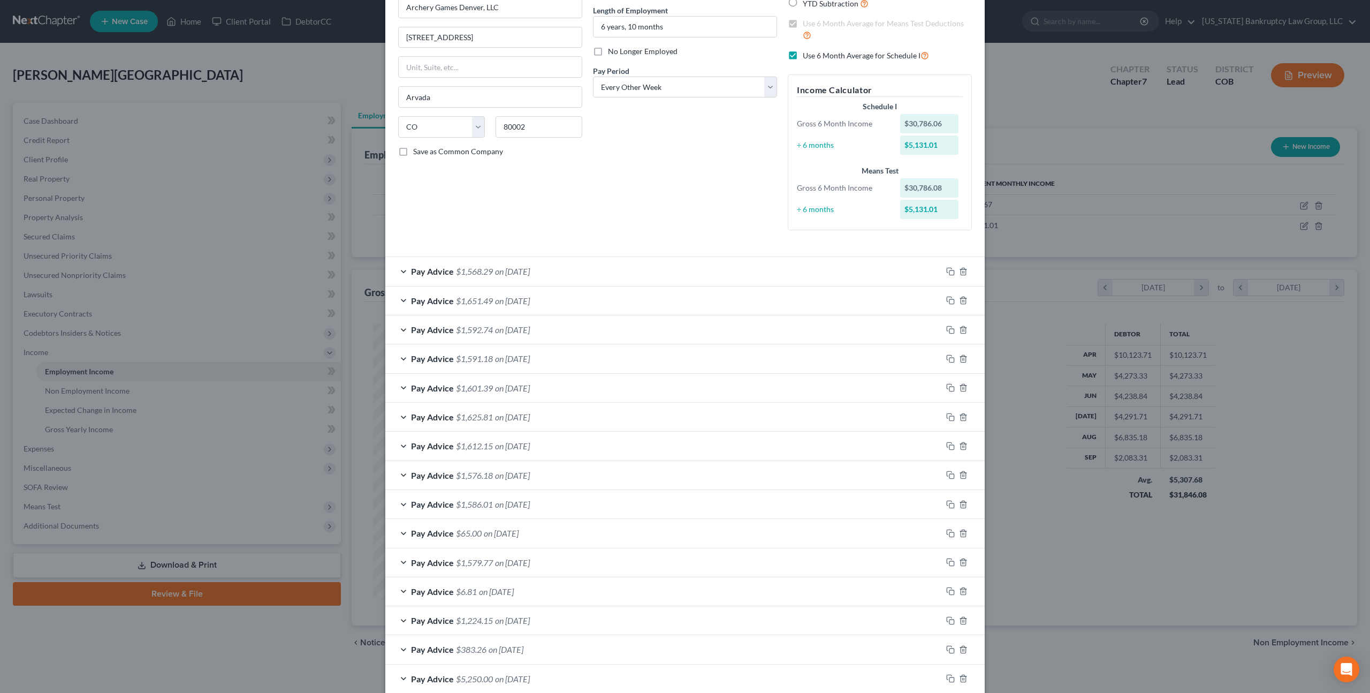
scroll to position [0, 0]
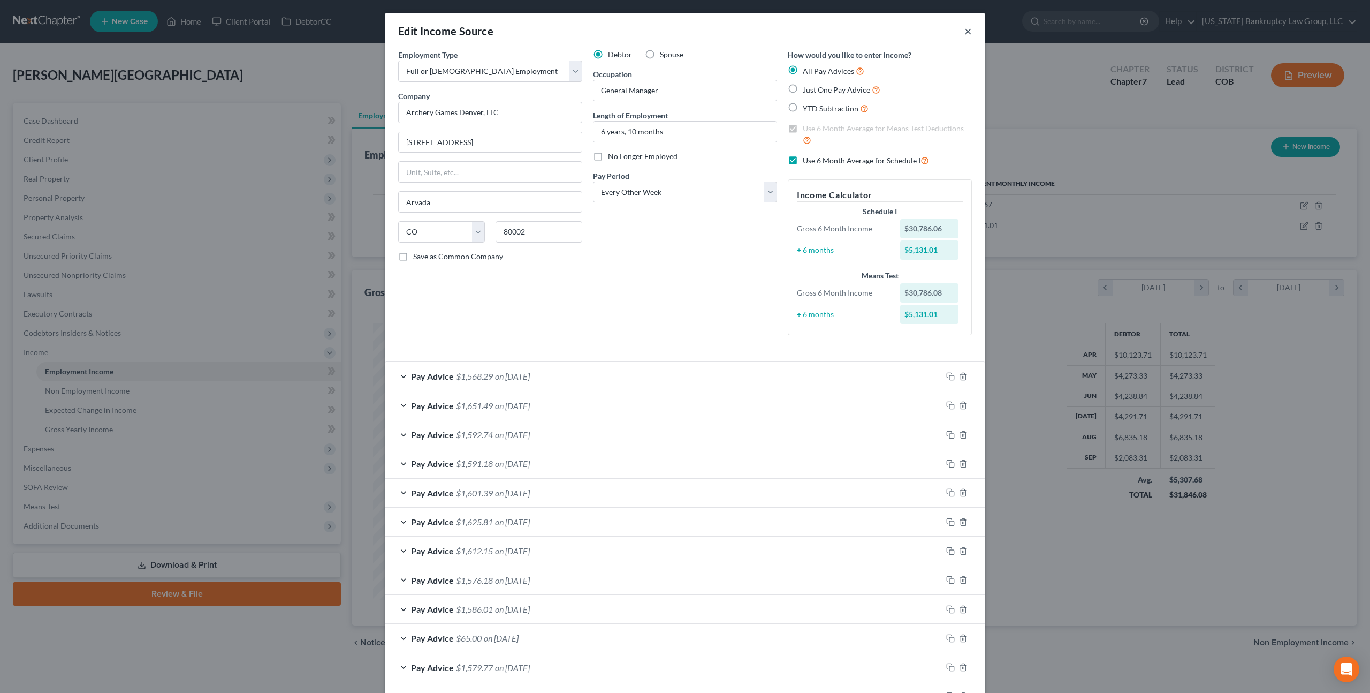
click at [968, 30] on button "×" at bounding box center [968, 31] width 7 height 13
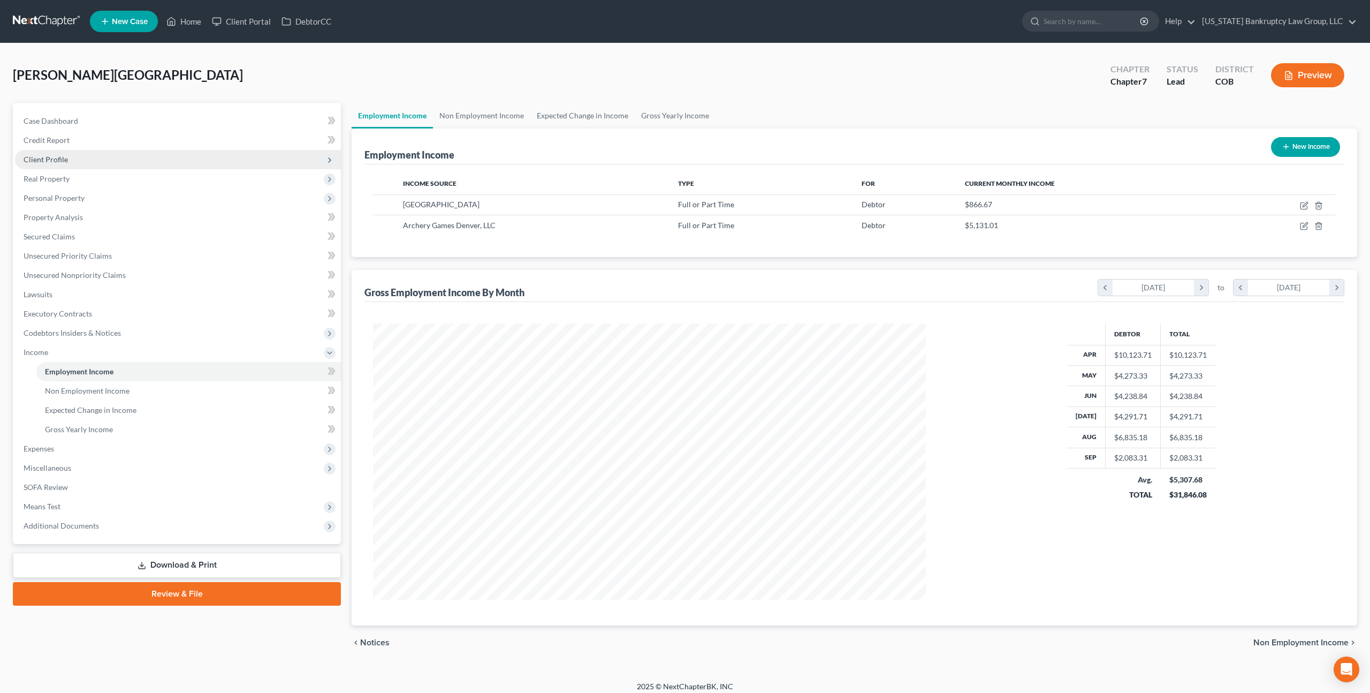
click at [46, 158] on span "Client Profile" at bounding box center [46, 159] width 44 height 9
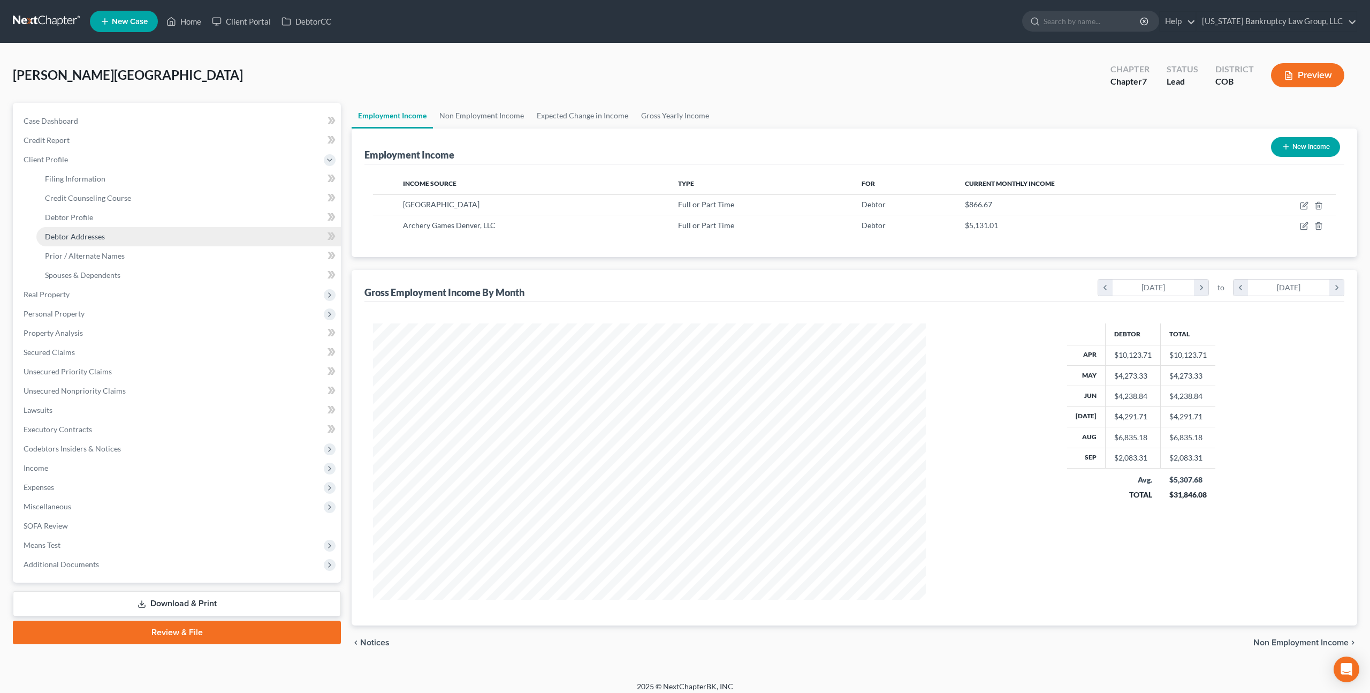
click at [89, 239] on span "Debtor Addresses" at bounding box center [75, 236] width 60 height 9
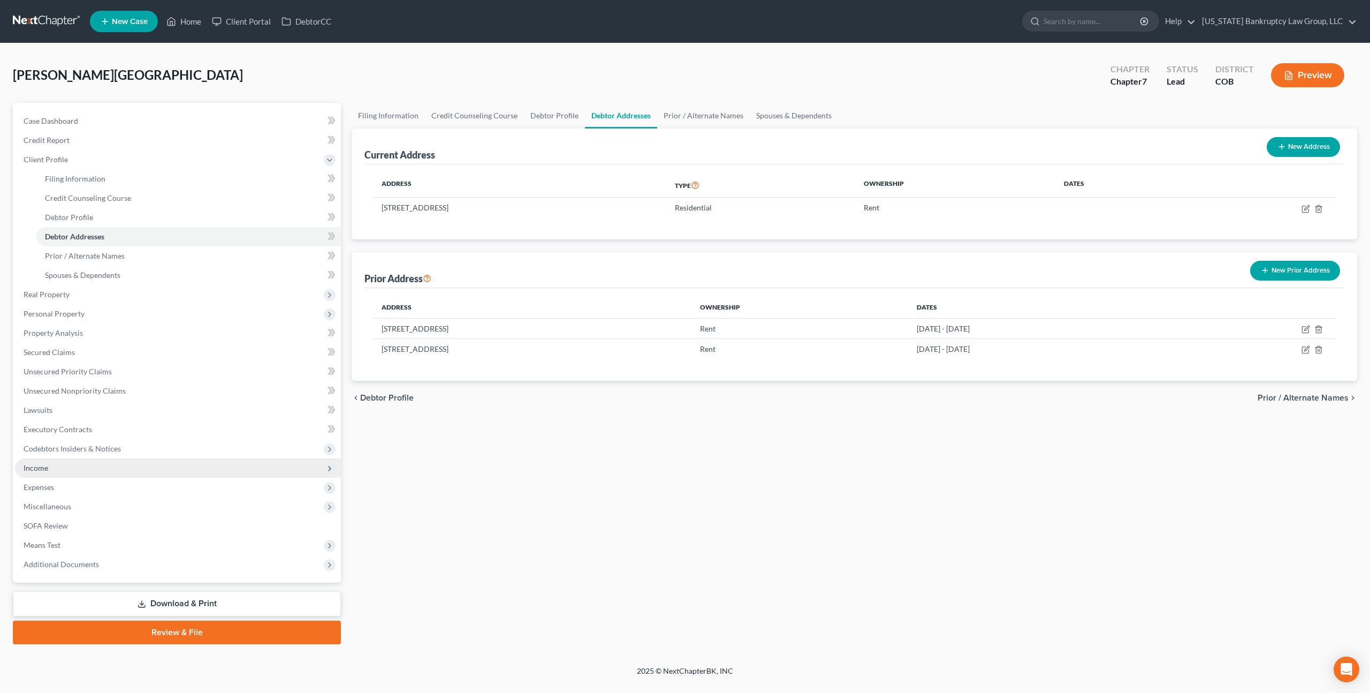
click at [49, 467] on span "Income" at bounding box center [178, 467] width 326 height 19
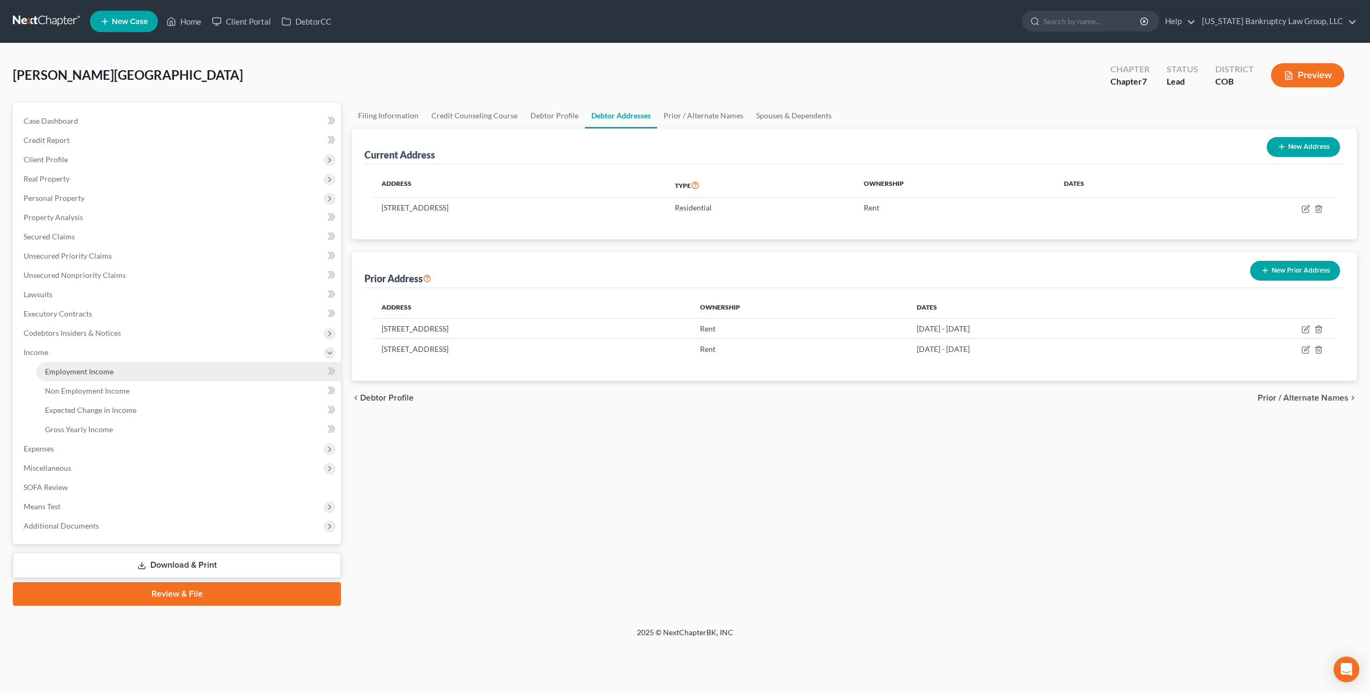
click at [94, 371] on span "Employment Income" at bounding box center [79, 371] width 69 height 9
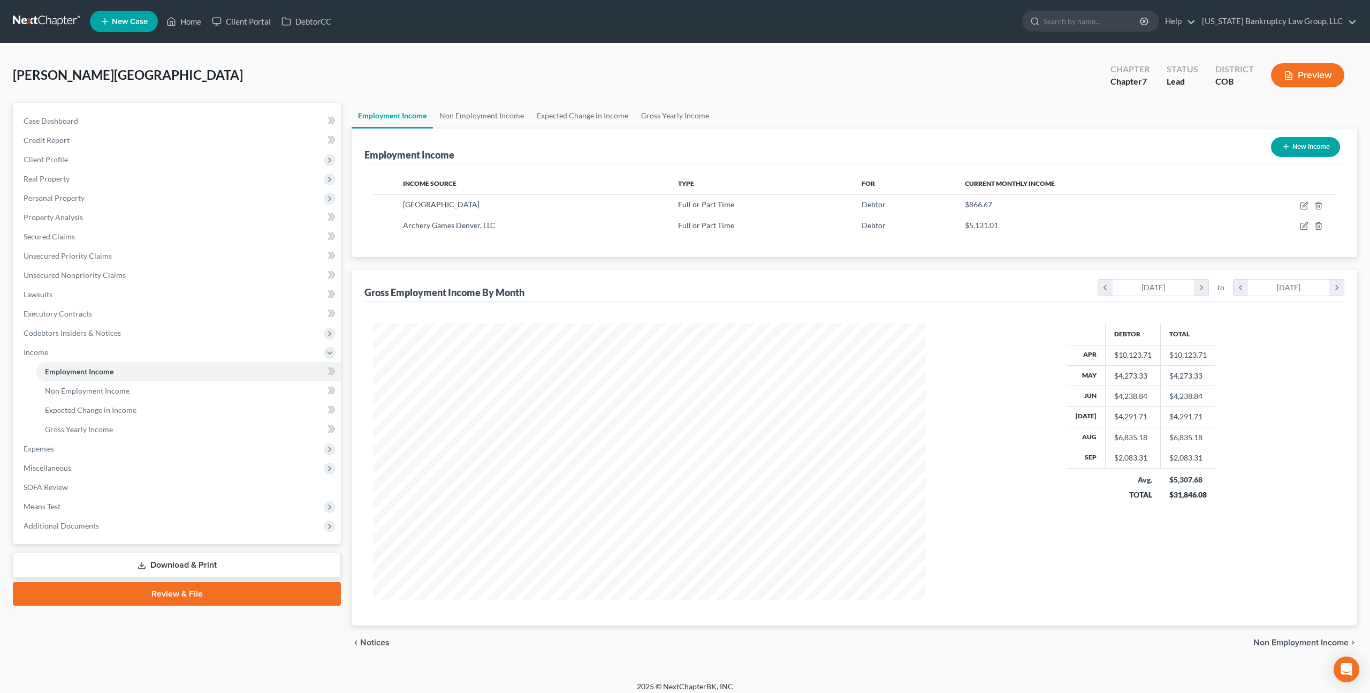
scroll to position [276, 574]
click at [109, 449] on span "Expenses" at bounding box center [178, 448] width 326 height 19
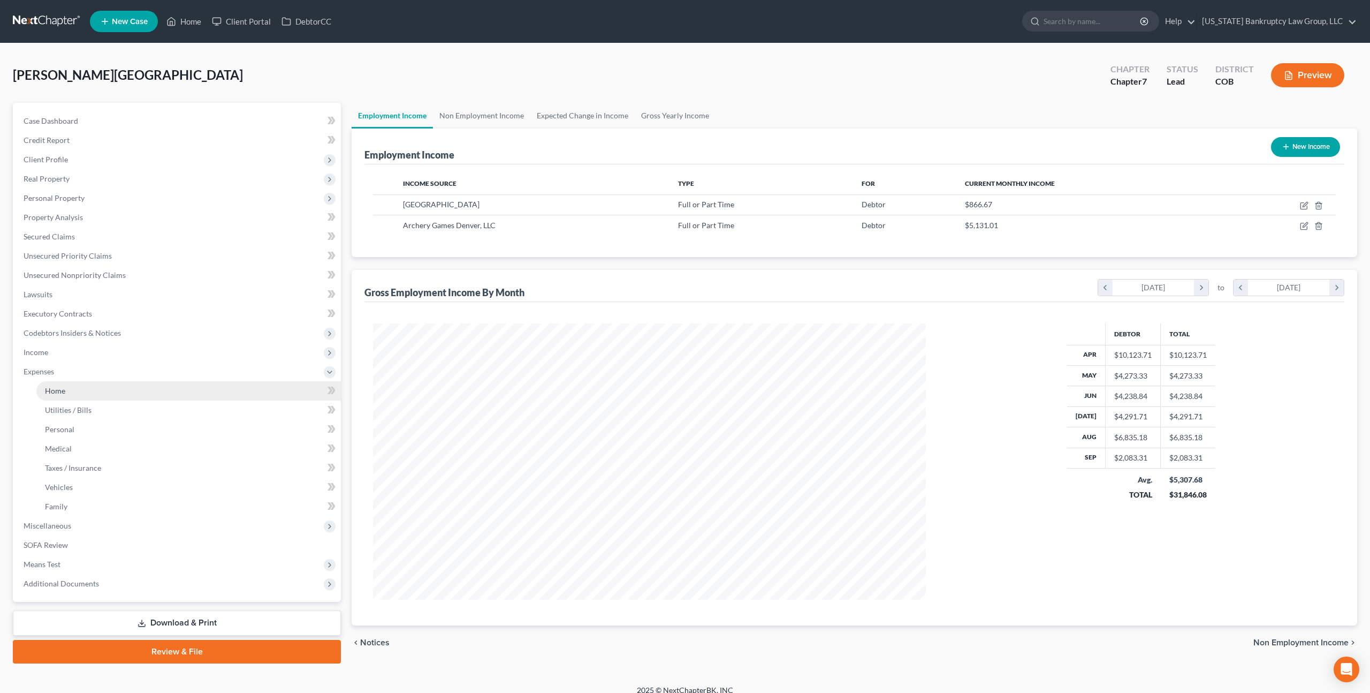
click at [65, 393] on link "Home" at bounding box center [188, 390] width 305 height 19
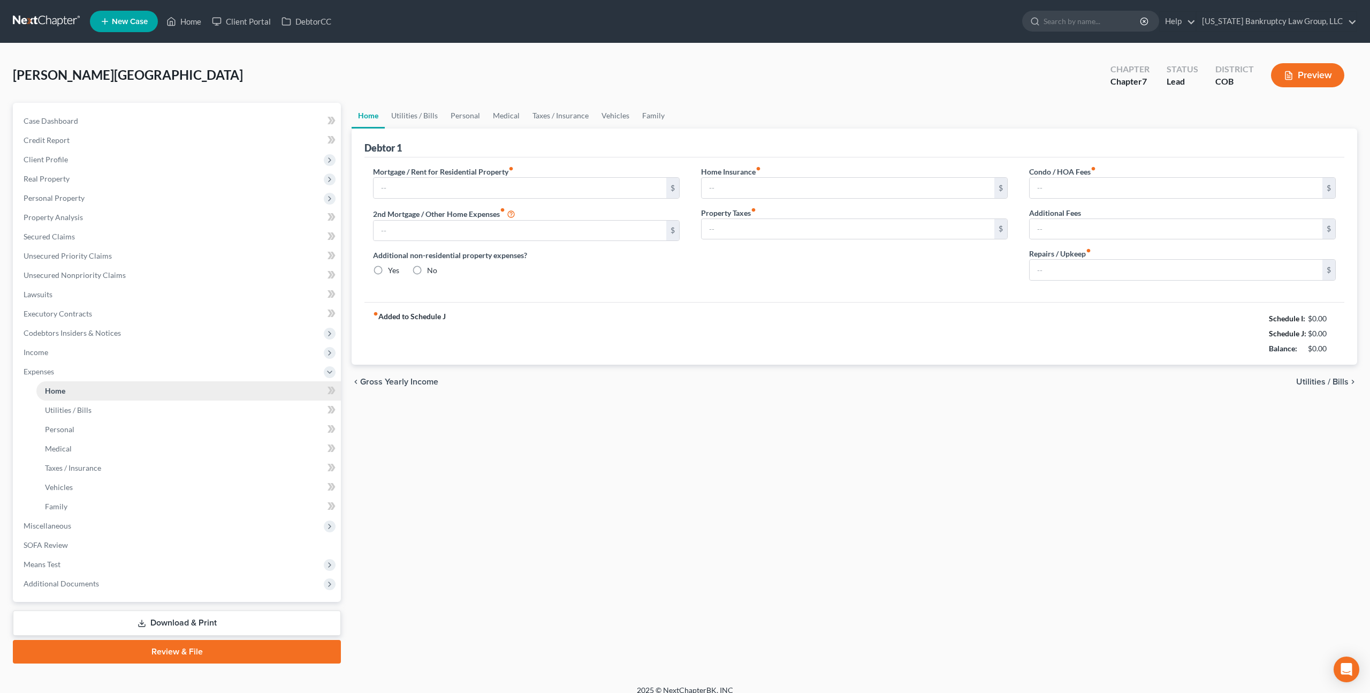
type input "800.00"
type input "0.00"
radio input "true"
type input "0.00"
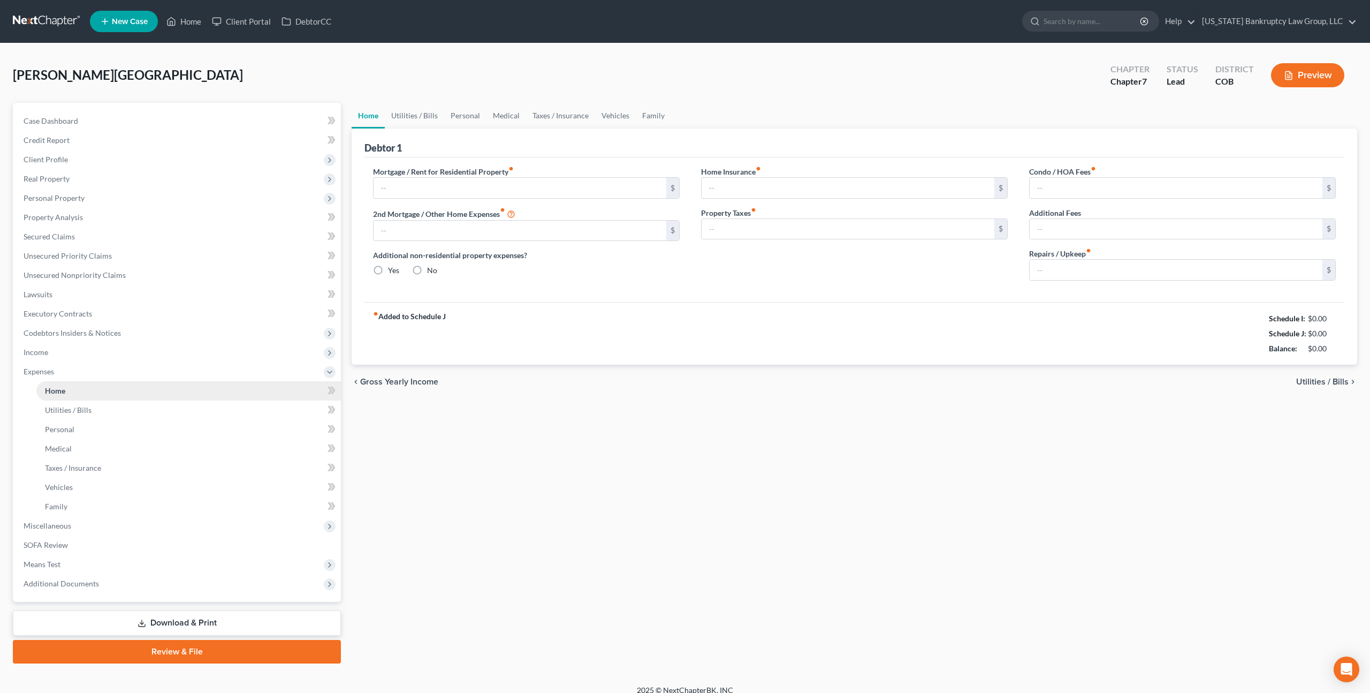
type input "0.00"
click at [51, 354] on span "Income" at bounding box center [178, 352] width 326 height 19
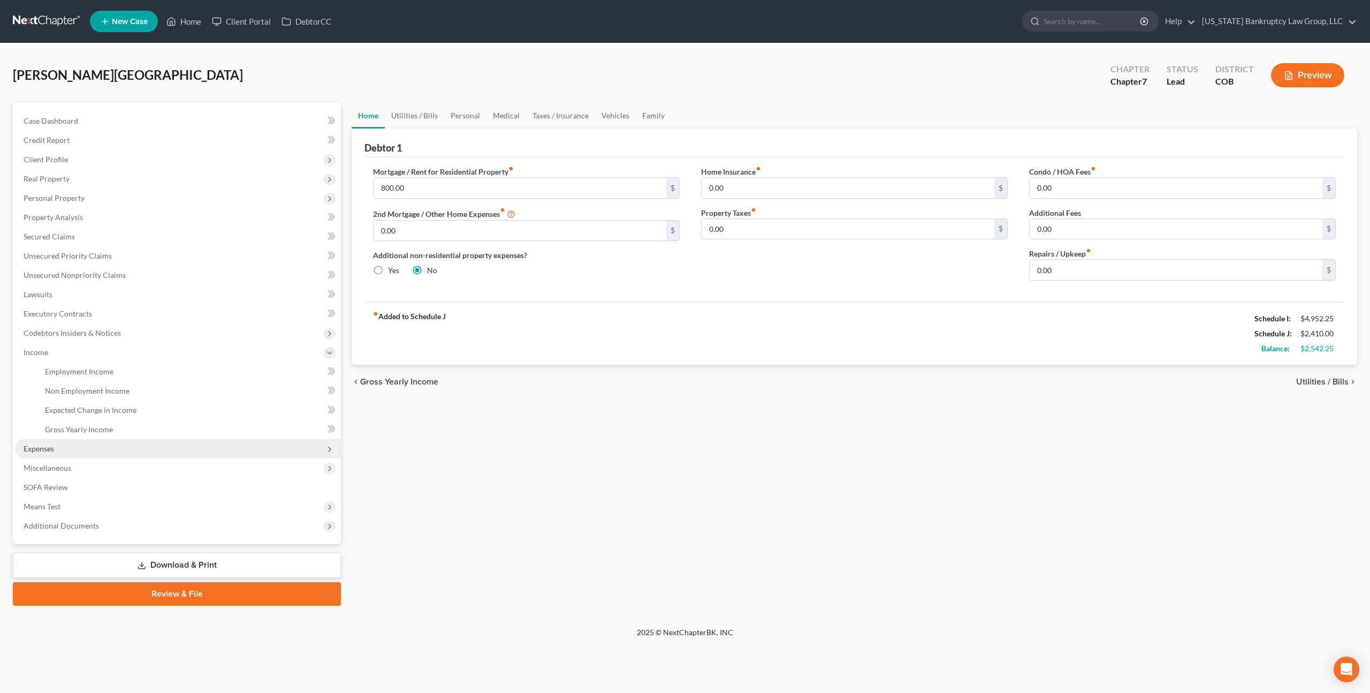
click at [47, 446] on span "Expenses" at bounding box center [39, 448] width 31 height 9
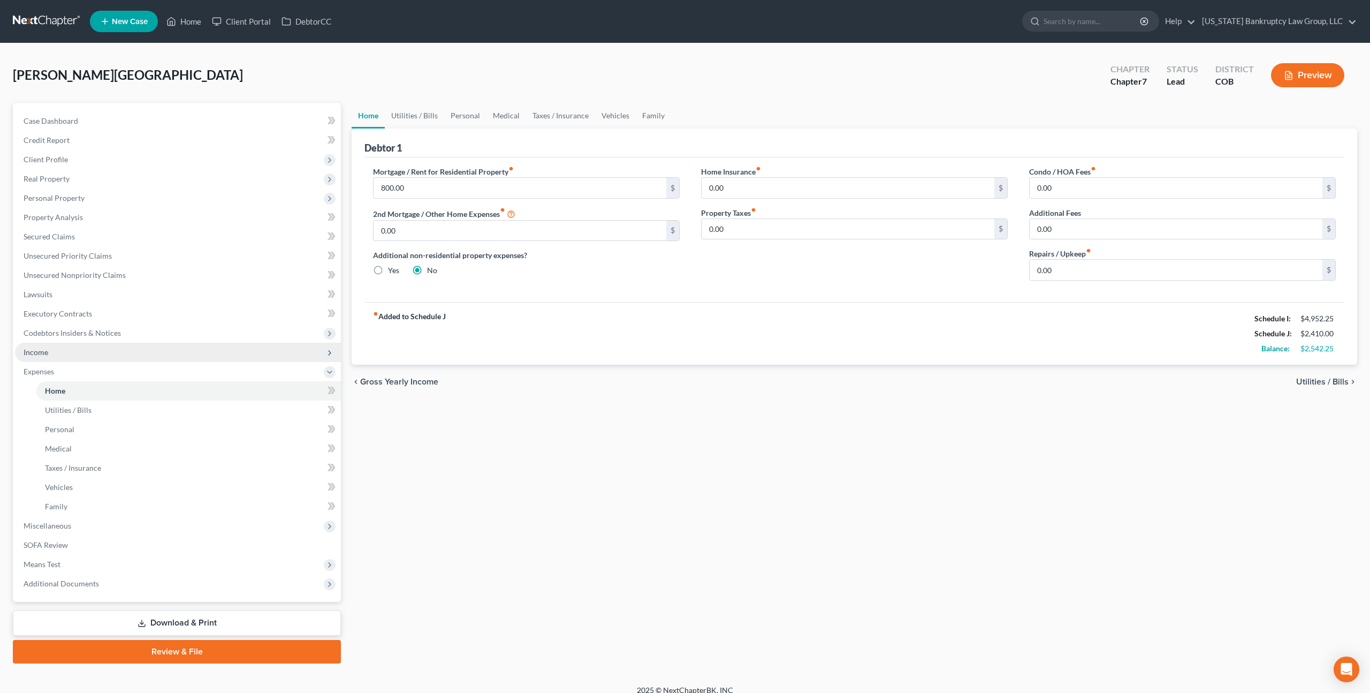
click at [43, 353] on span "Income" at bounding box center [36, 351] width 25 height 9
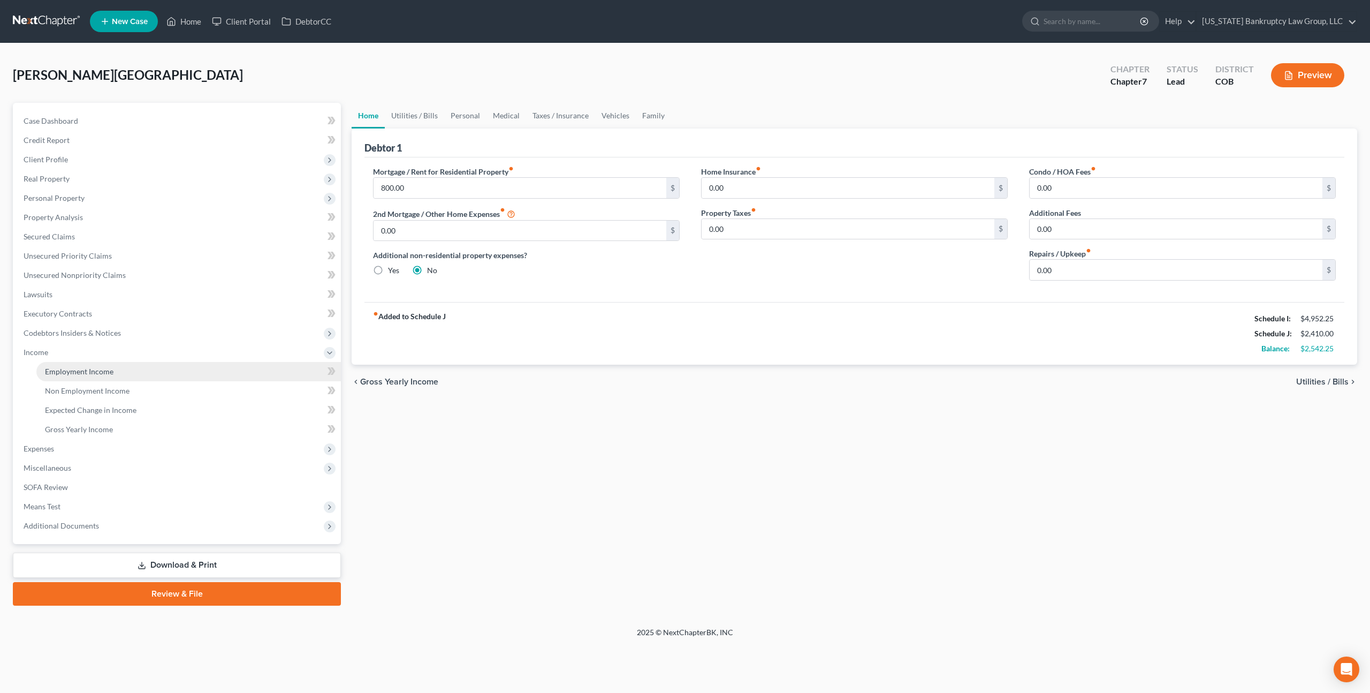
click at [92, 372] on span "Employment Income" at bounding box center [79, 371] width 69 height 9
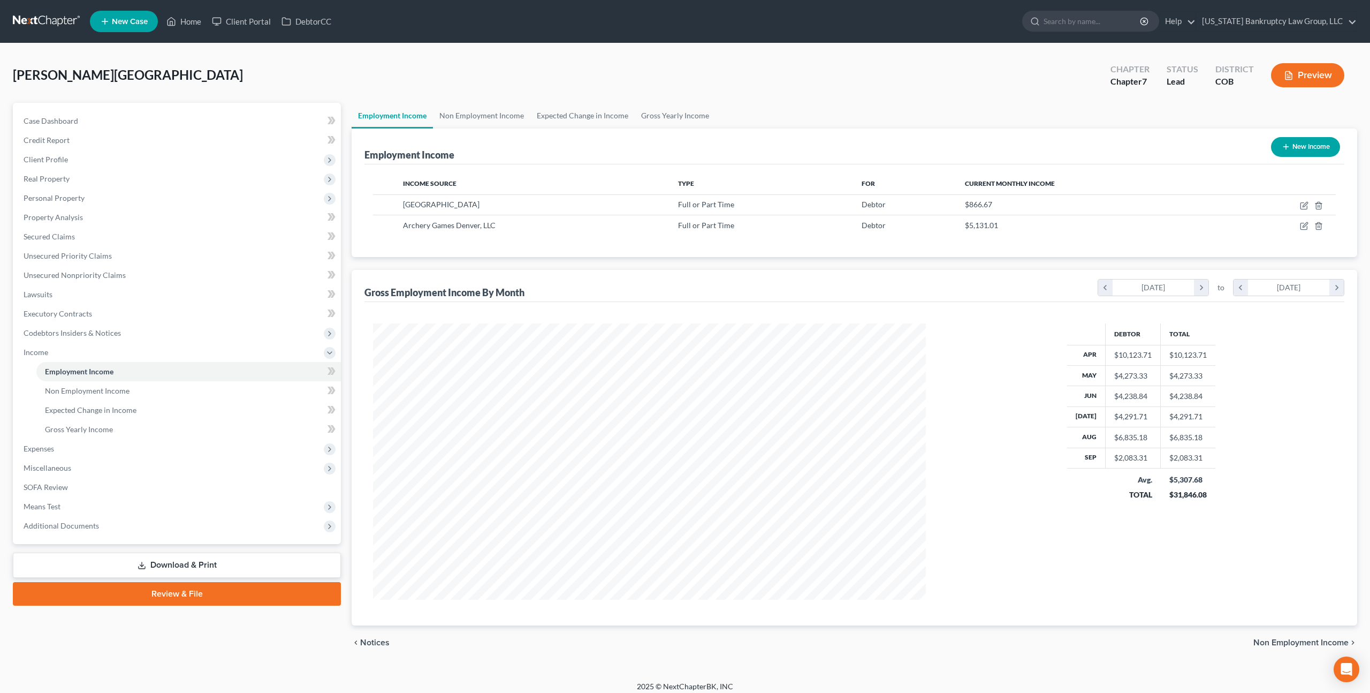
scroll to position [276, 574]
click at [1309, 226] on td at bounding box center [1280, 225] width 111 height 20
click at [1304, 226] on icon "button" at bounding box center [1305, 225] width 5 height 5
select select "0"
select select "5"
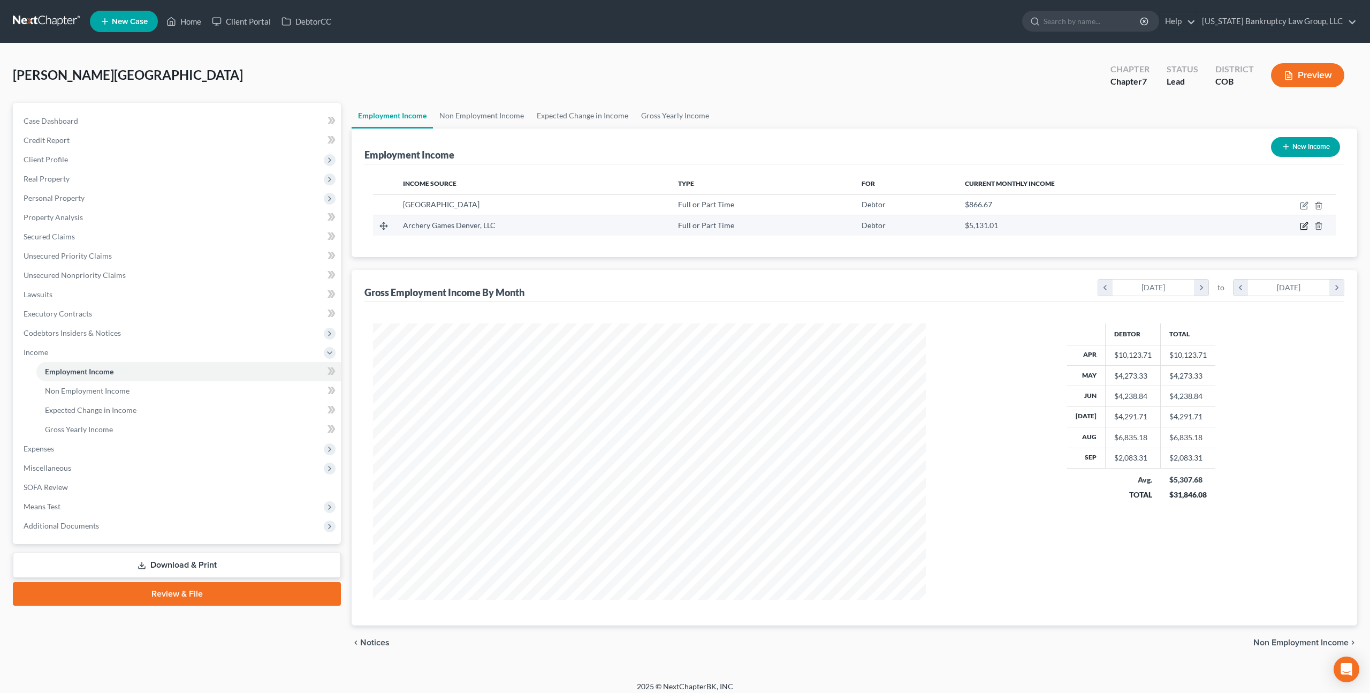
select select "2"
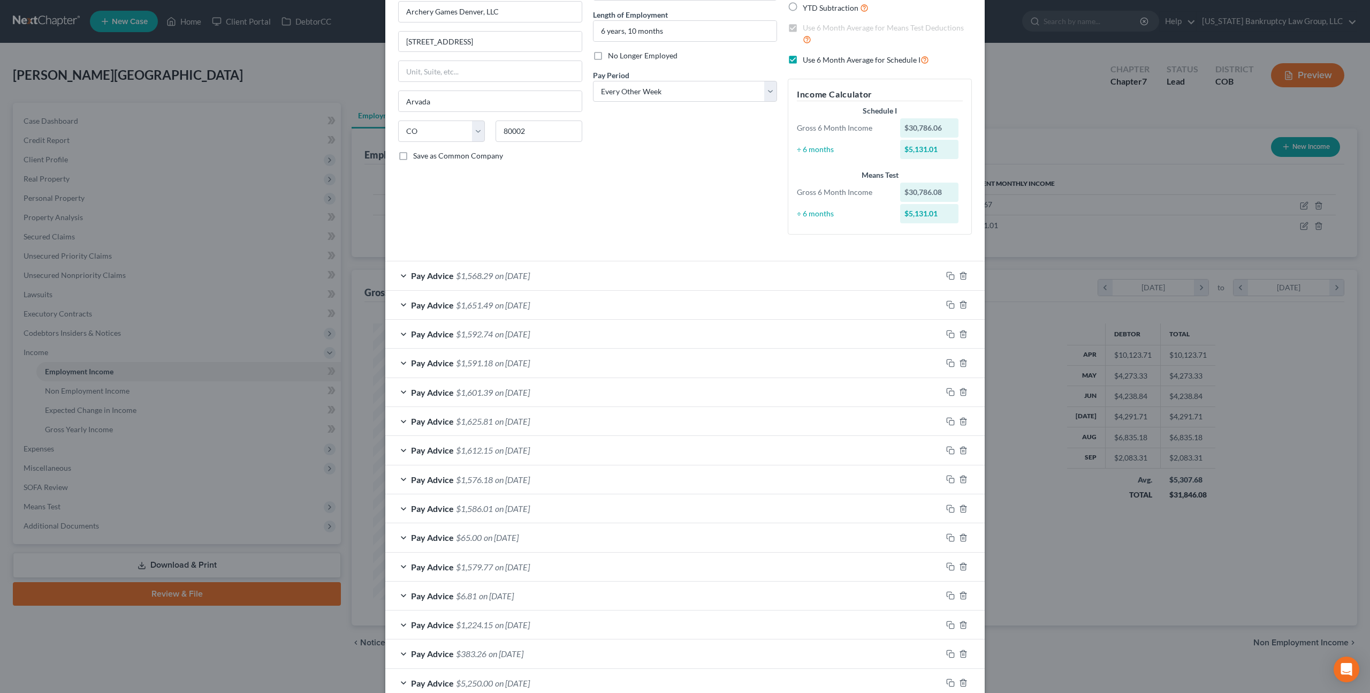
scroll to position [102, 0]
click at [616, 301] on div "Pay Advice $1,651.49 on 08/29/2025" at bounding box center [663, 304] width 557 height 28
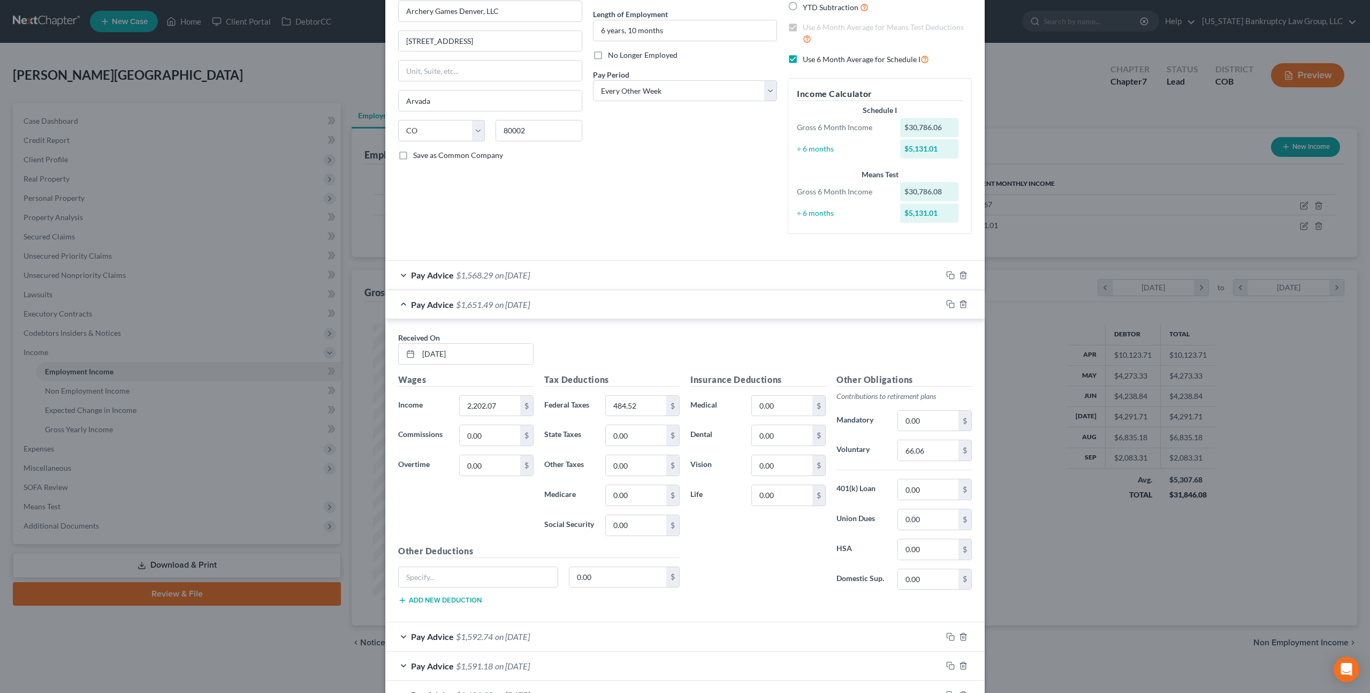
scroll to position [0, 0]
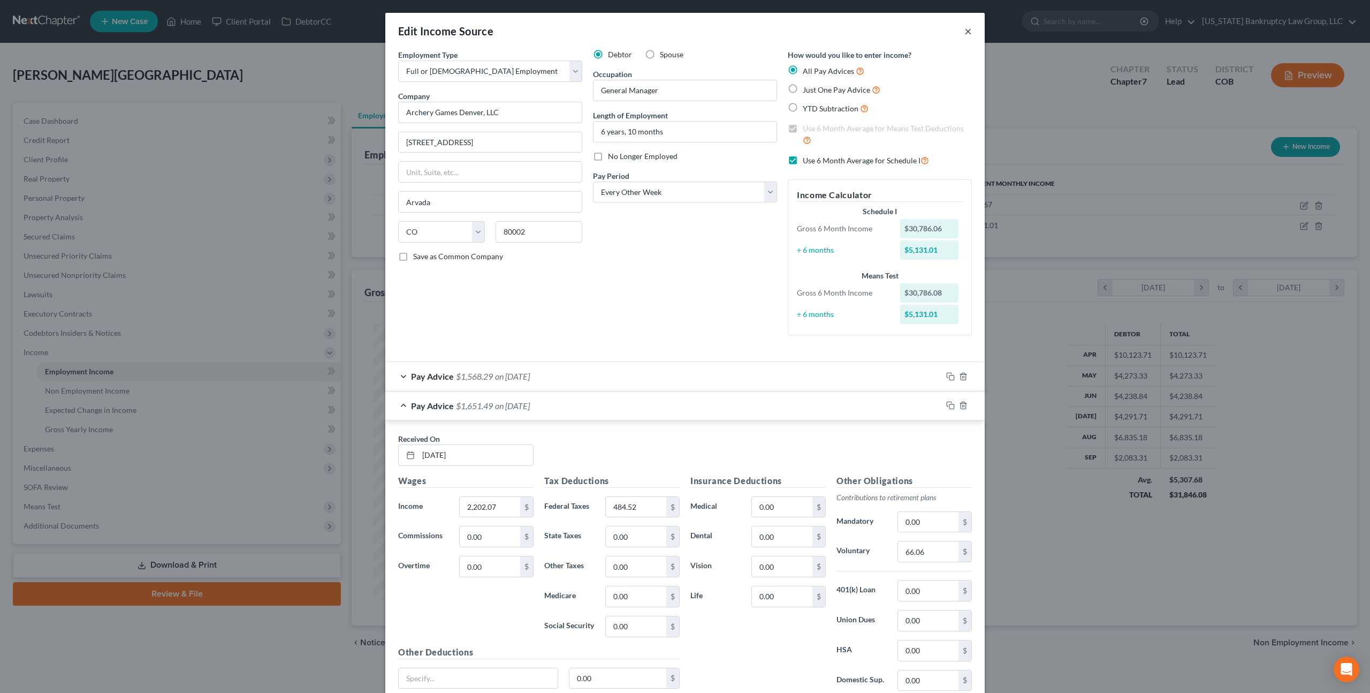
click at [967, 29] on button "×" at bounding box center [968, 31] width 7 height 13
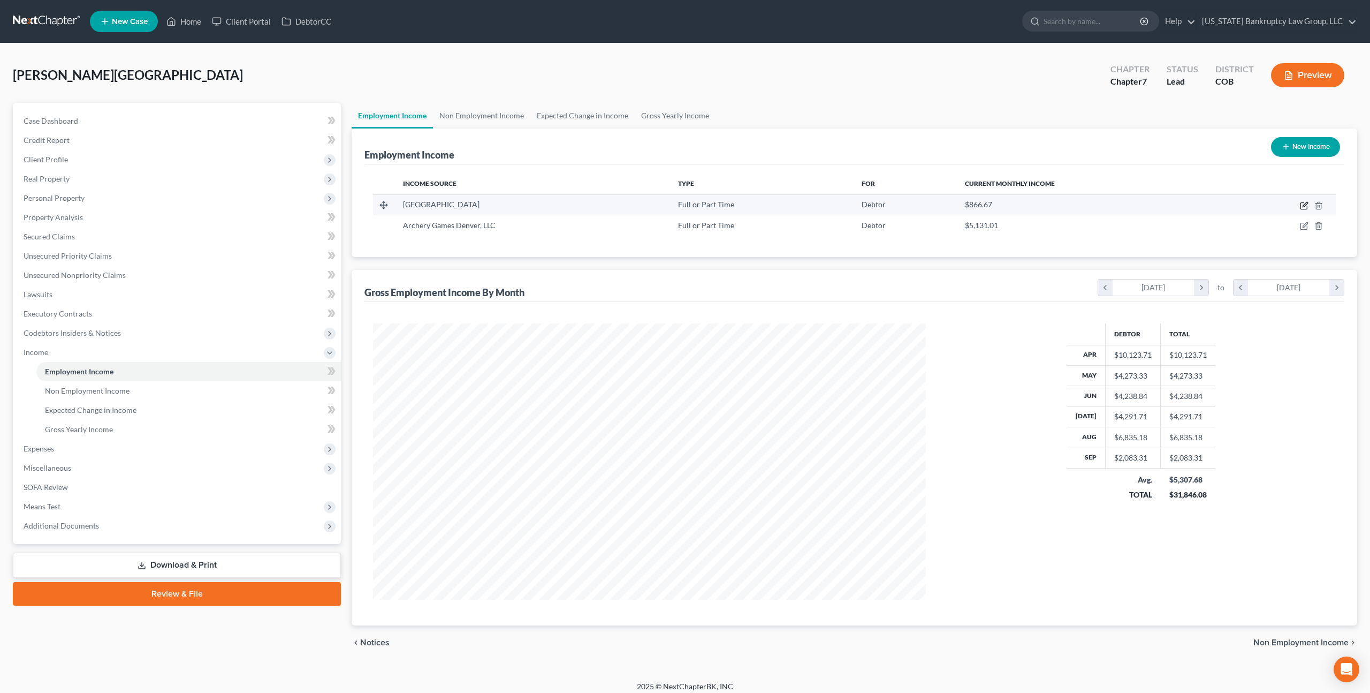
click at [1307, 205] on icon "button" at bounding box center [1304, 205] width 9 height 9
select select "0"
select select "5"
select select "2"
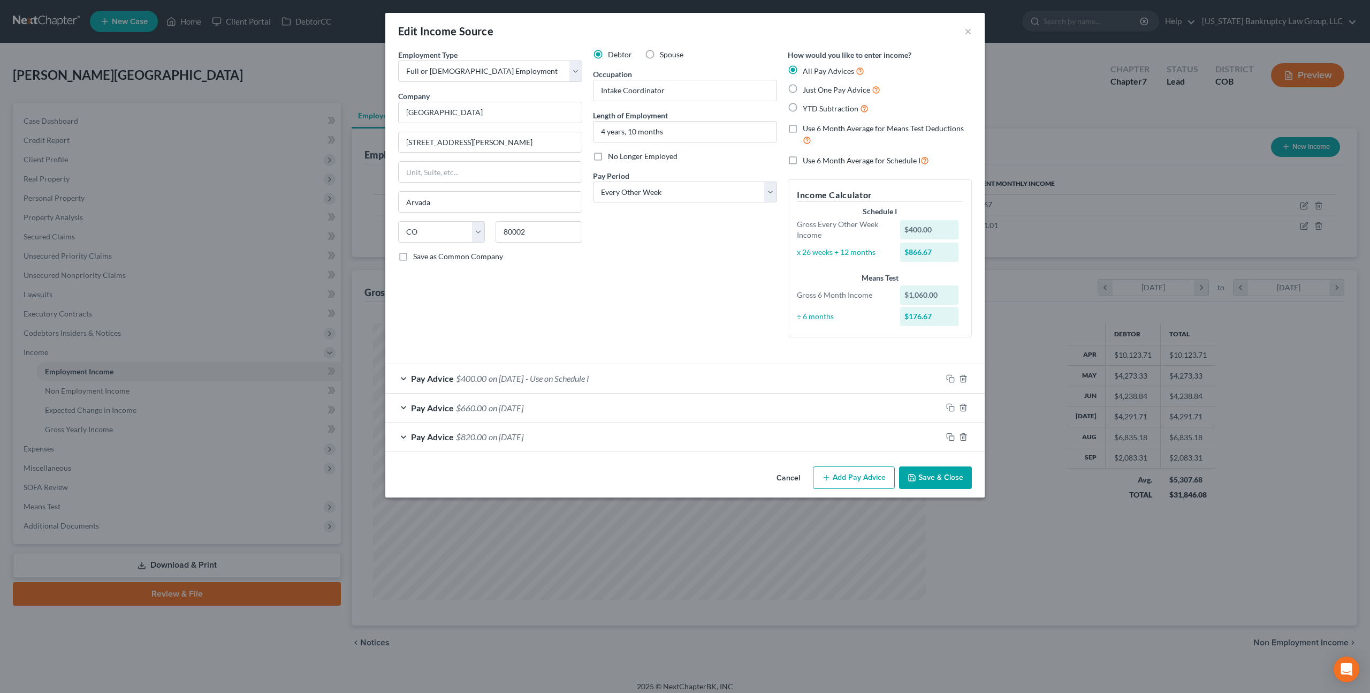
click at [803, 160] on label "Use 6 Month Average for Schedule I" at bounding box center [866, 160] width 126 height 12
click at [807, 160] on input "Use 6 Month Average for Schedule I" at bounding box center [810, 157] width 7 height 7
checkbox input "true"
click at [931, 473] on button "Save & Close" at bounding box center [935, 477] width 73 height 22
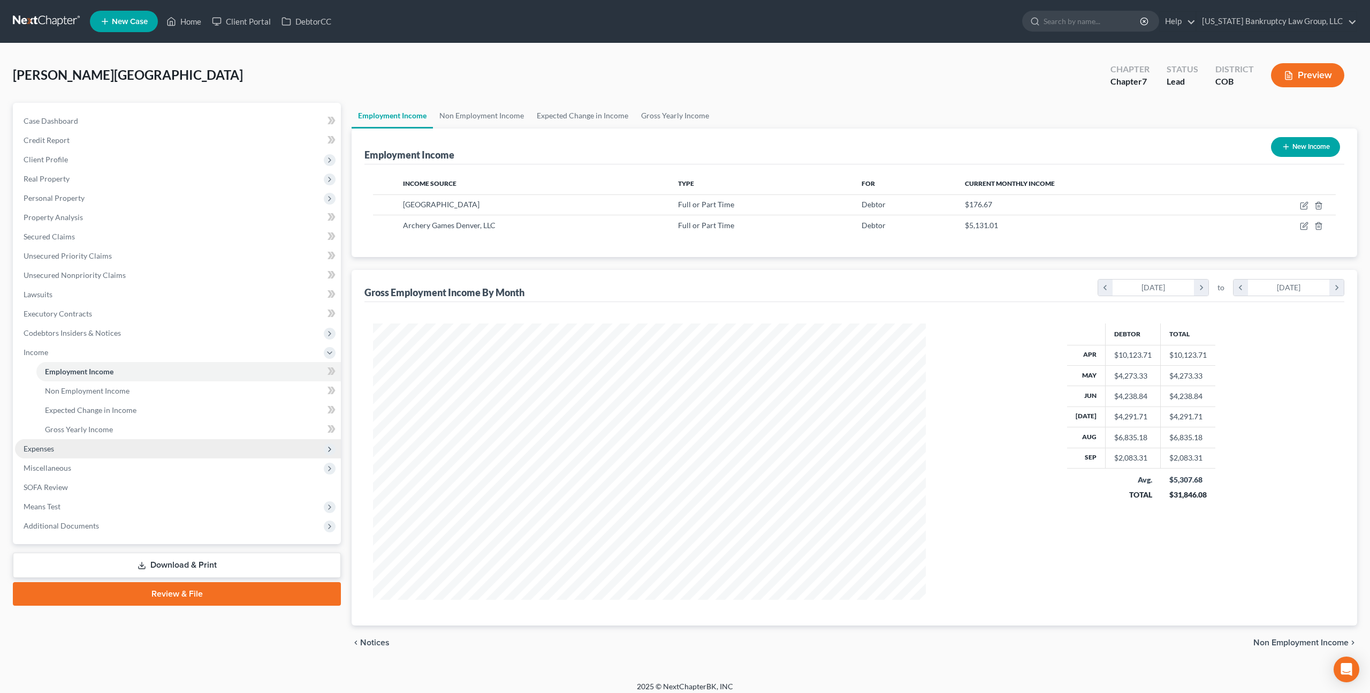
click at [72, 443] on span "Expenses" at bounding box center [178, 448] width 326 height 19
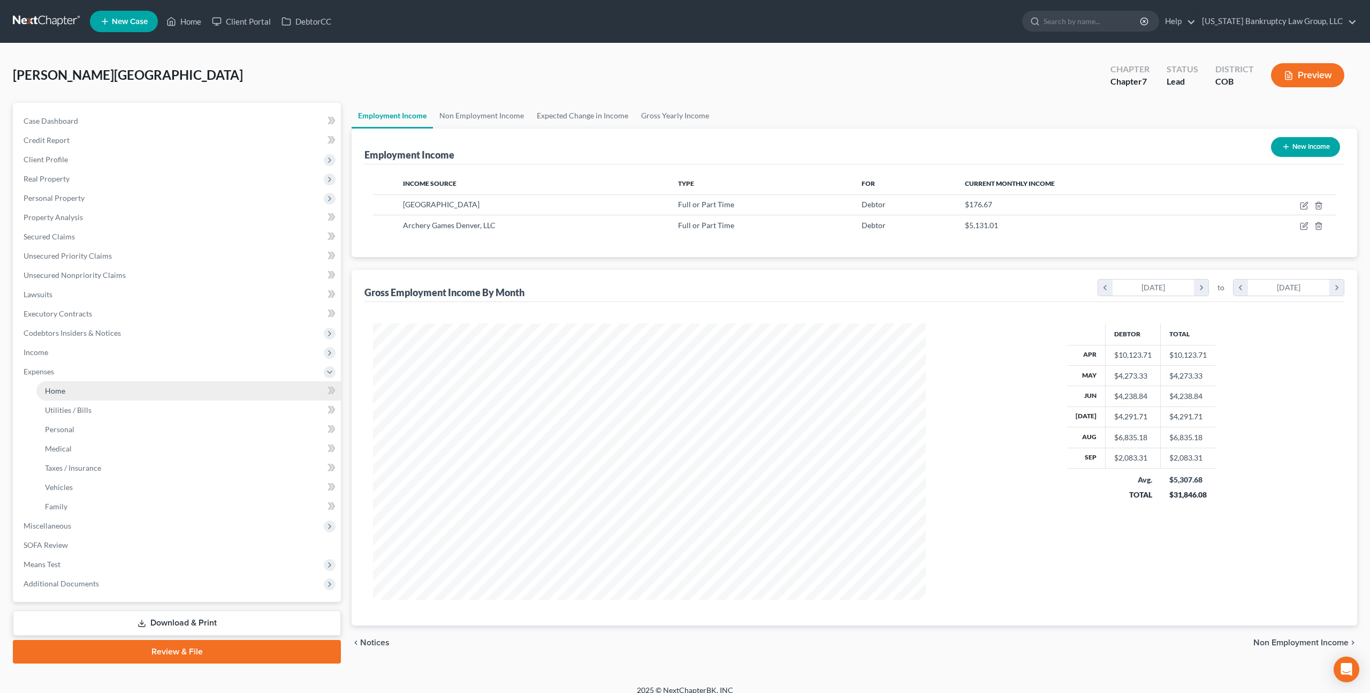
click at [75, 389] on link "Home" at bounding box center [188, 390] width 305 height 19
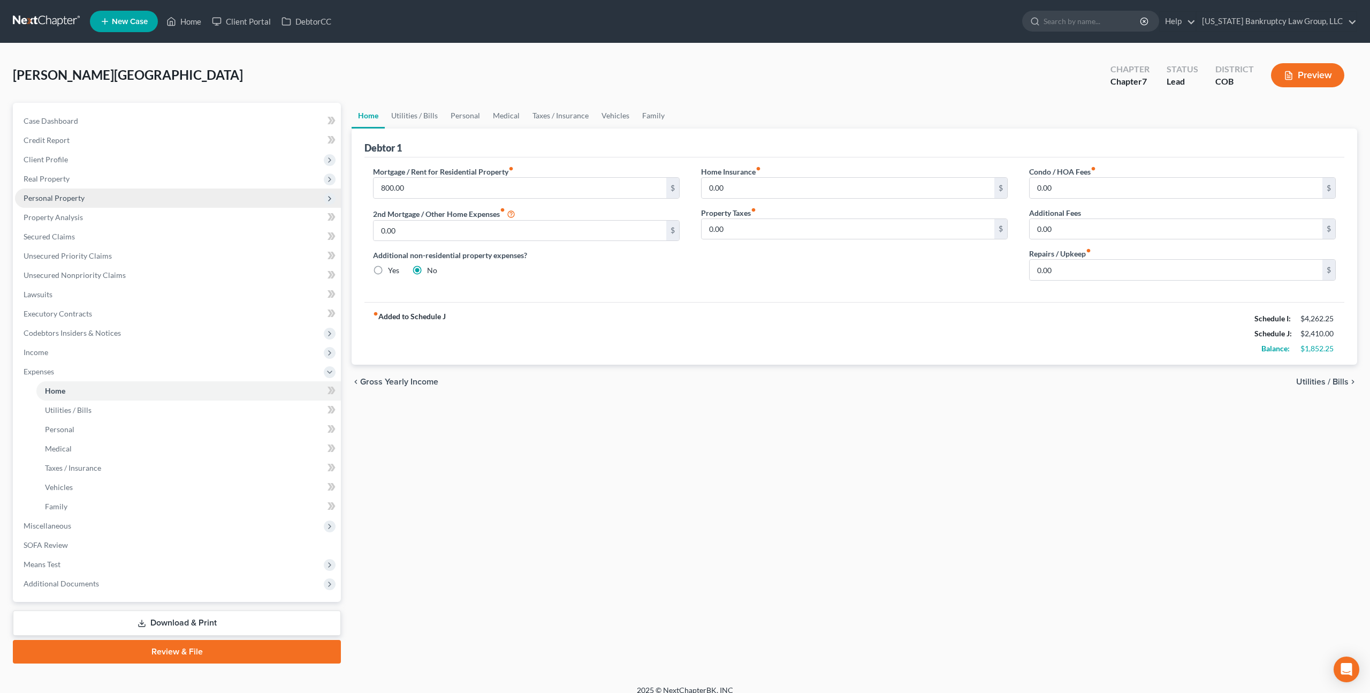
click at [62, 199] on span "Personal Property" at bounding box center [54, 197] width 61 height 9
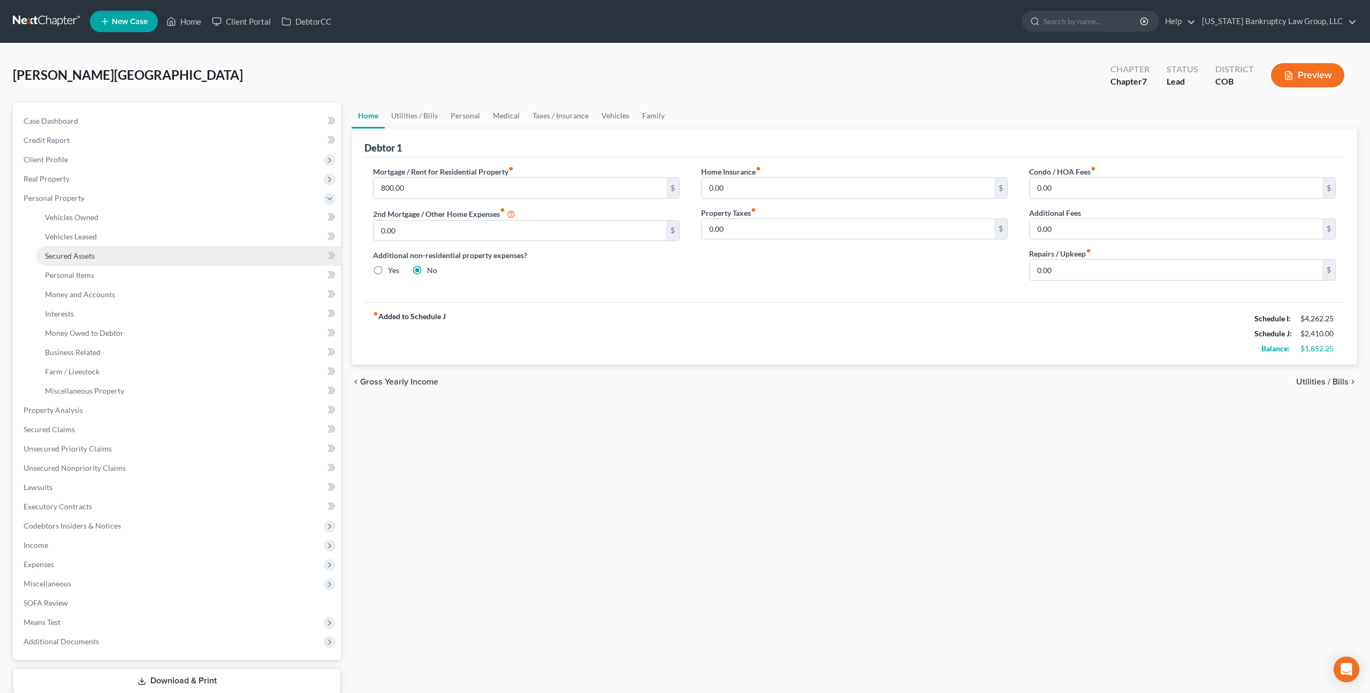
click at [83, 259] on span "Secured Assets" at bounding box center [70, 255] width 50 height 9
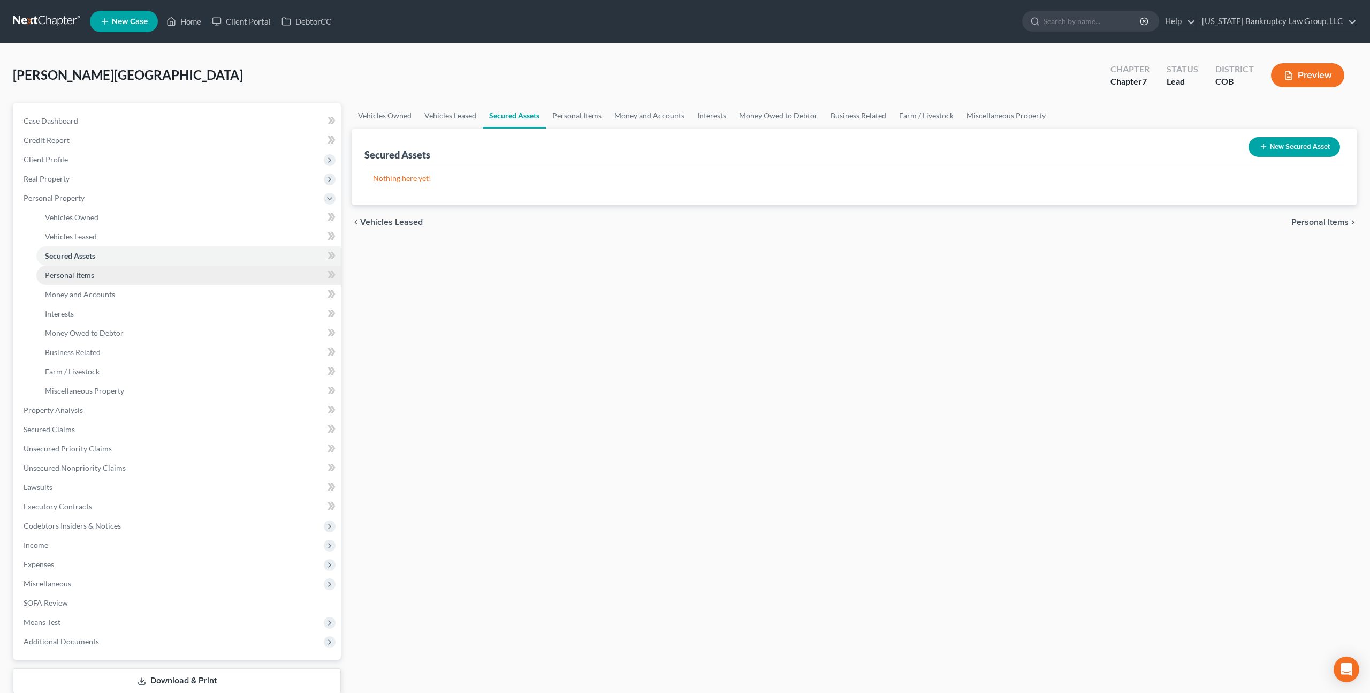
click at [86, 275] on span "Personal Items" at bounding box center [69, 274] width 49 height 9
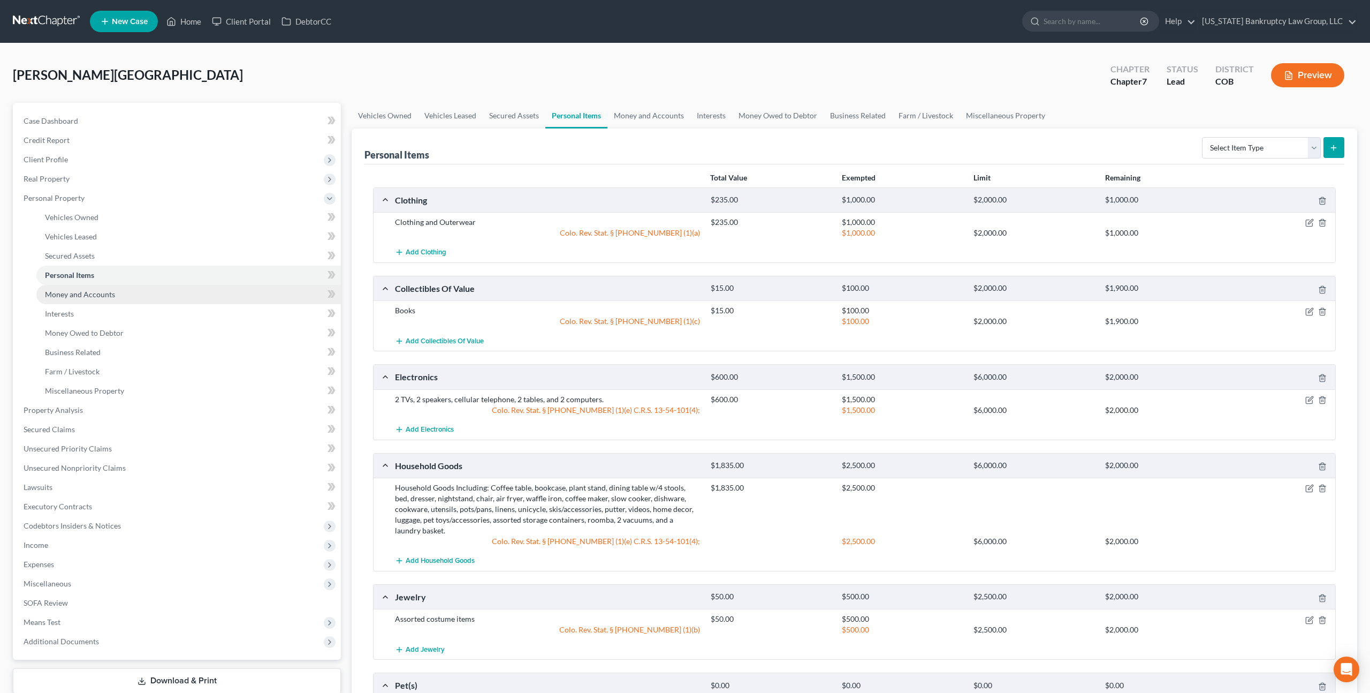
click at [92, 292] on span "Money and Accounts" at bounding box center [80, 294] width 70 height 9
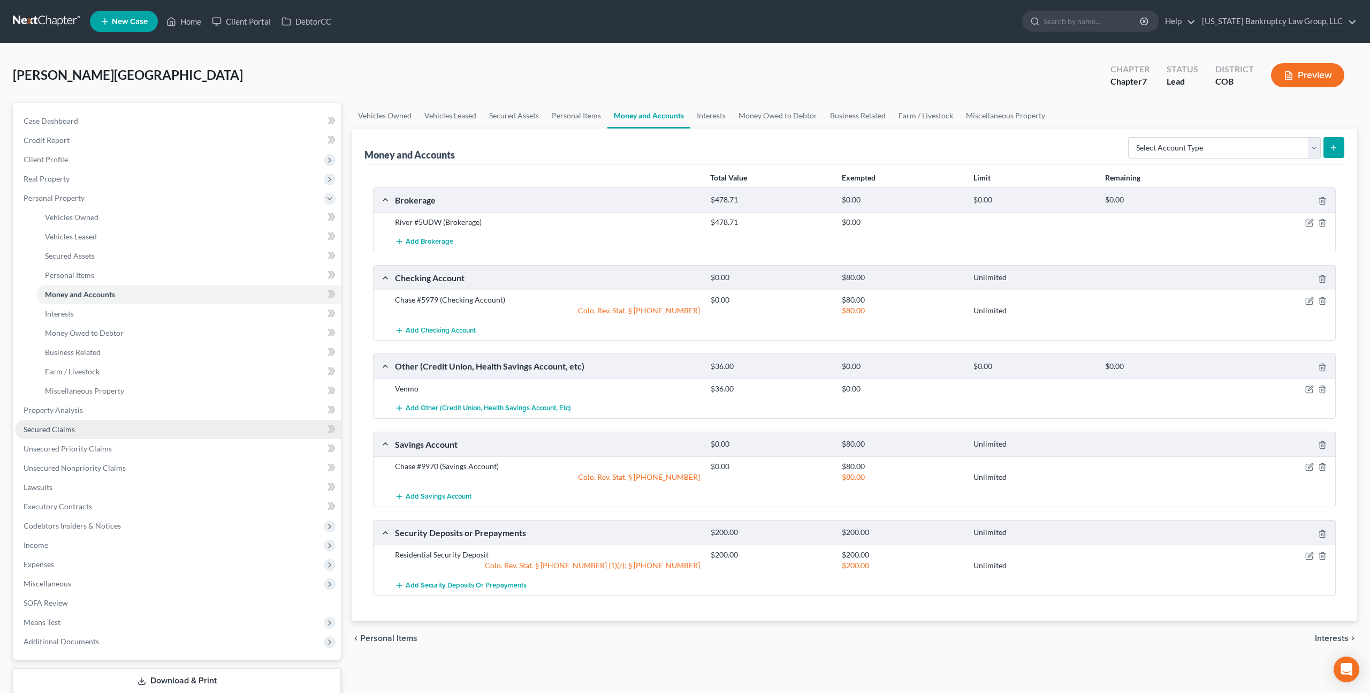
click at [69, 425] on span "Secured Claims" at bounding box center [49, 429] width 51 height 9
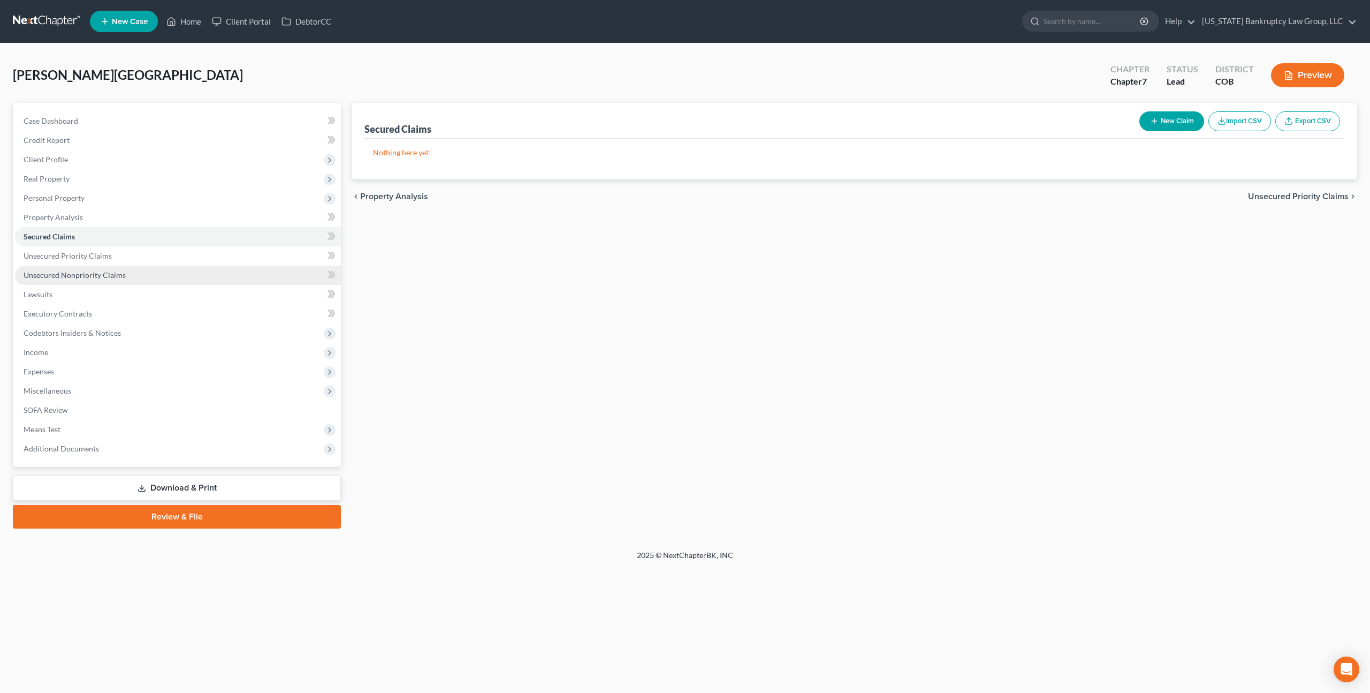
click at [111, 276] on span "Unsecured Nonpriority Claims" at bounding box center [75, 274] width 102 height 9
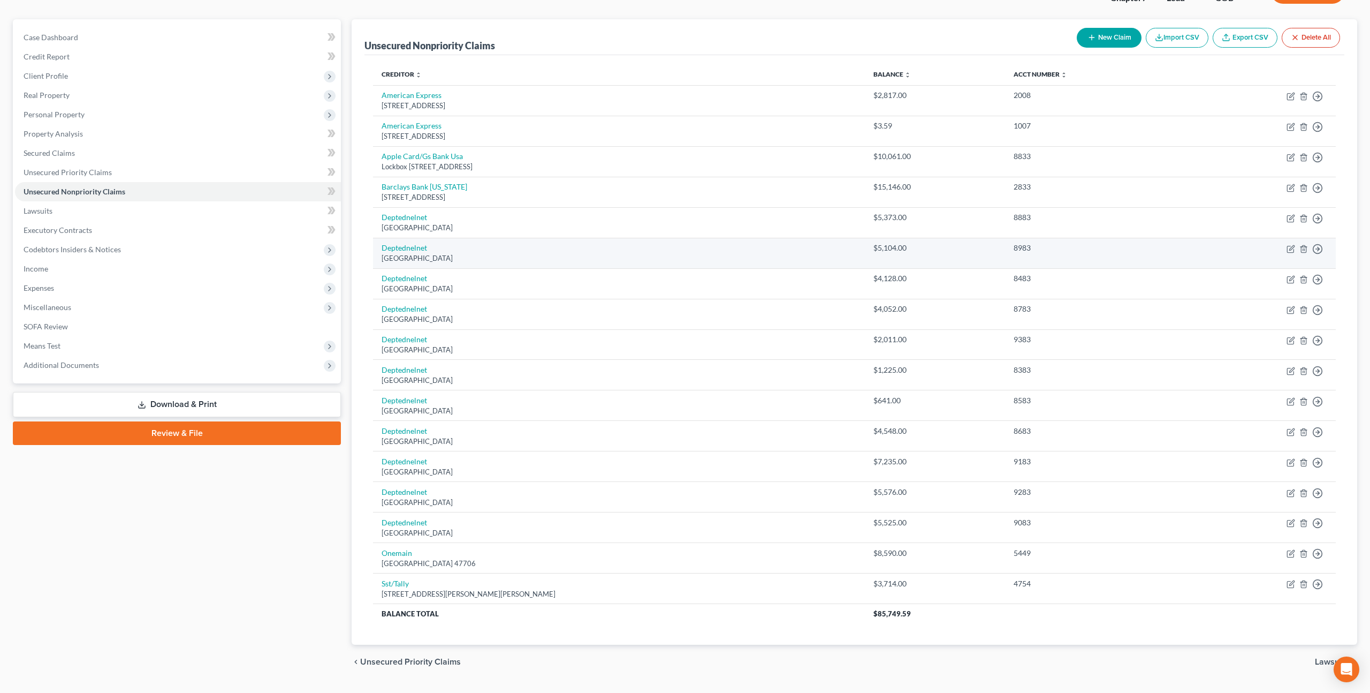
scroll to position [82, 0]
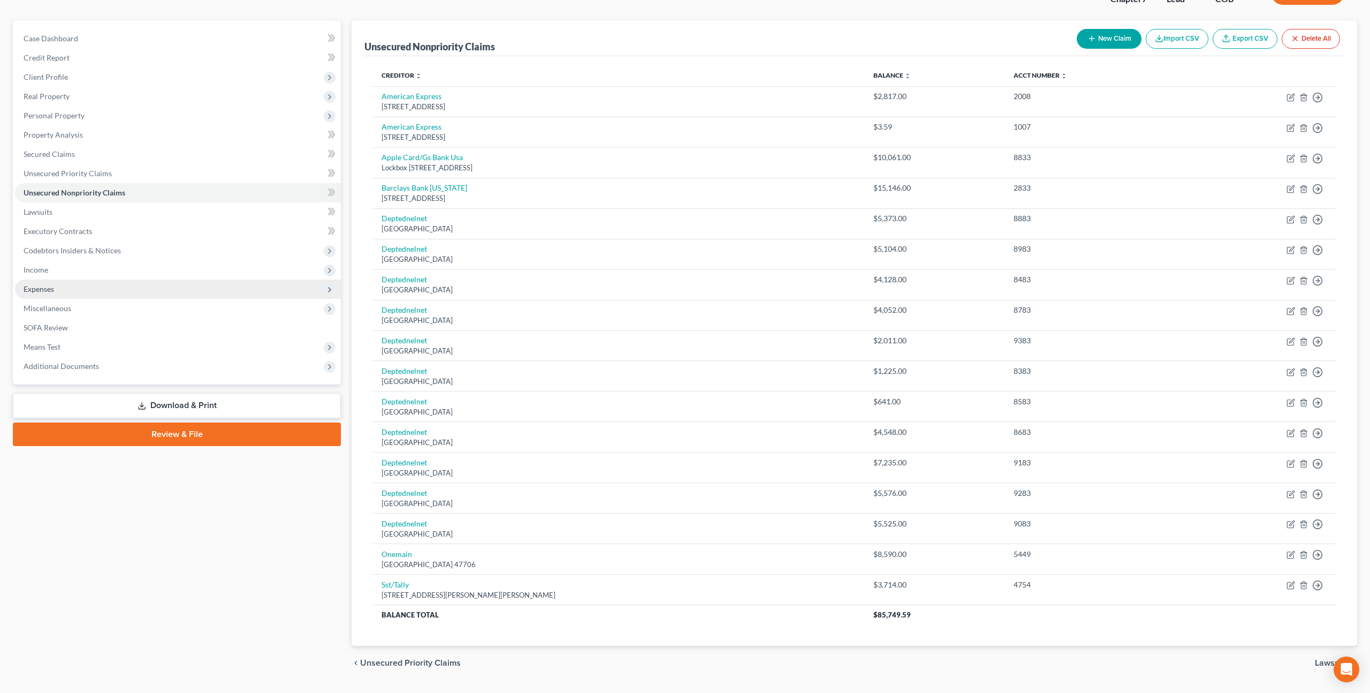
click at [43, 292] on span "Expenses" at bounding box center [39, 288] width 31 height 9
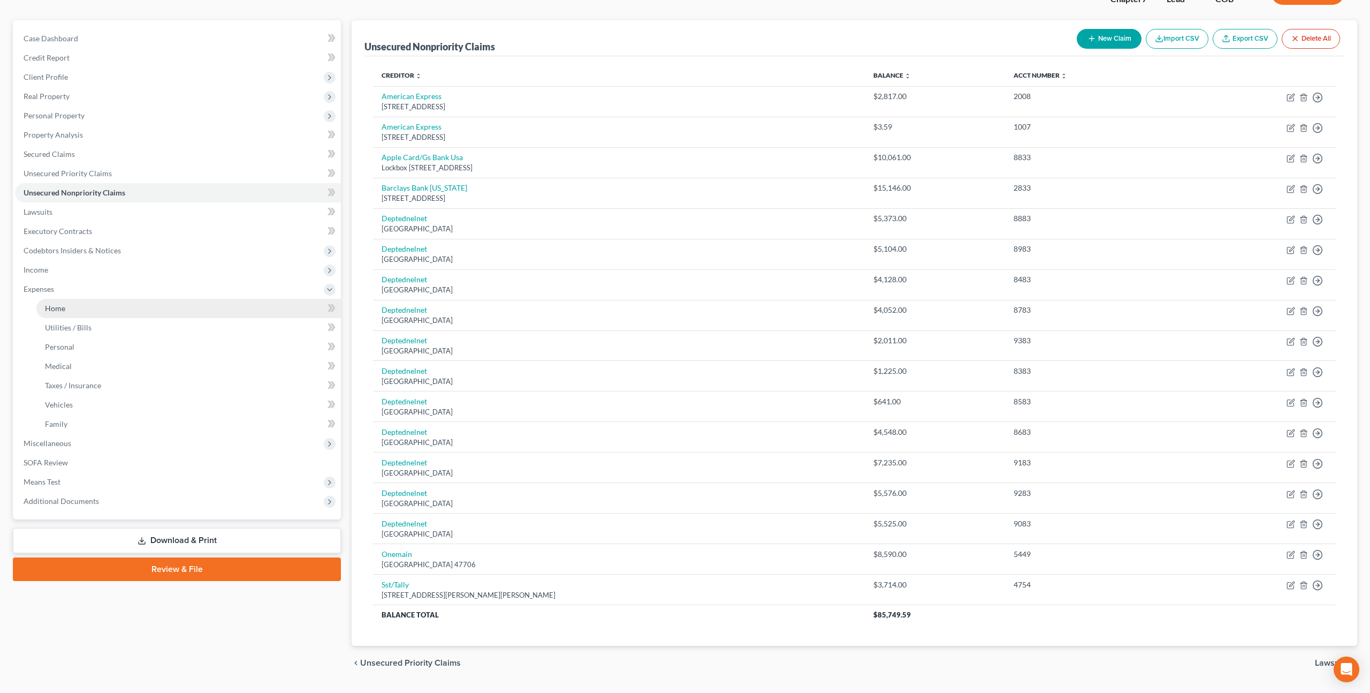
click at [66, 304] on link "Home" at bounding box center [188, 308] width 305 height 19
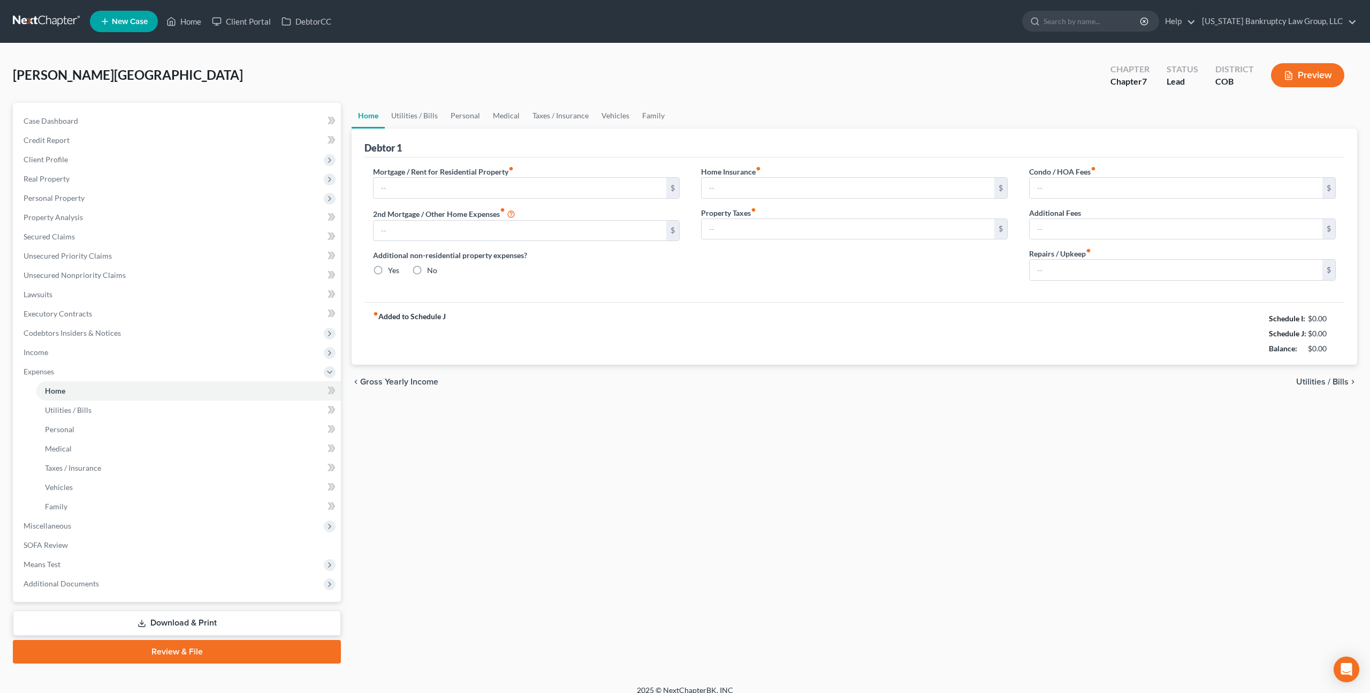
type input "800.00"
type input "0.00"
radio input "true"
type input "0.00"
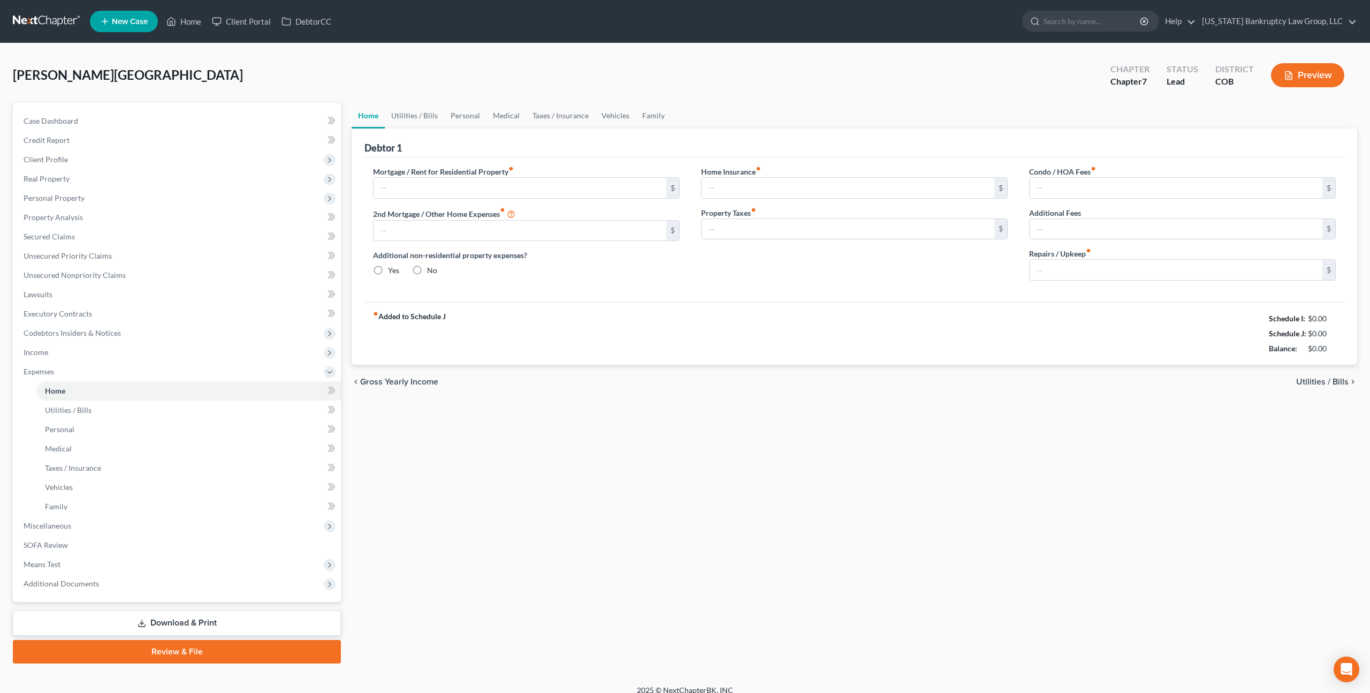
type input "0.00"
click at [496, 114] on link "Medical" at bounding box center [507, 116] width 40 height 26
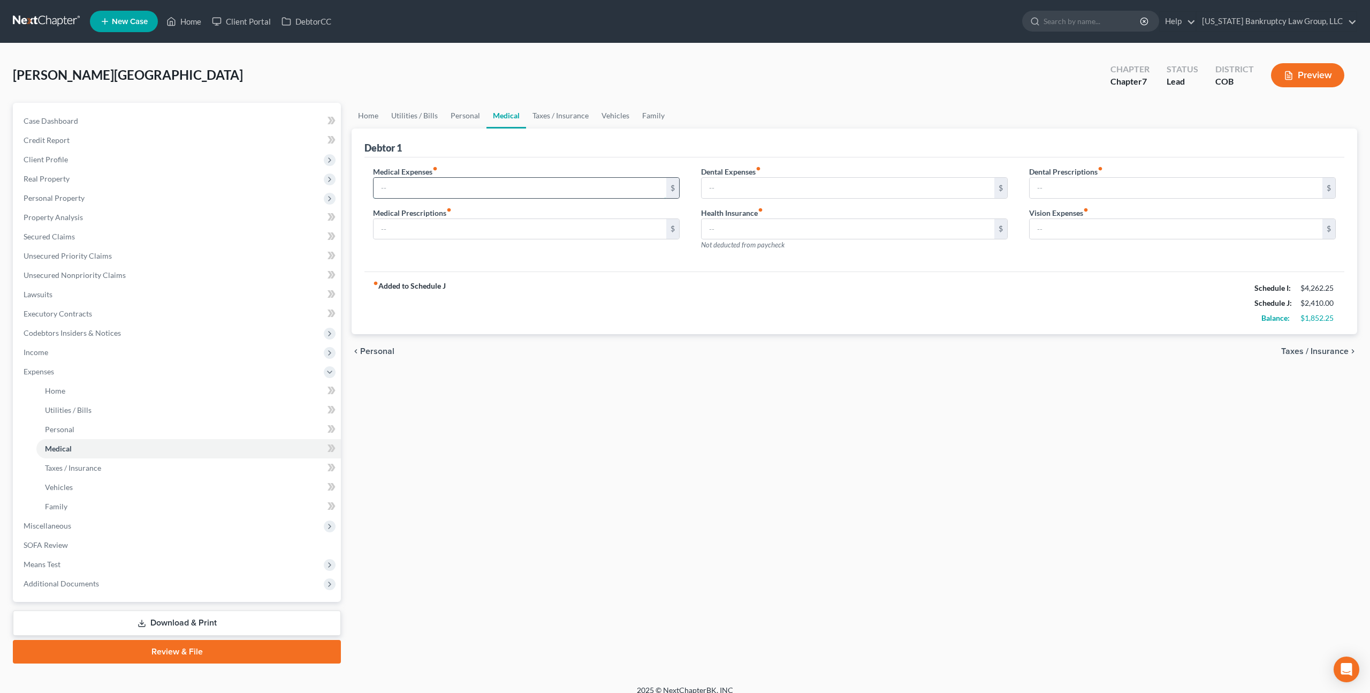
click at [376, 189] on input "text" at bounding box center [520, 188] width 293 height 20
type input "85.00"
click at [552, 117] on link "Taxes / Insurance" at bounding box center [560, 116] width 69 height 26
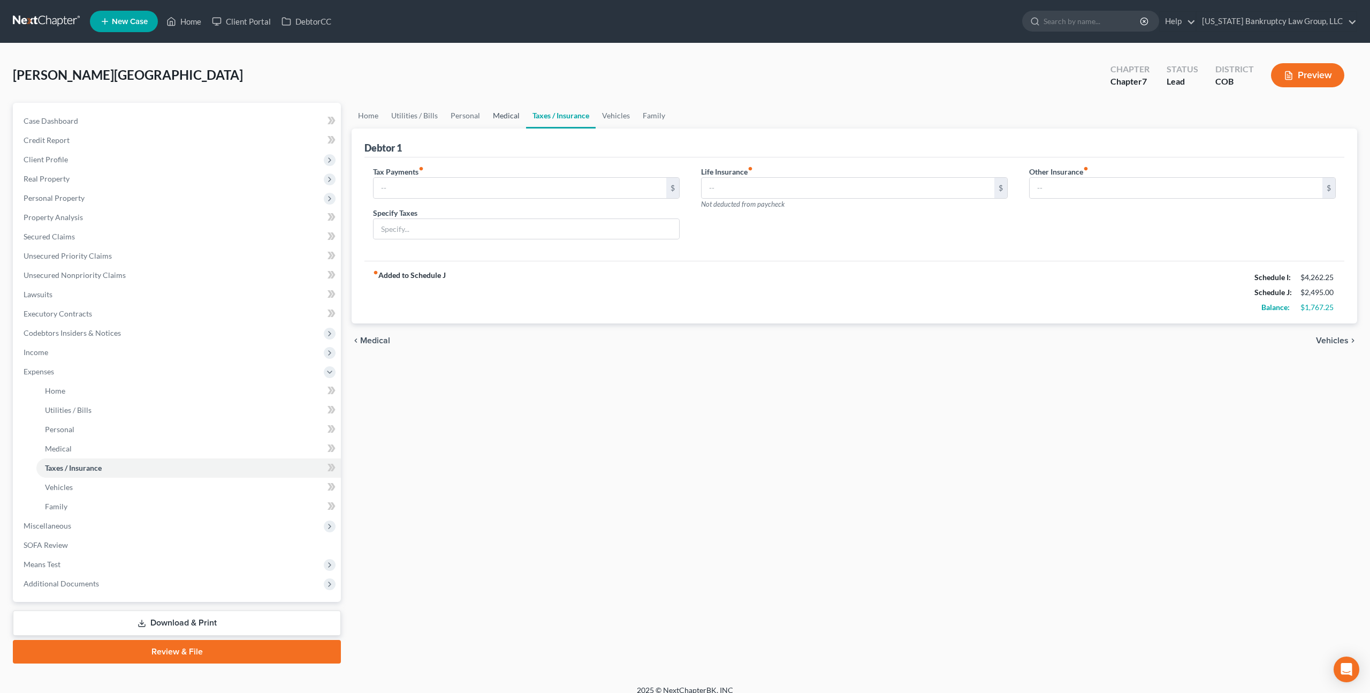
click at [501, 112] on link "Medical" at bounding box center [507, 116] width 40 height 26
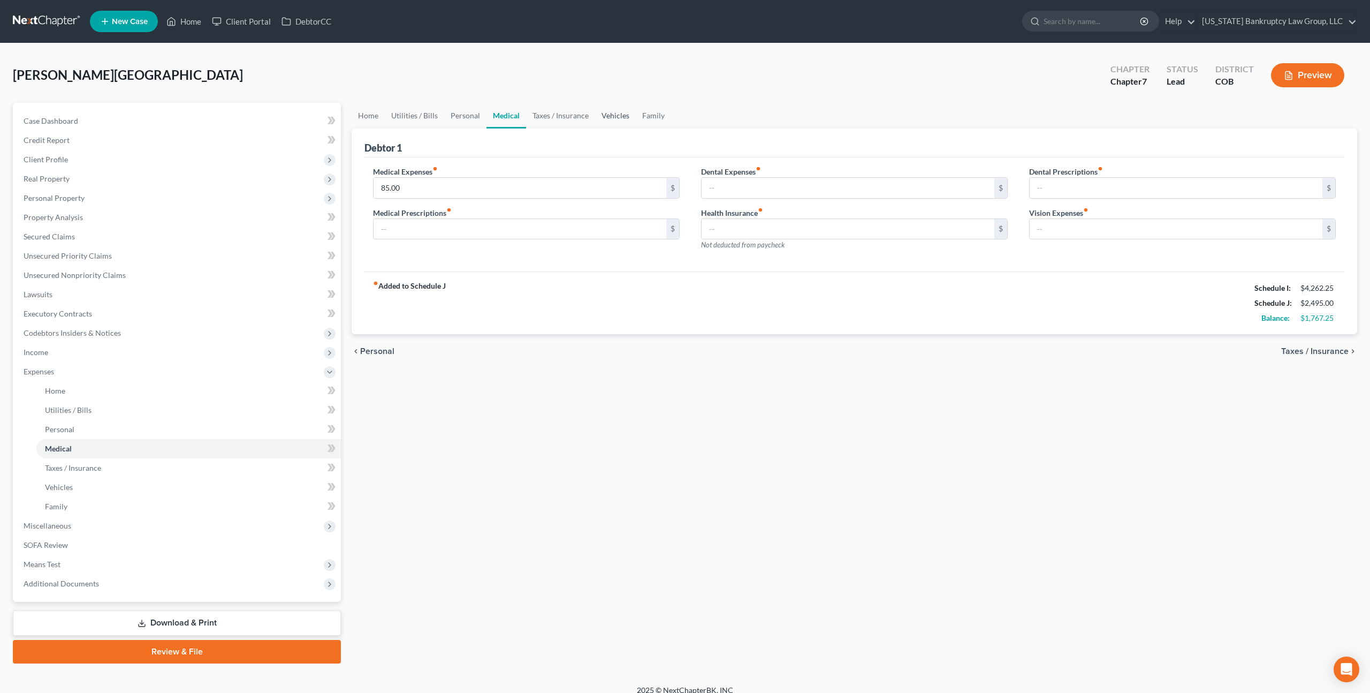
click at [617, 116] on link "Vehicles" at bounding box center [615, 116] width 41 height 26
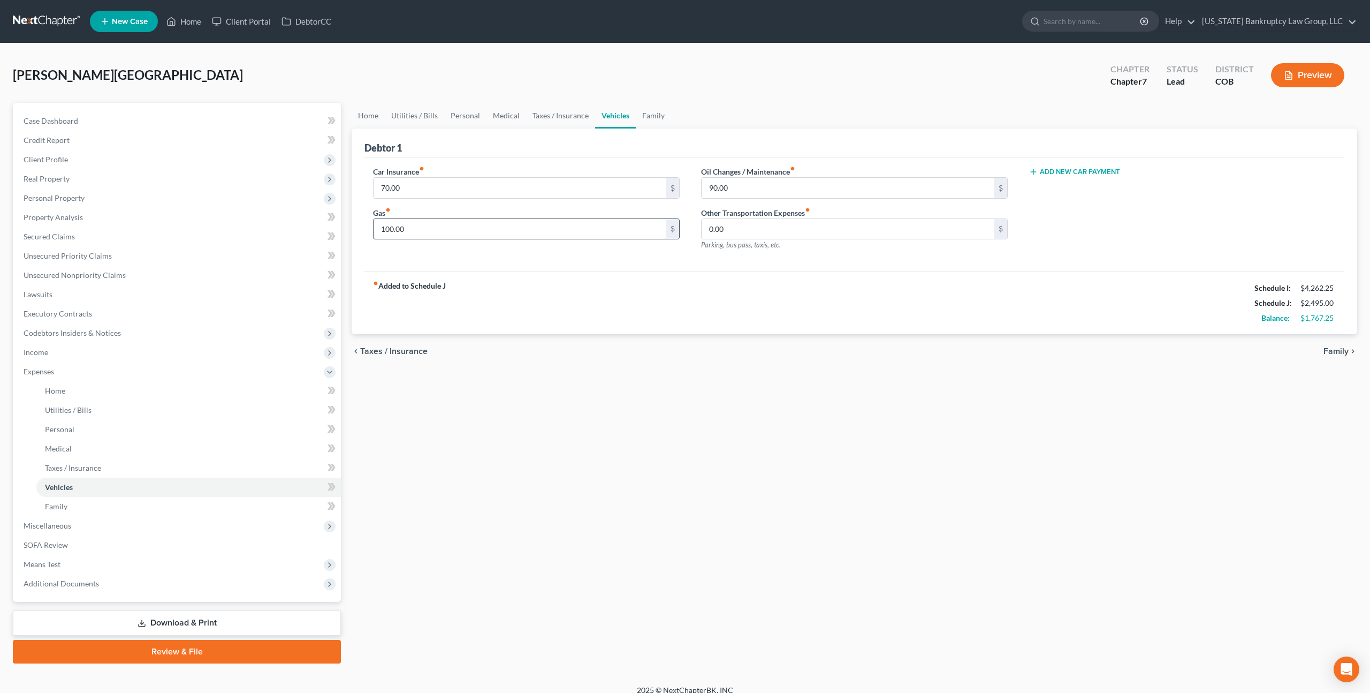
click at [391, 231] on input "100.00" at bounding box center [520, 229] width 293 height 20
type input "250.00"
click at [514, 115] on link "Medical" at bounding box center [507, 116] width 40 height 26
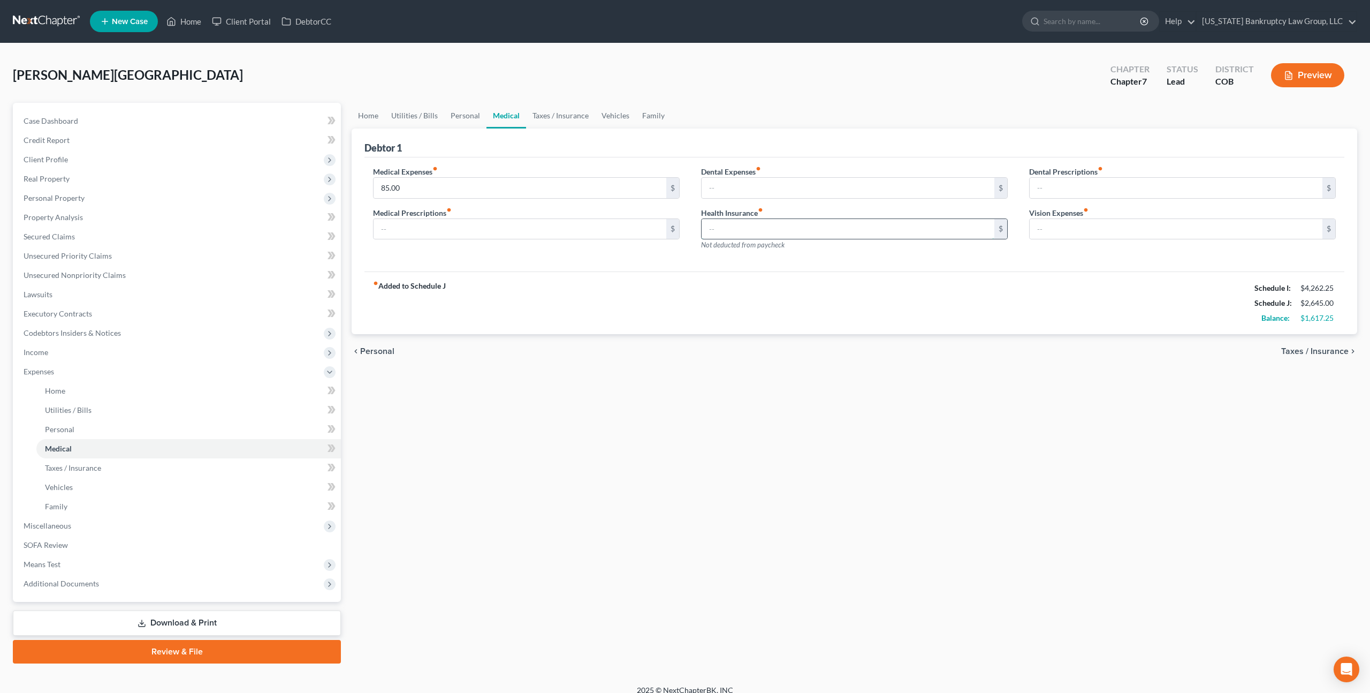
click at [715, 227] on input "text" at bounding box center [848, 229] width 293 height 20
type input "350.00"
click at [610, 111] on link "Vehicles" at bounding box center [615, 116] width 41 height 26
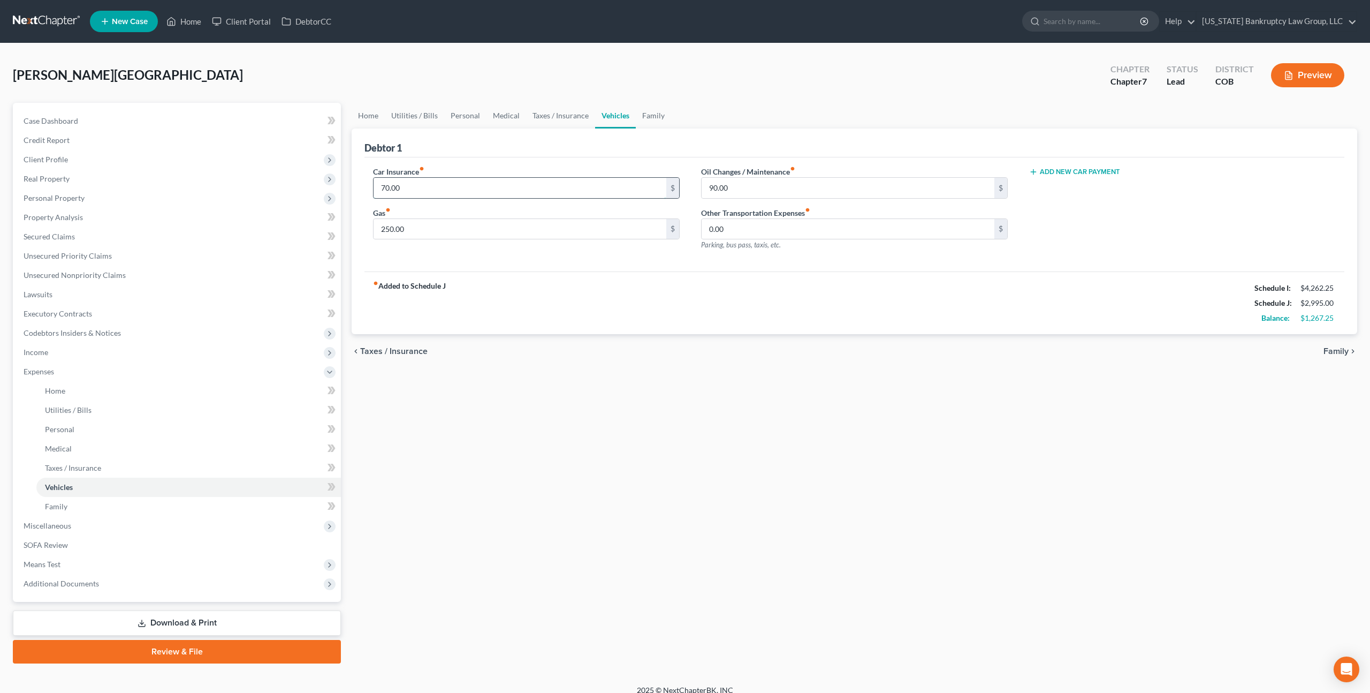
click at [390, 188] on input "70.00" at bounding box center [520, 188] width 293 height 20
type input "125.00"
click at [650, 116] on link "Family" at bounding box center [653, 116] width 35 height 26
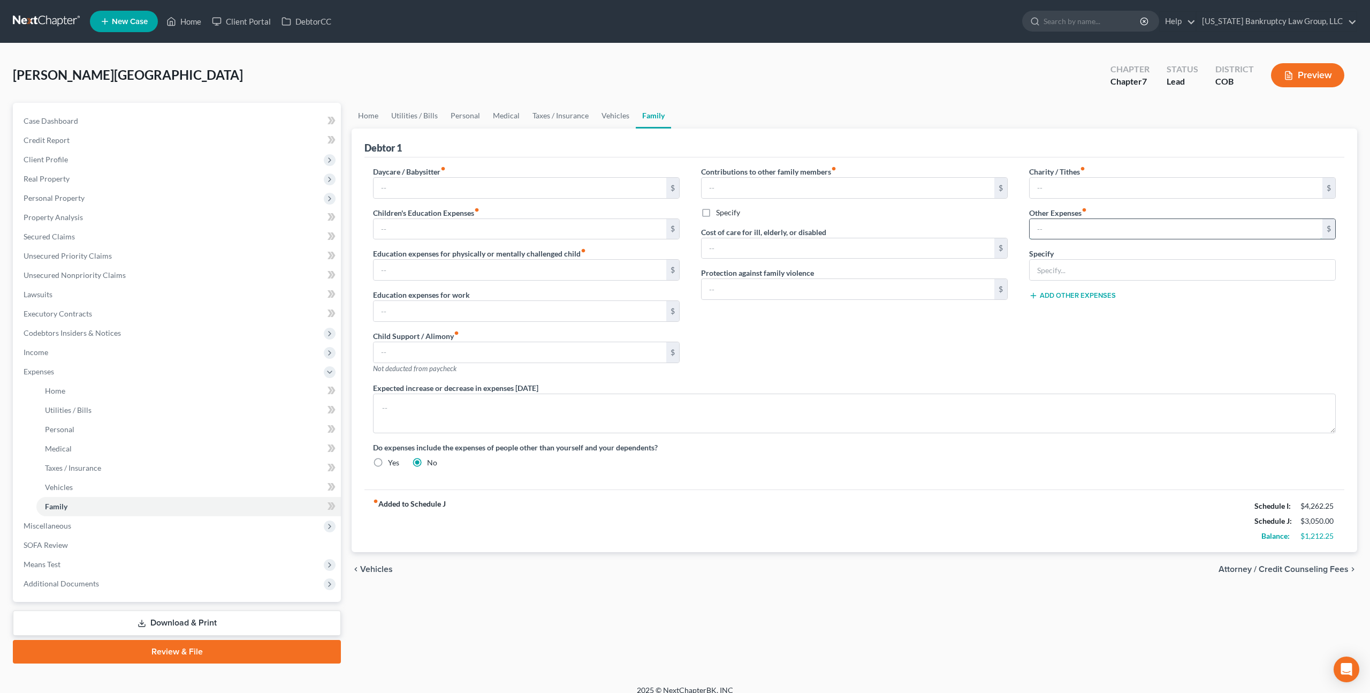
click at [1049, 223] on input "text" at bounding box center [1176, 229] width 293 height 20
type input "100.00"
type input "Pet care"
click at [1061, 299] on div "Charity / Tithes fiber_manual_record $ Other Expenses fiber_manual_record 100.0…" at bounding box center [1183, 274] width 328 height 216
click at [1054, 295] on button "Add Other Expenses" at bounding box center [1072, 295] width 87 height 9
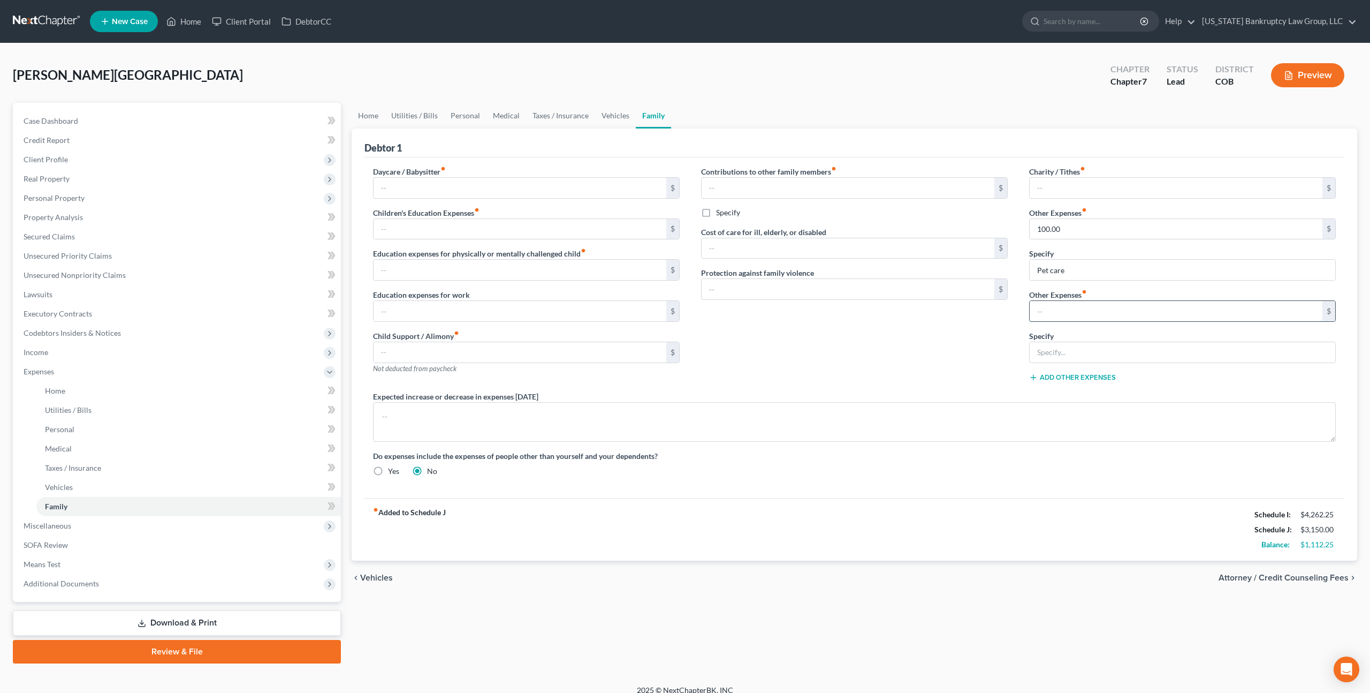
click at [1042, 314] on input "text" at bounding box center [1176, 311] width 293 height 20
type input "100.00"
type input "Miscellaneous and contingent expenses"
click at [1053, 438] on textarea at bounding box center [854, 422] width 963 height 40
click at [365, 113] on link "Home" at bounding box center [368, 116] width 33 height 26
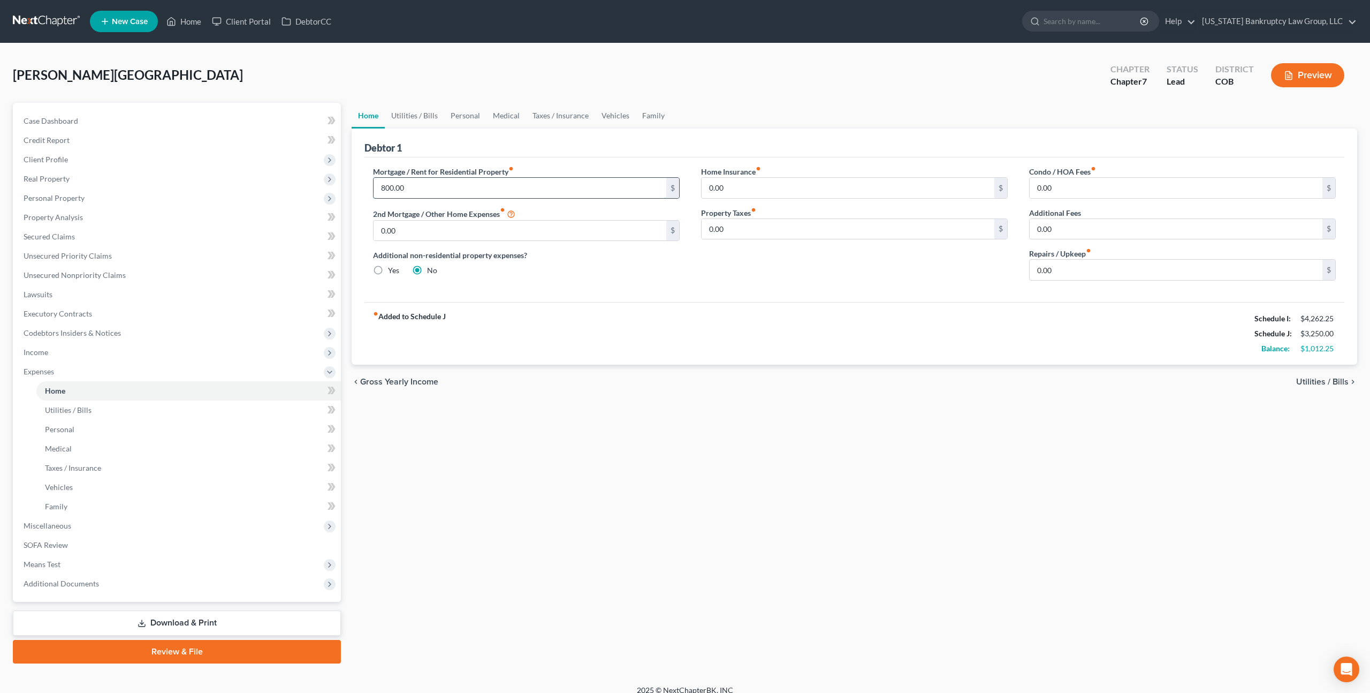
click at [443, 191] on input "800.00" at bounding box center [520, 188] width 293 height 20
type input "1,500.00"
click at [410, 118] on link "Utilities / Bills" at bounding box center [414, 116] width 59 height 26
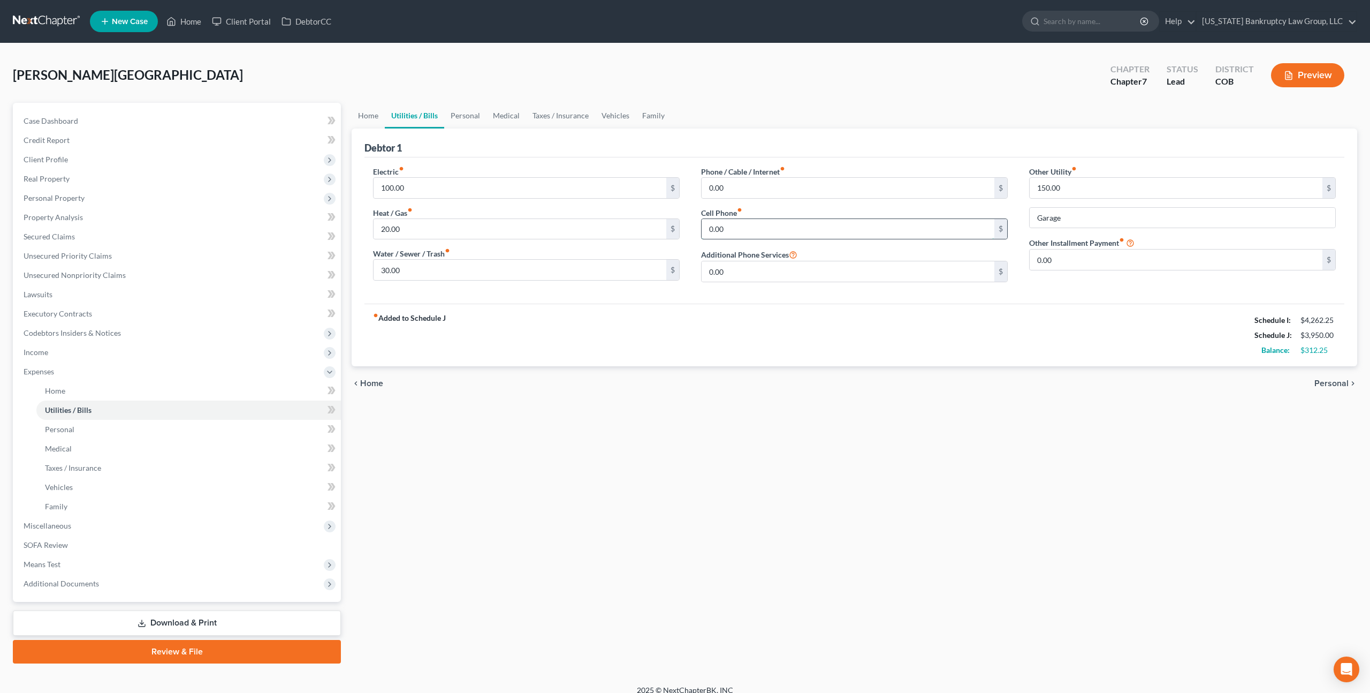
click at [710, 226] on input "0.00" at bounding box center [848, 229] width 293 height 20
type input "100.00"
click at [709, 189] on input "0.00" at bounding box center [848, 188] width 293 height 20
click at [384, 228] on input "20.00" at bounding box center [520, 229] width 293 height 20
type input "100.00"
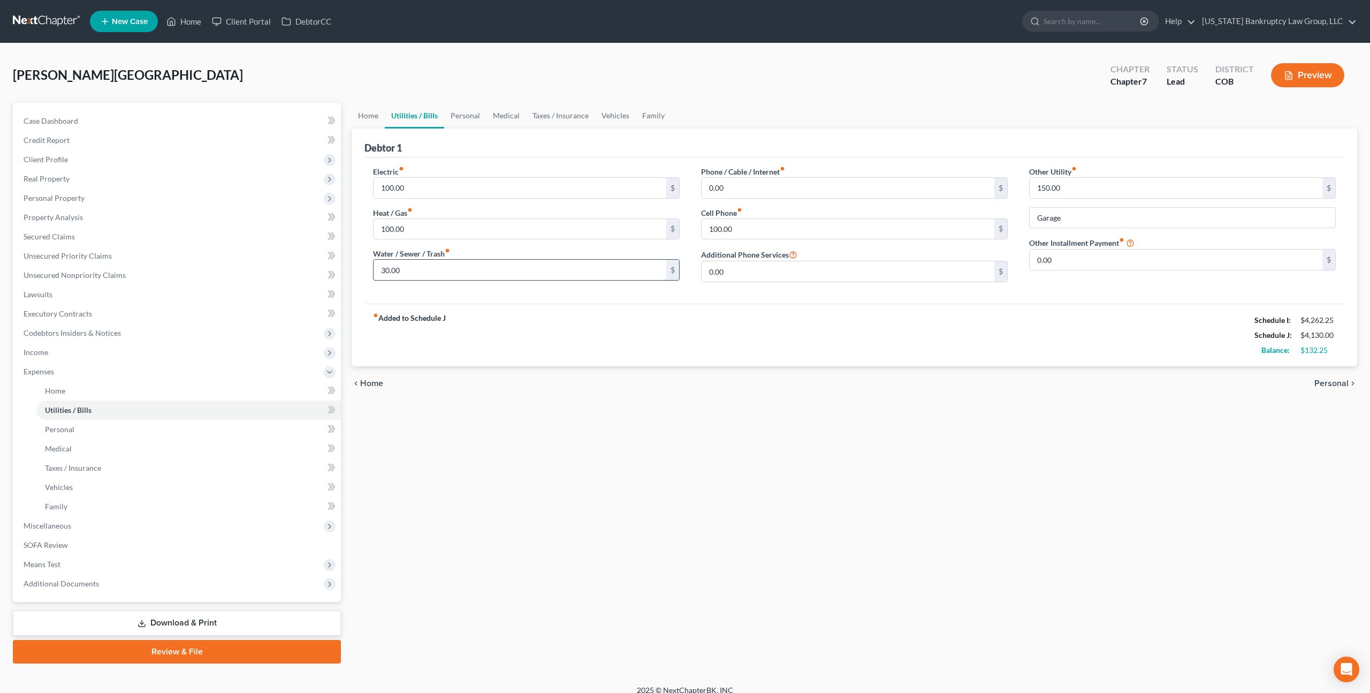
click at [383, 272] on input "30.00" at bounding box center [520, 270] width 293 height 20
type input "50.00"
click at [66, 199] on span "Personal Property" at bounding box center [54, 197] width 61 height 9
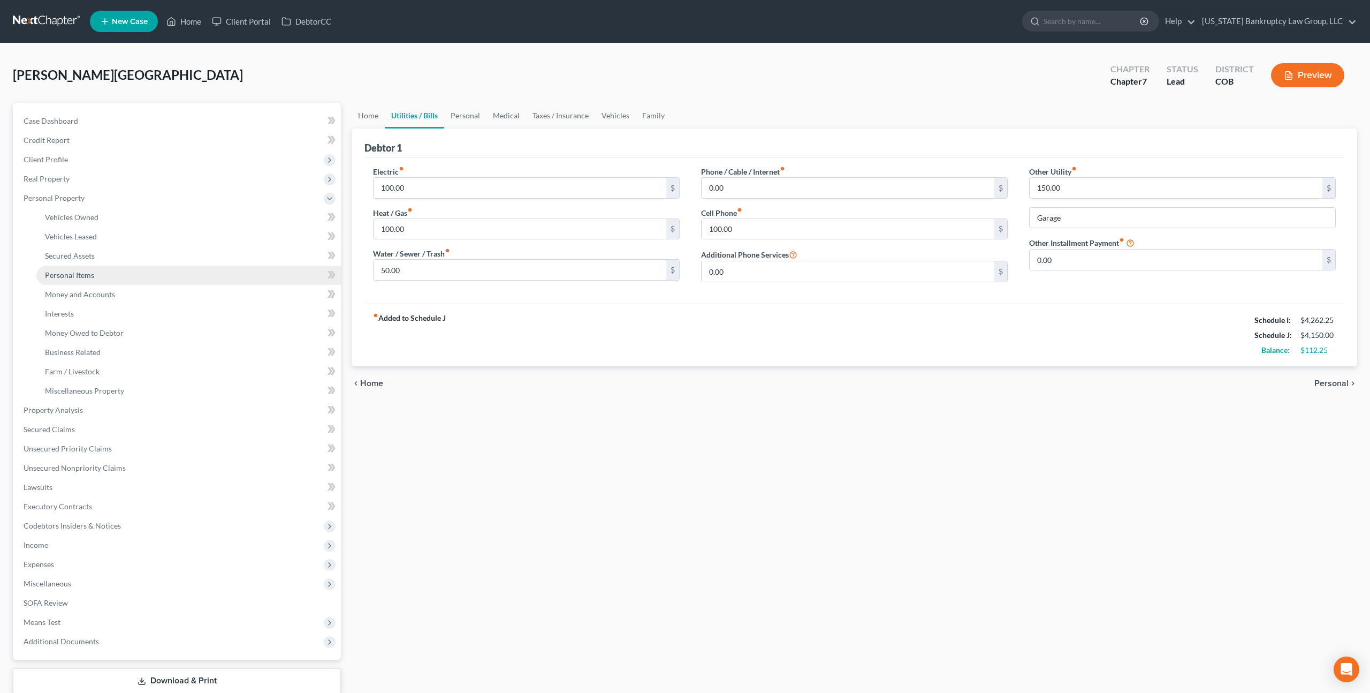
click at [86, 274] on span "Personal Items" at bounding box center [69, 274] width 49 height 9
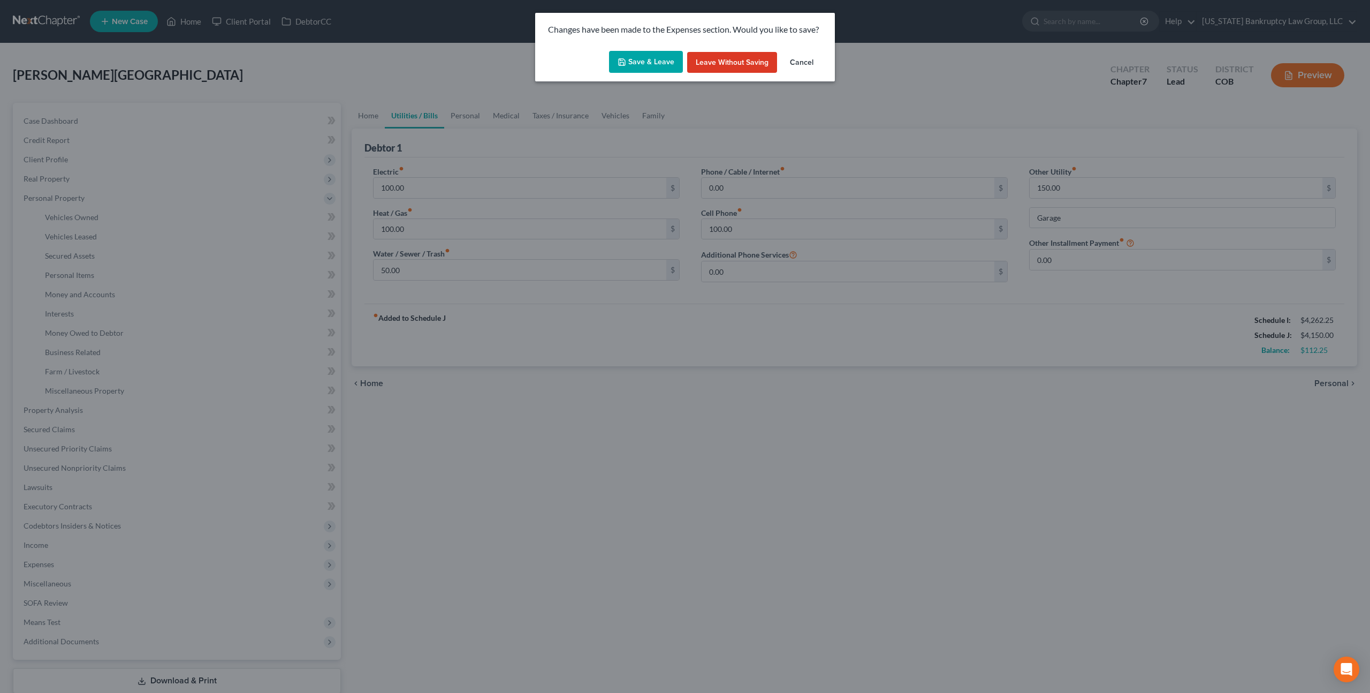
click at [655, 57] on button "Save & Leave" at bounding box center [646, 62] width 74 height 22
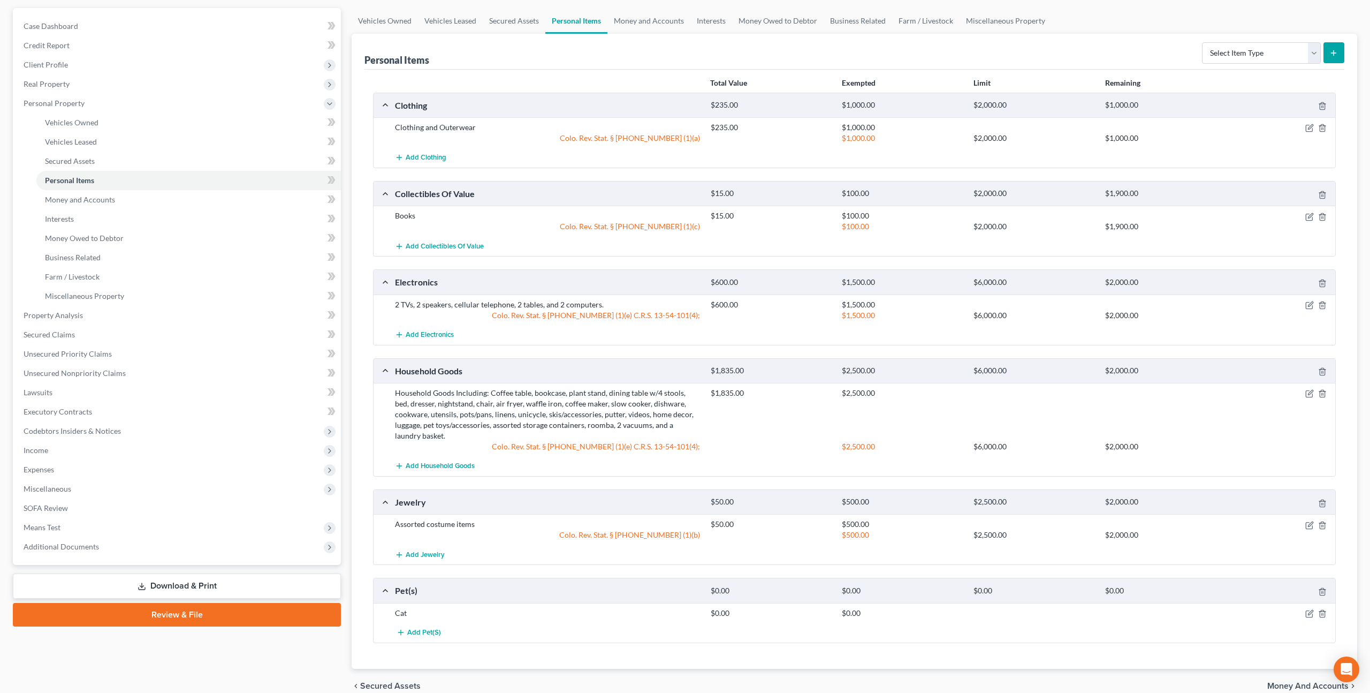
scroll to position [134, 0]
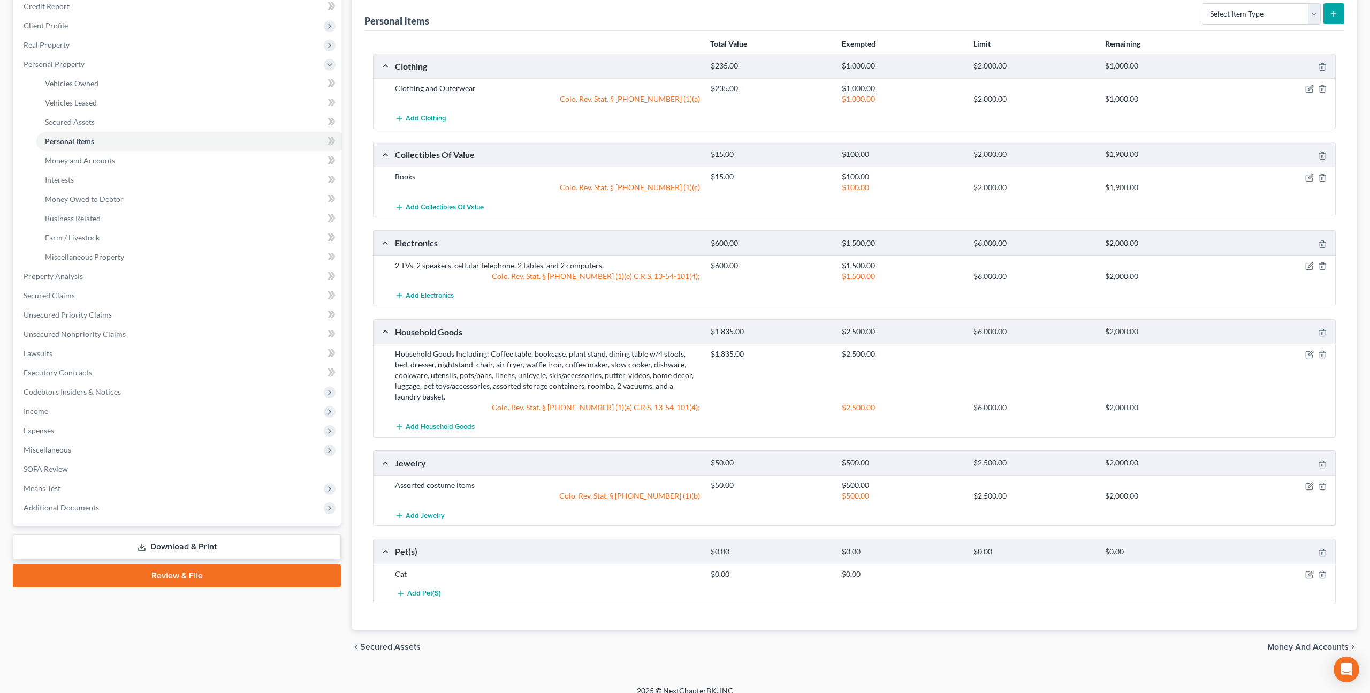
click at [362, 126] on div "Personal Items Select Item Type Clothing Collectibles Of Value Electronics Fire…" at bounding box center [855, 312] width 1006 height 635
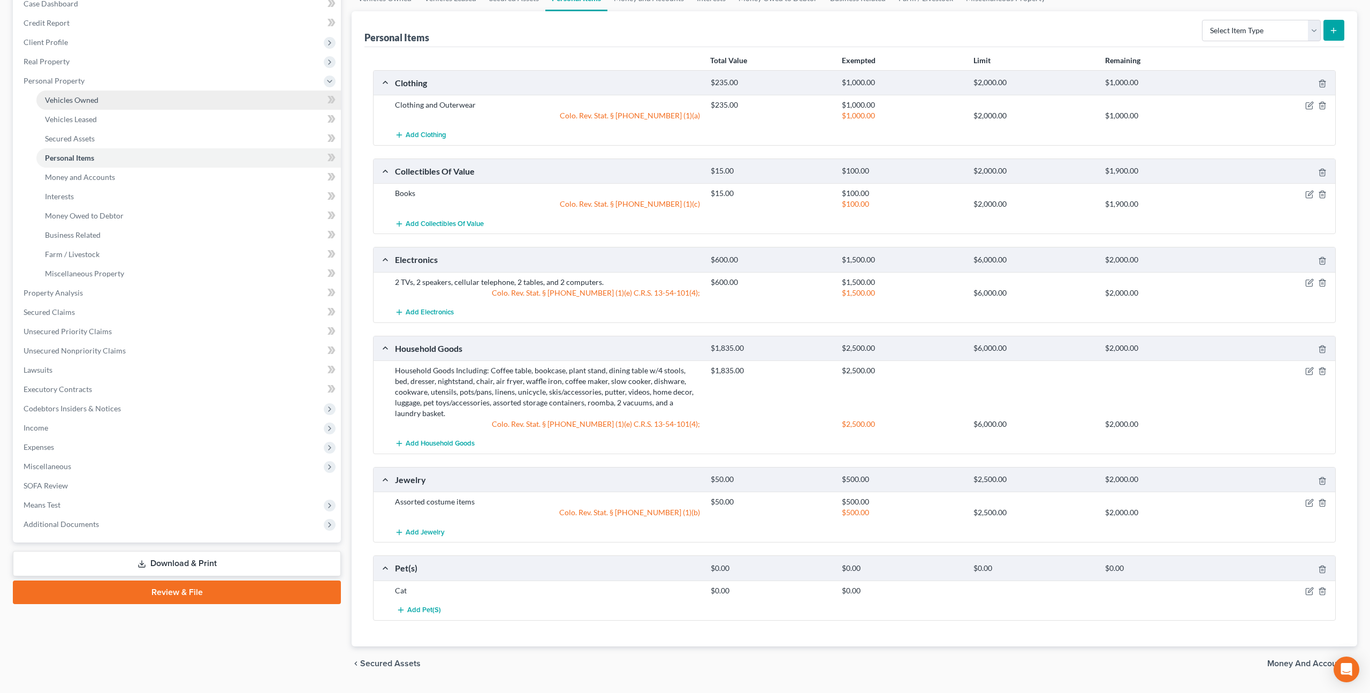
scroll to position [111, 0]
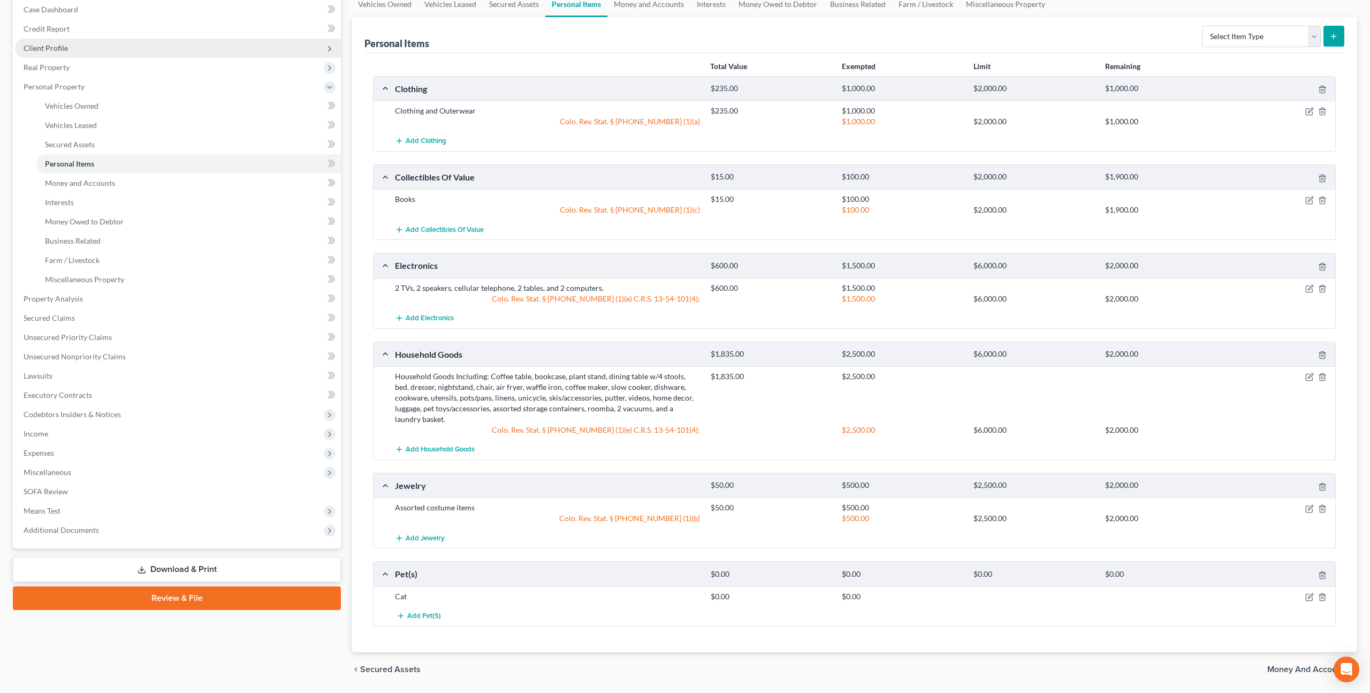
click at [63, 48] on span "Client Profile" at bounding box center [46, 47] width 44 height 9
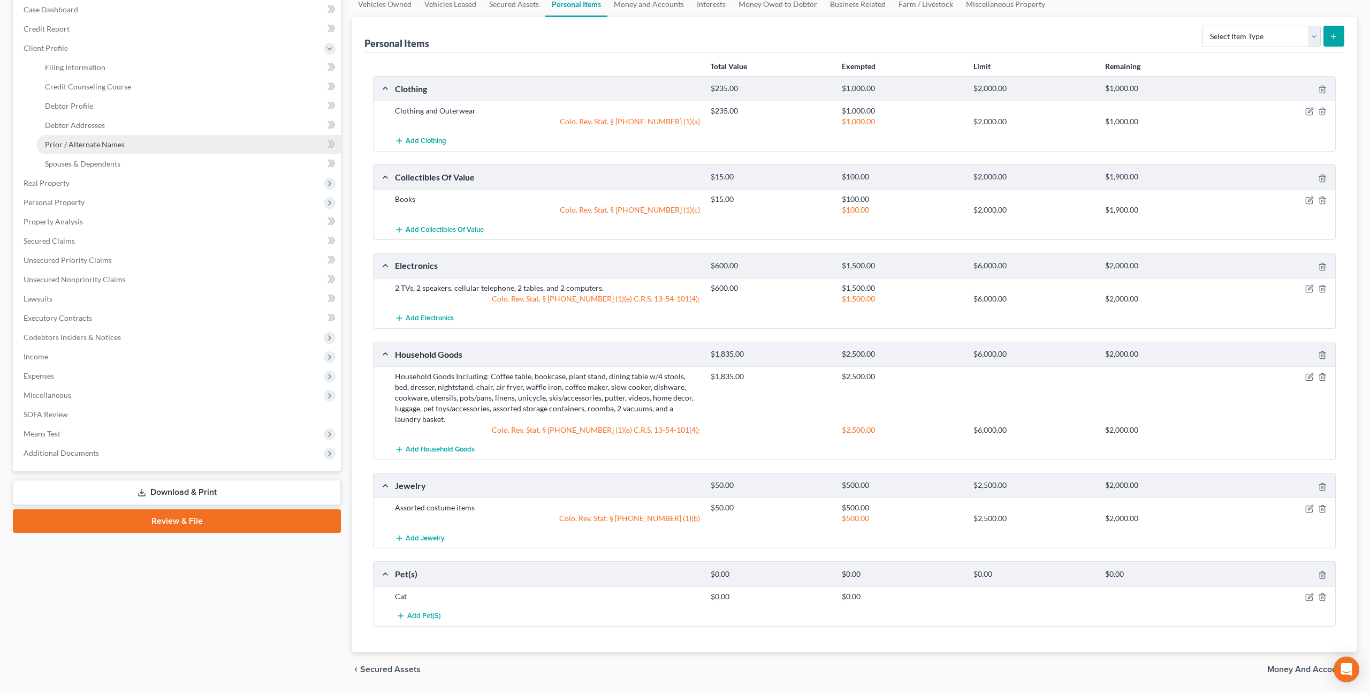
click at [102, 142] on span "Prior / Alternate Names" at bounding box center [85, 144] width 80 height 9
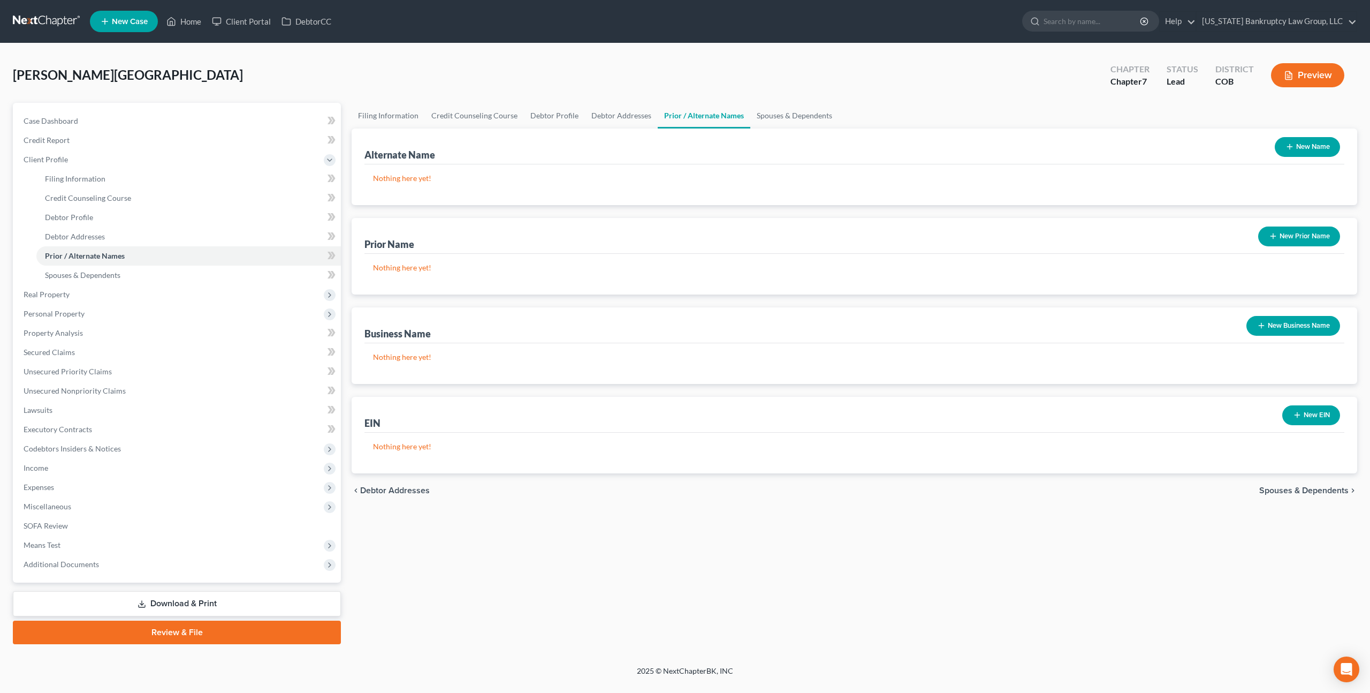
click at [1289, 236] on button "New Prior Name" at bounding box center [1300, 236] width 82 height 20
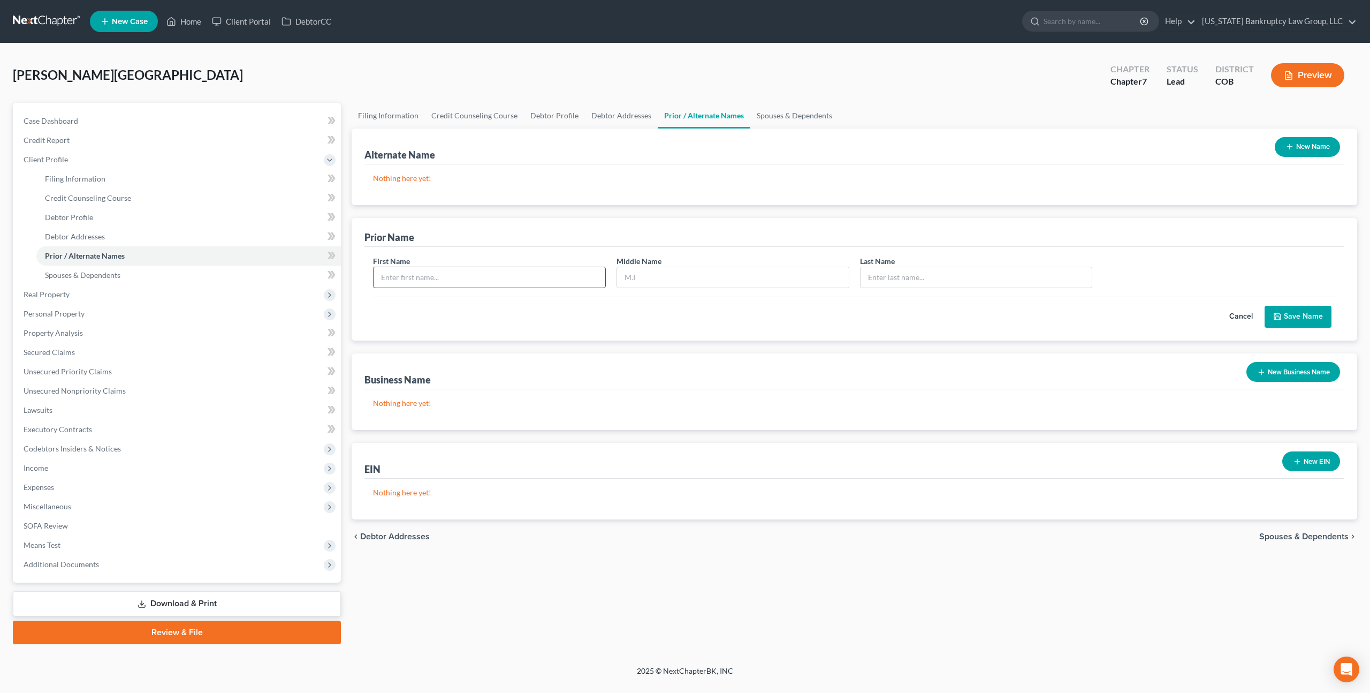
click at [522, 278] on input "text" at bounding box center [490, 277] width 232 height 20
type input "Whitney"
type input "Colette Katherine"
type input "Hopperstad"
click at [1295, 314] on button "Save Name" at bounding box center [1298, 317] width 67 height 22
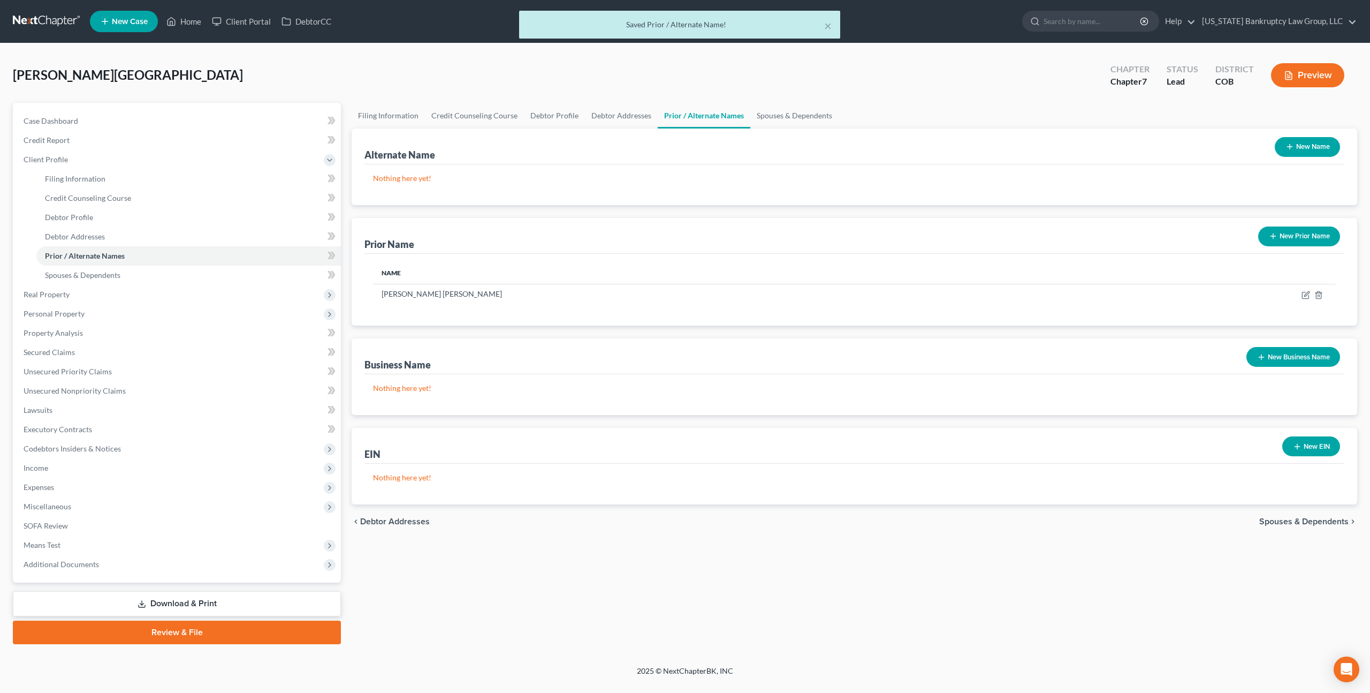
click at [162, 605] on link "Download & Print" at bounding box center [177, 603] width 328 height 25
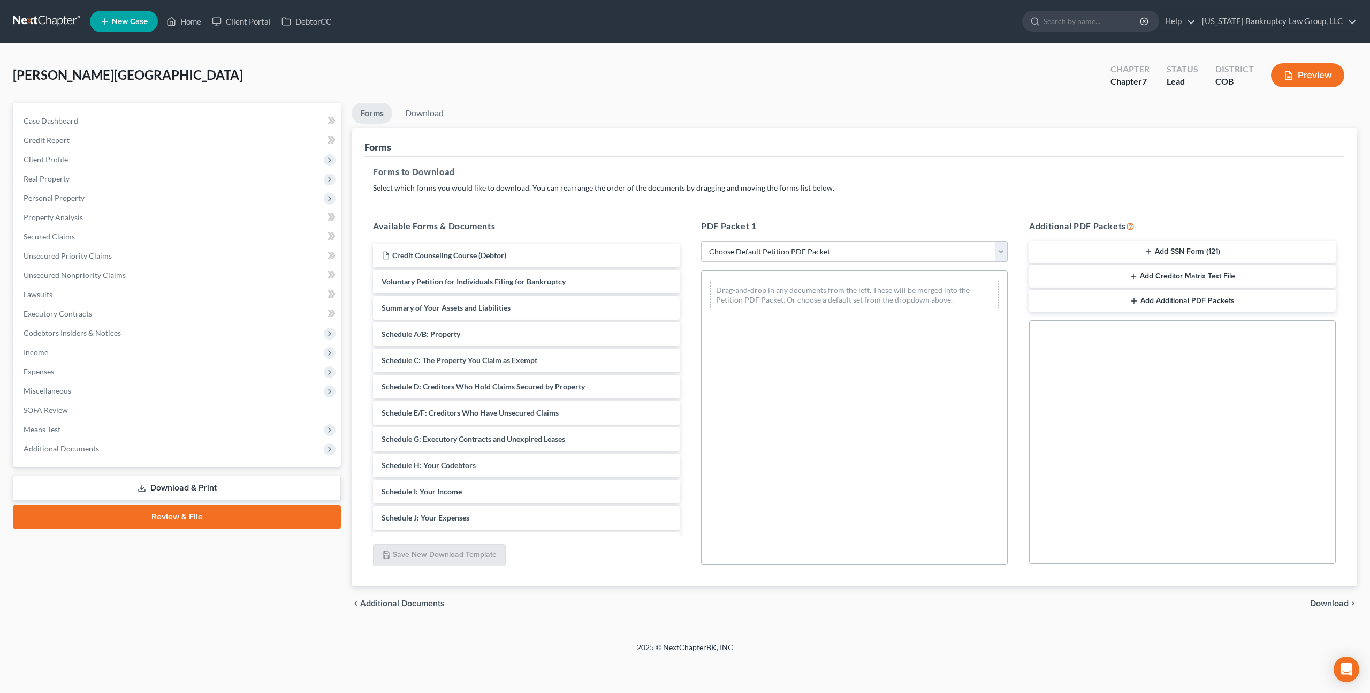
click at [935, 245] on select "Choose Default Petition PDF Packet Complete Bankruptcy Petition (all forms and …" at bounding box center [854, 251] width 307 height 21
select select "0"
click at [701, 241] on select "Choose Default Petition PDF Packet Complete Bankruptcy Petition (all forms and …" at bounding box center [854, 251] width 307 height 21
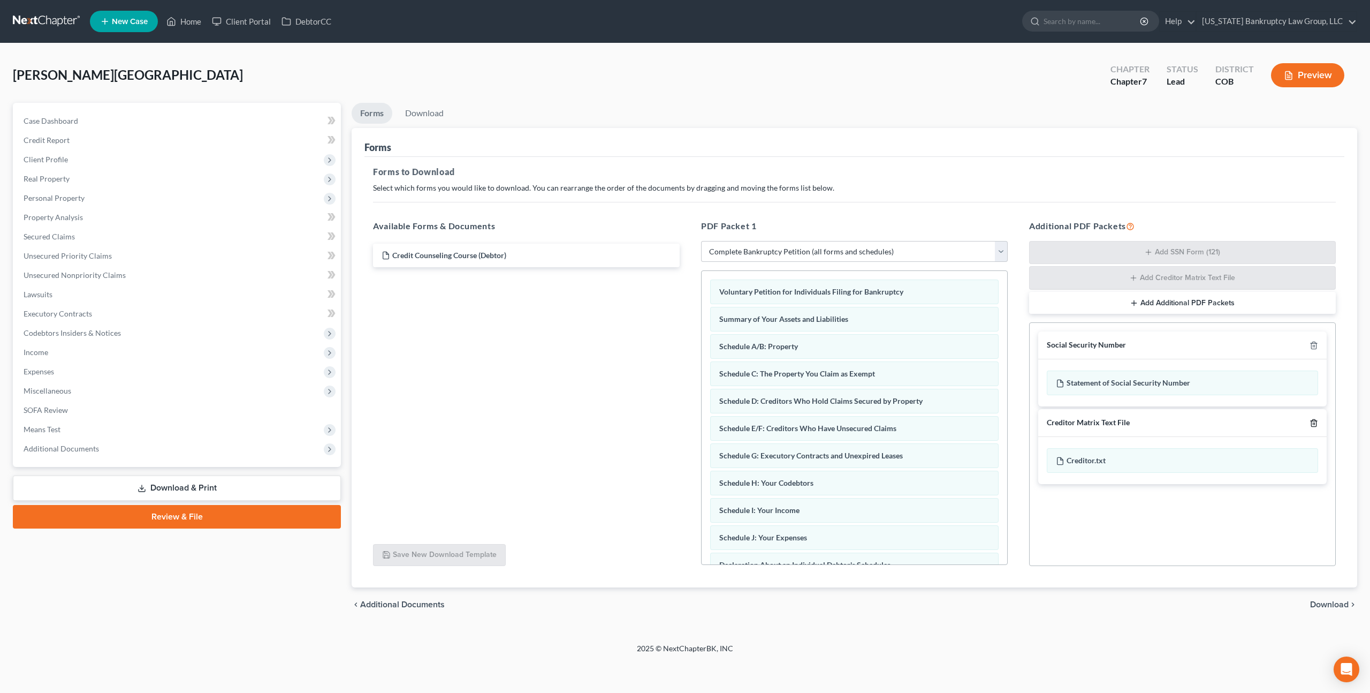
click at [1316, 421] on icon "button" at bounding box center [1314, 423] width 9 height 9
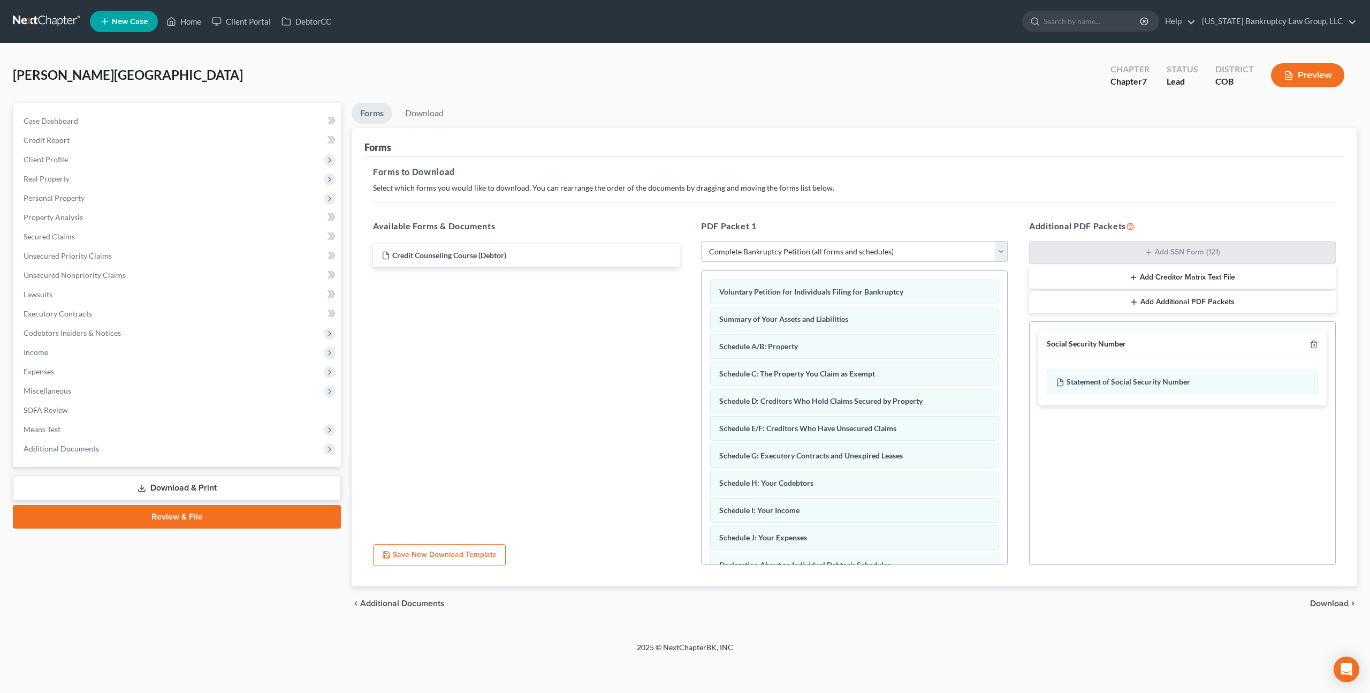
click at [1322, 604] on span "Download" at bounding box center [1329, 603] width 39 height 9
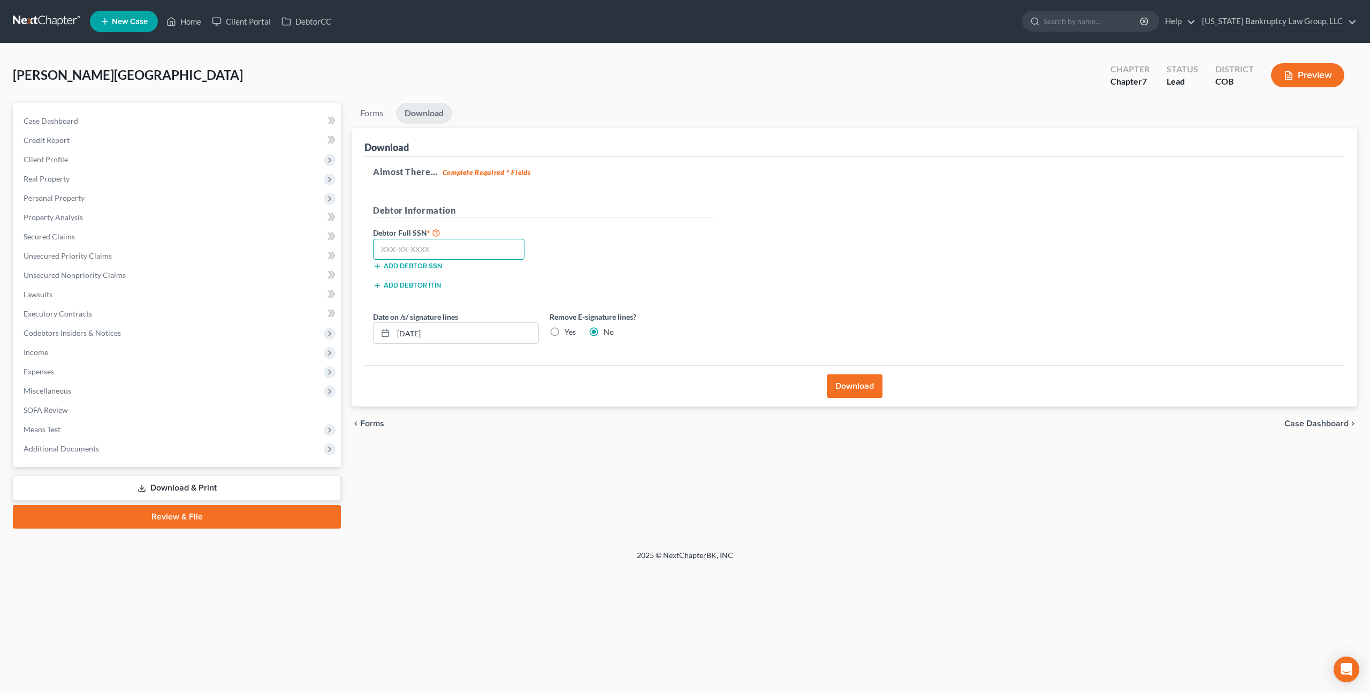
click at [412, 249] on input "text" at bounding box center [448, 249] width 151 height 21
type input "651-03-0480"
click at [848, 378] on button "Download" at bounding box center [855, 386] width 56 height 24
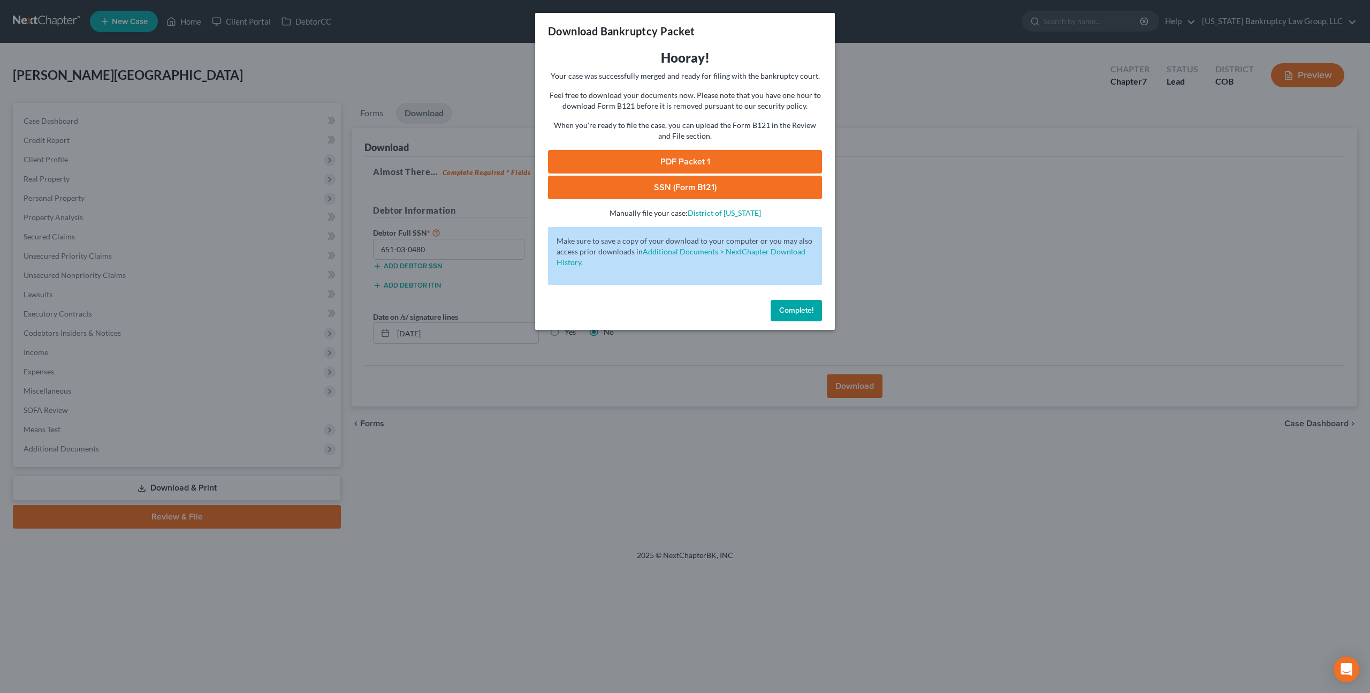
click at [764, 160] on link "PDF Packet 1" at bounding box center [685, 162] width 274 height 24
click at [670, 187] on link "SSN (Form B121)" at bounding box center [685, 188] width 274 height 24
click at [794, 305] on button "Complete!" at bounding box center [796, 310] width 51 height 21
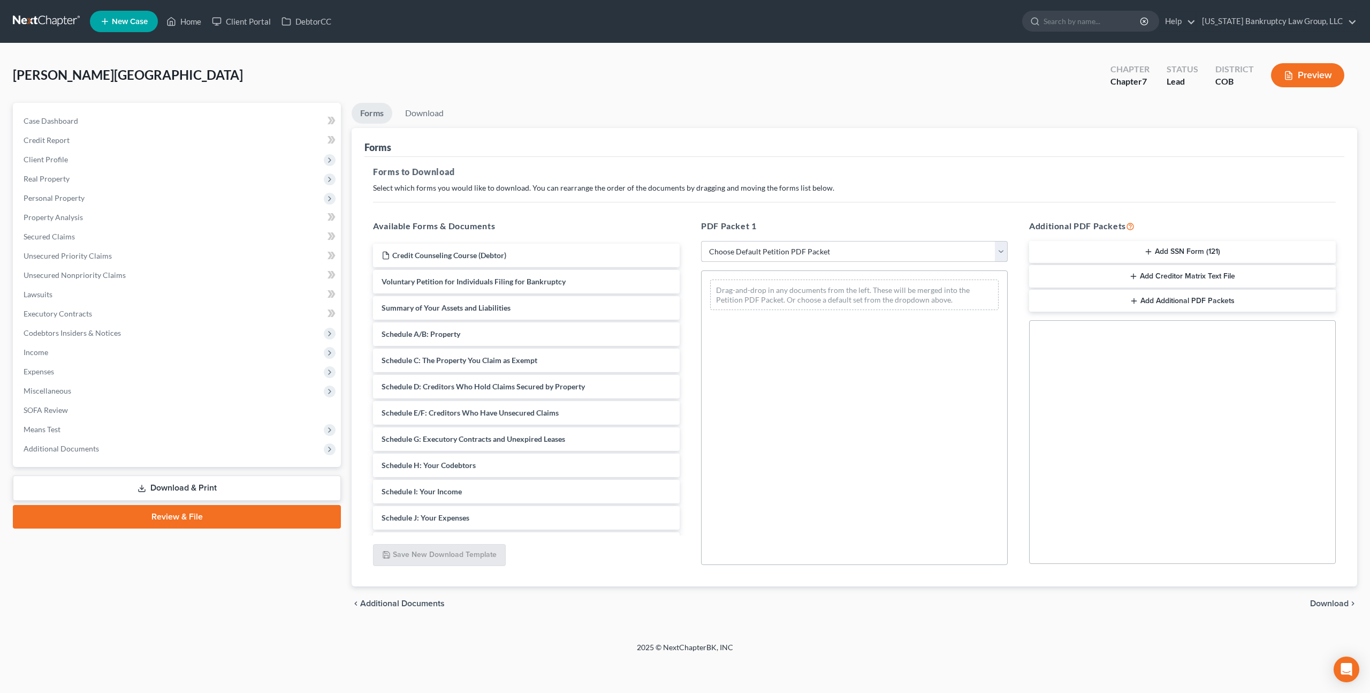
click at [764, 246] on select "Choose Default Petition PDF Packet Complete Bankruptcy Petition (all forms and …" at bounding box center [854, 251] width 307 height 21
select select "3"
click at [701, 241] on select "Choose Default Petition PDF Packet Complete Bankruptcy Petition (all forms and …" at bounding box center [854, 251] width 307 height 21
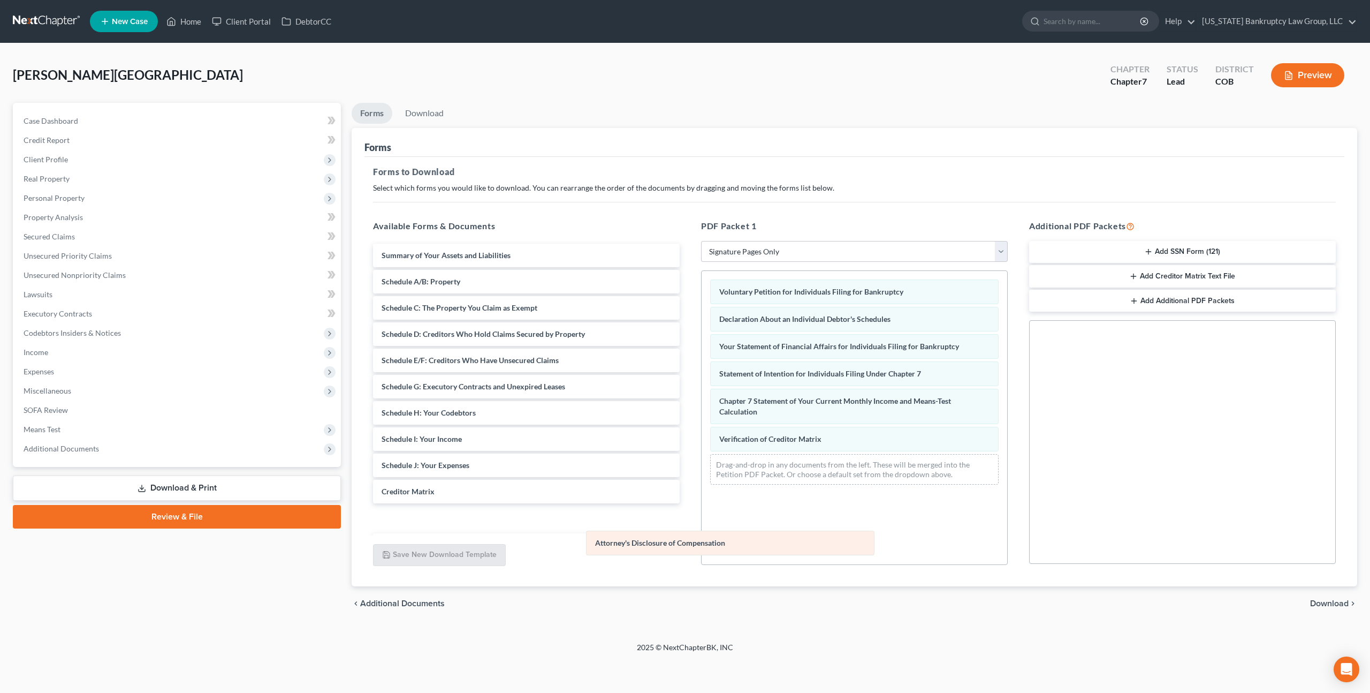
drag, startPoint x: 780, startPoint y: 466, endPoint x: 656, endPoint y: 543, distance: 146.2
click at [702, 493] on div "Attorney's Disclosure of Compensation Voluntary Petition for Individuals Filing…" at bounding box center [855, 382] width 306 height 222
click at [1329, 602] on span "Download" at bounding box center [1329, 603] width 39 height 9
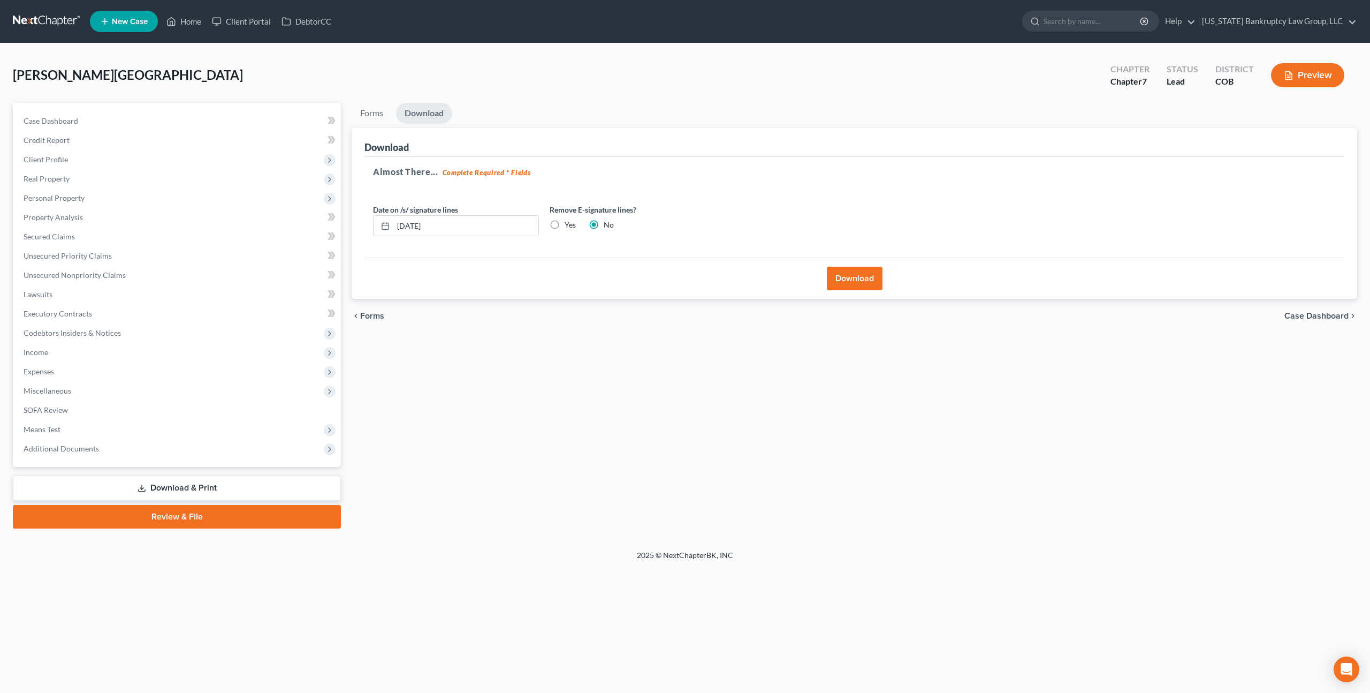
click at [848, 274] on button "Download" at bounding box center [855, 279] width 56 height 24
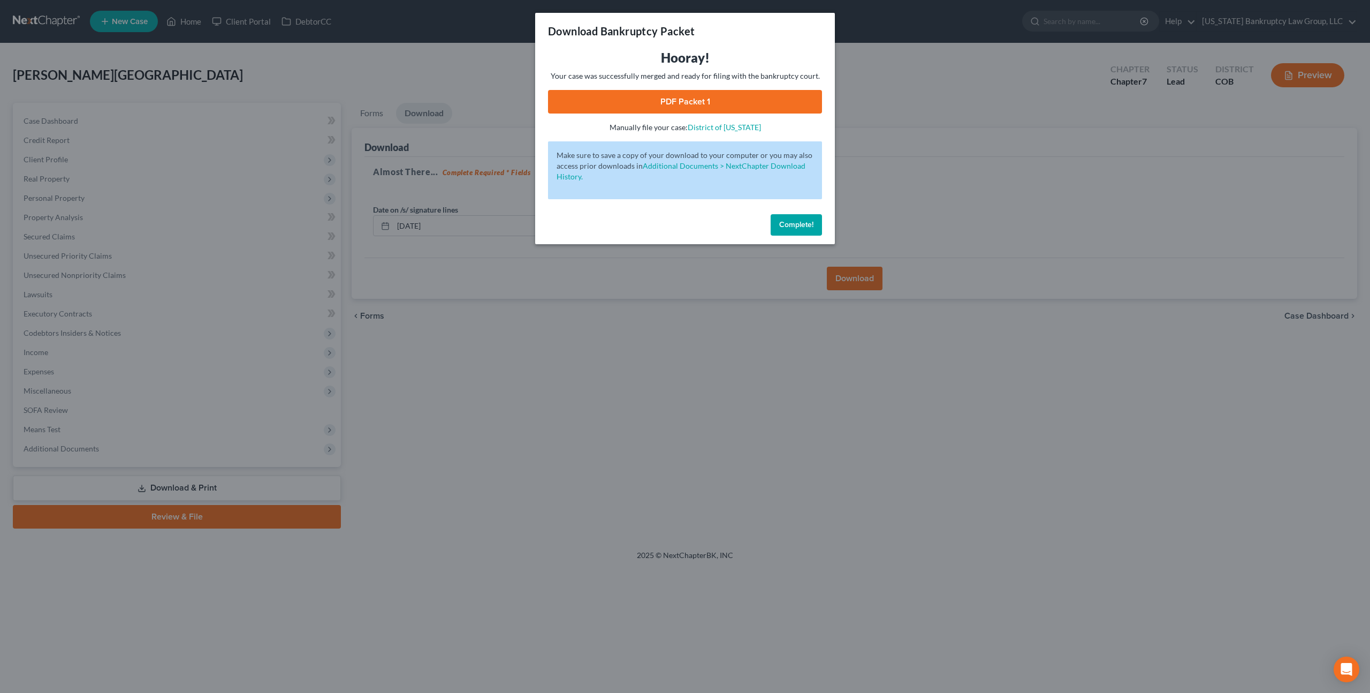
click at [639, 97] on link "PDF Packet 1" at bounding box center [685, 102] width 274 height 24
click at [783, 221] on span "Complete!" at bounding box center [796, 224] width 34 height 9
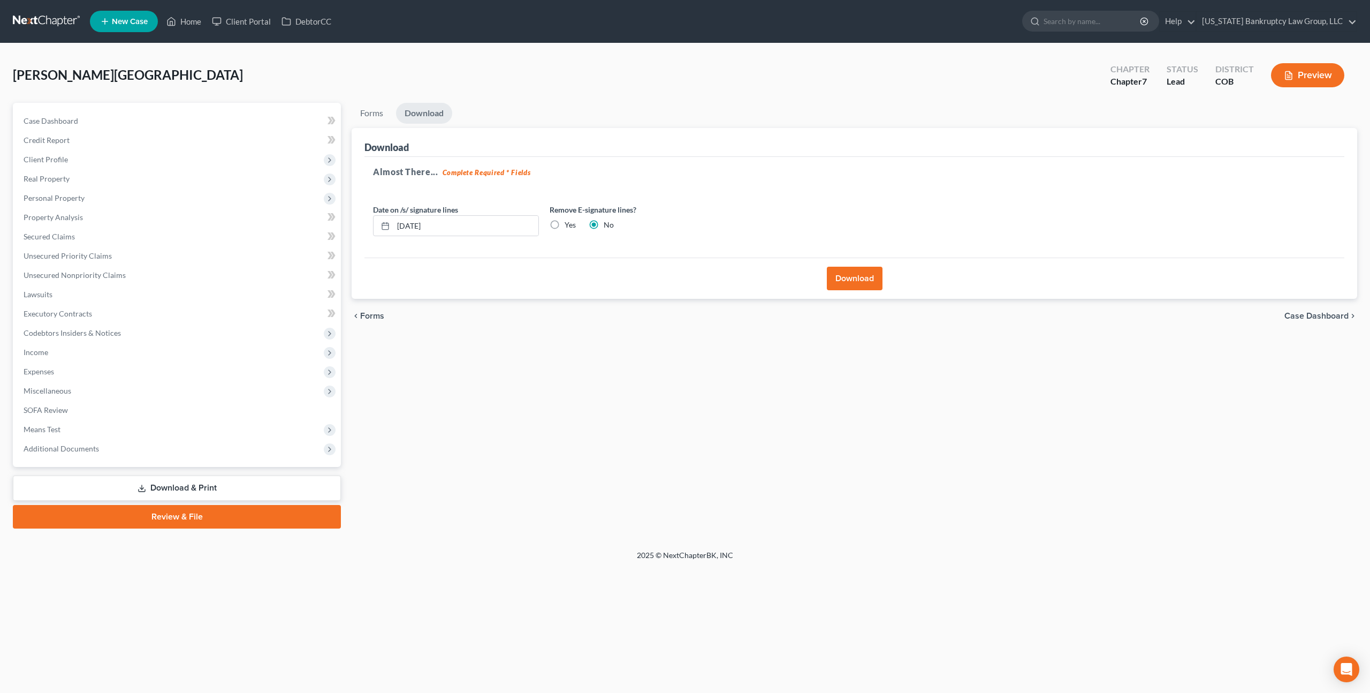
click at [44, 20] on link at bounding box center [47, 21] width 69 height 19
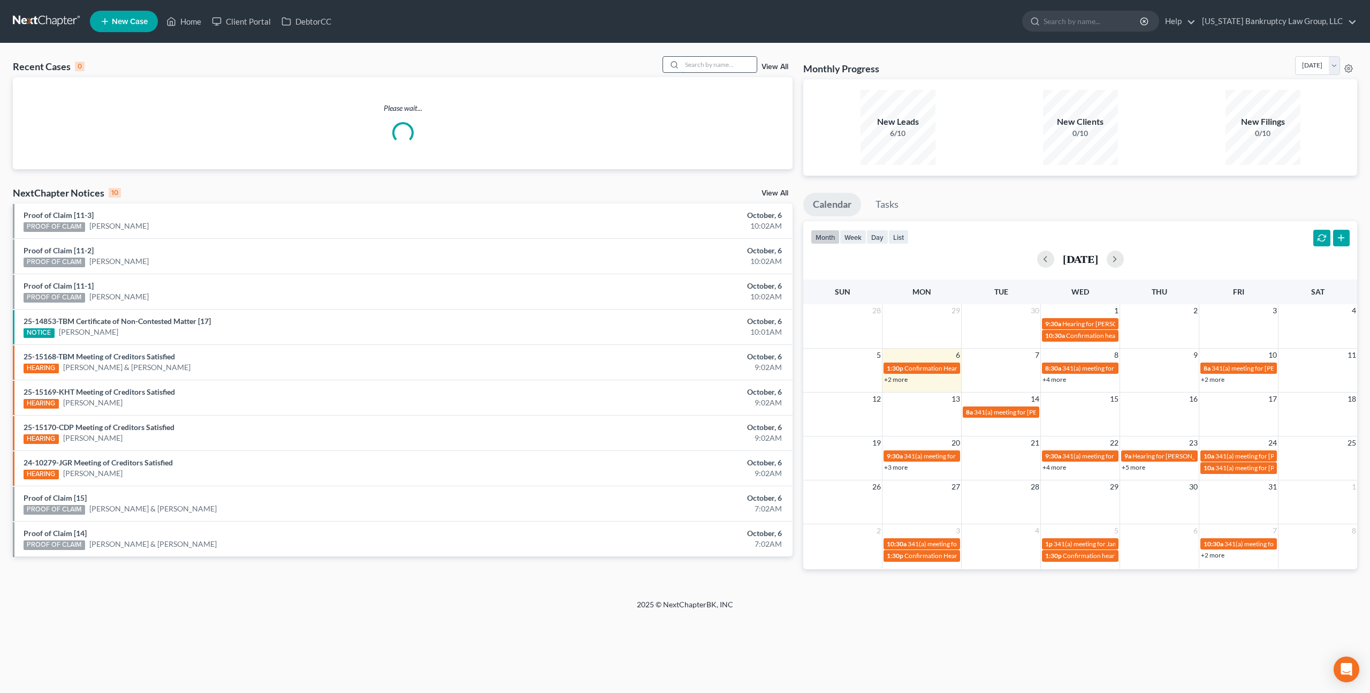
click at [692, 63] on input "search" at bounding box center [719, 65] width 75 height 16
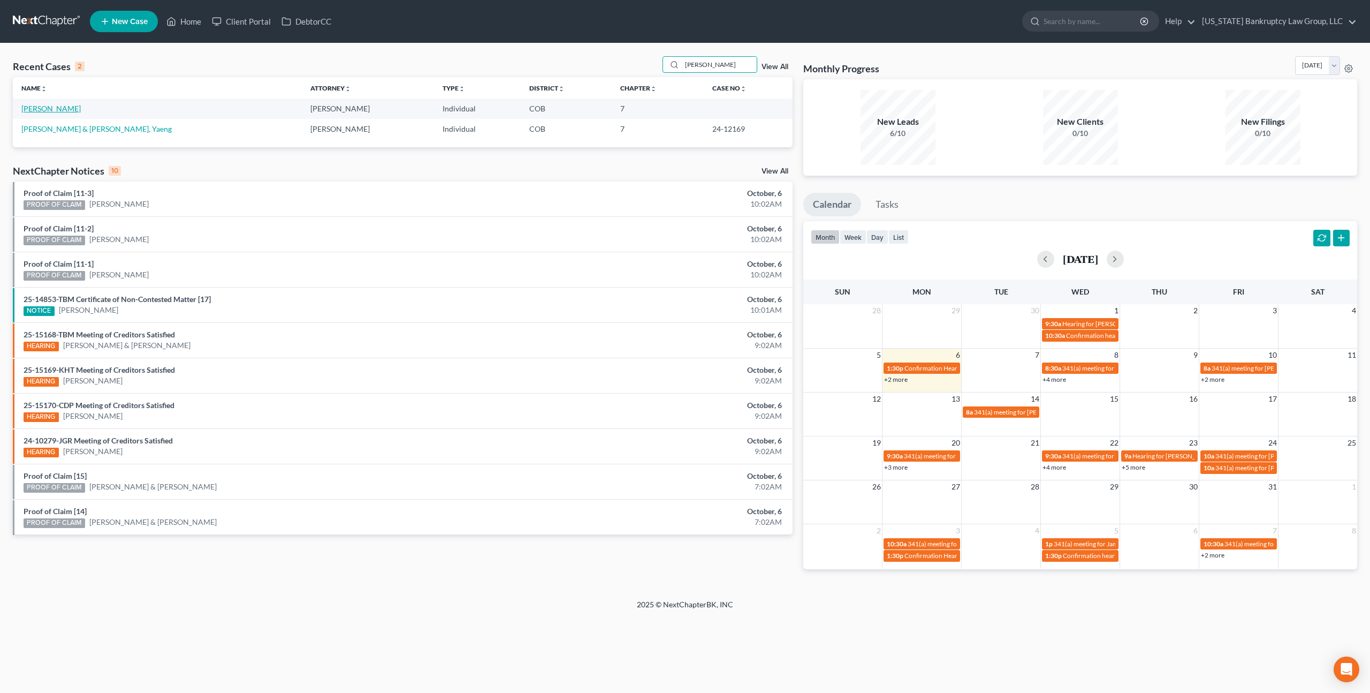
type input "[PERSON_NAME]"
click at [35, 108] on link "[PERSON_NAME]" at bounding box center [50, 108] width 59 height 9
